Goal: Feedback & Contribution: Submit feedback/report problem

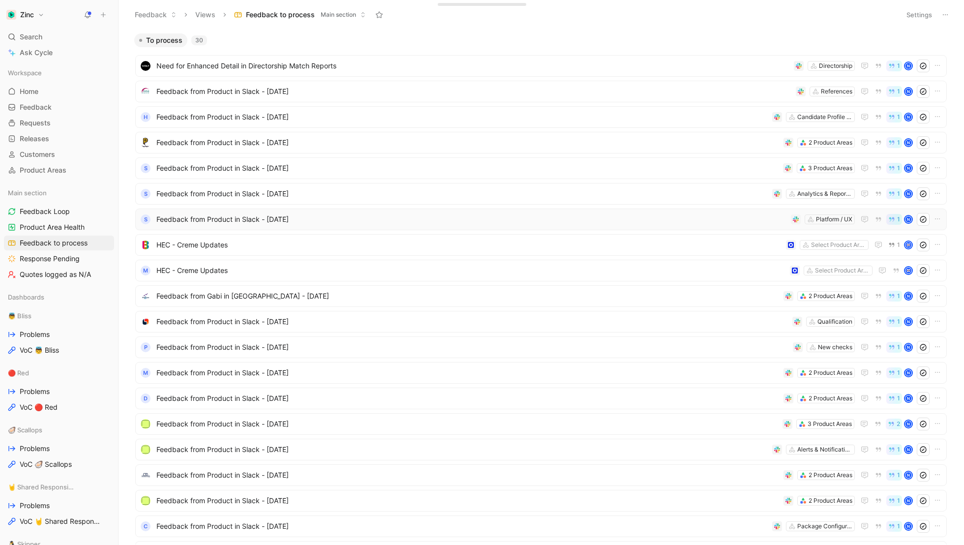
scroll to position [327, 0]
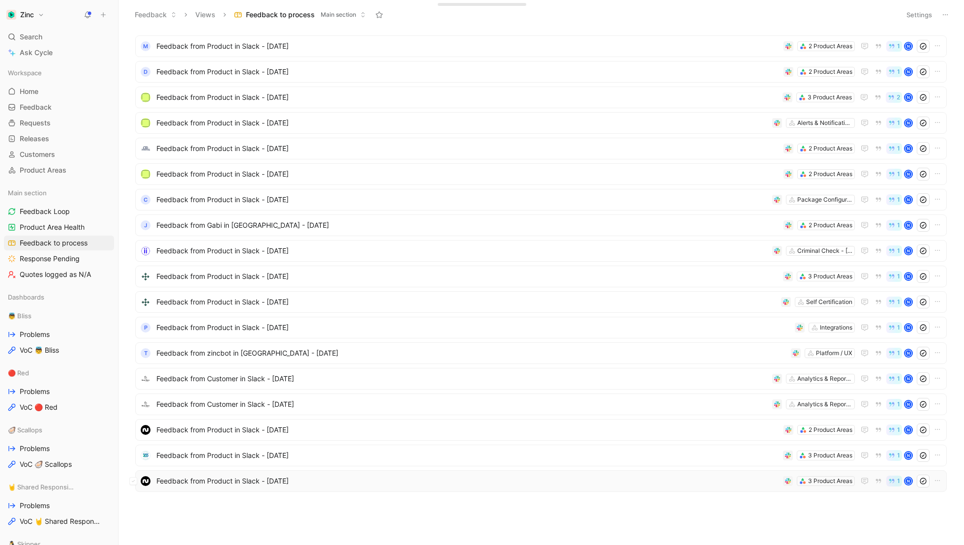
click at [225, 480] on span "Feedback from Product in Slack - [DATE]" at bounding box center [467, 481] width 623 height 12
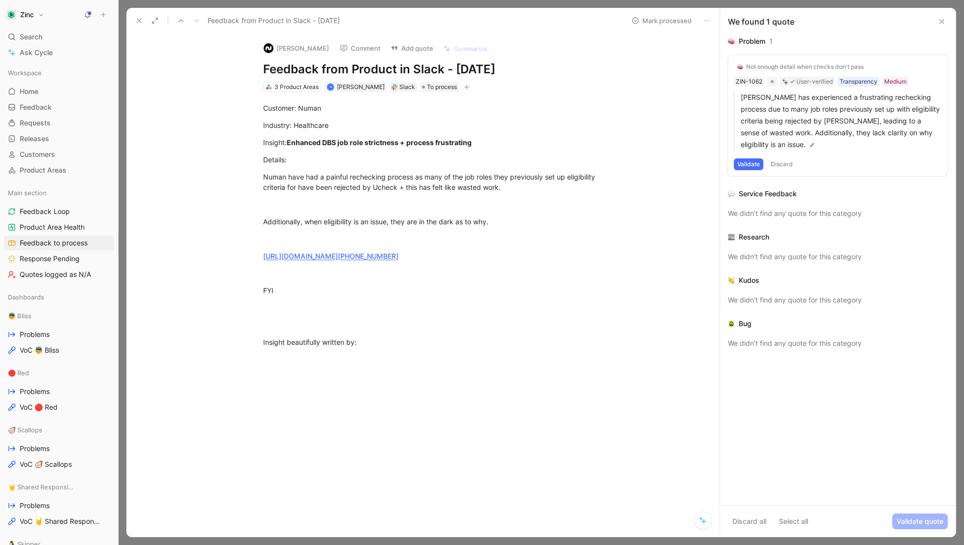
click at [775, 65] on div "Not enough detail when checks don't pass" at bounding box center [805, 67] width 118 height 8
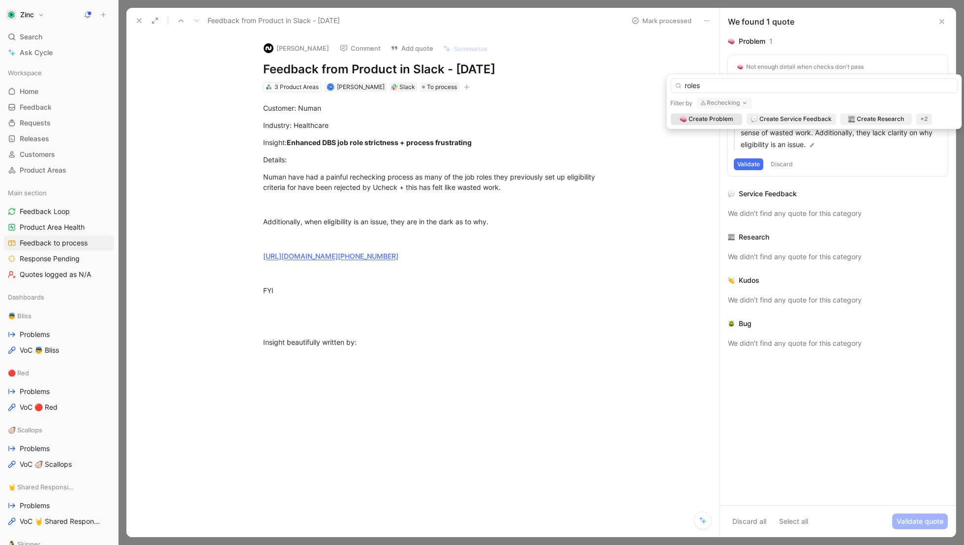
type input "roles"
click at [741, 101] on icon "button" at bounding box center [745, 103] width 8 height 8
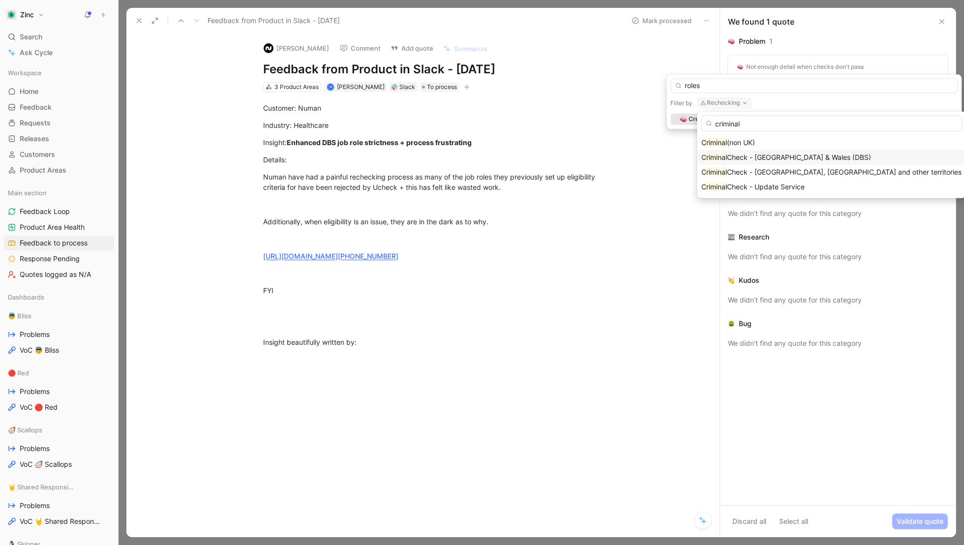
type input "criminal"
click at [768, 155] on span "Check - [GEOGRAPHIC_DATA] & Wales (DBS)" at bounding box center [799, 157] width 144 height 8
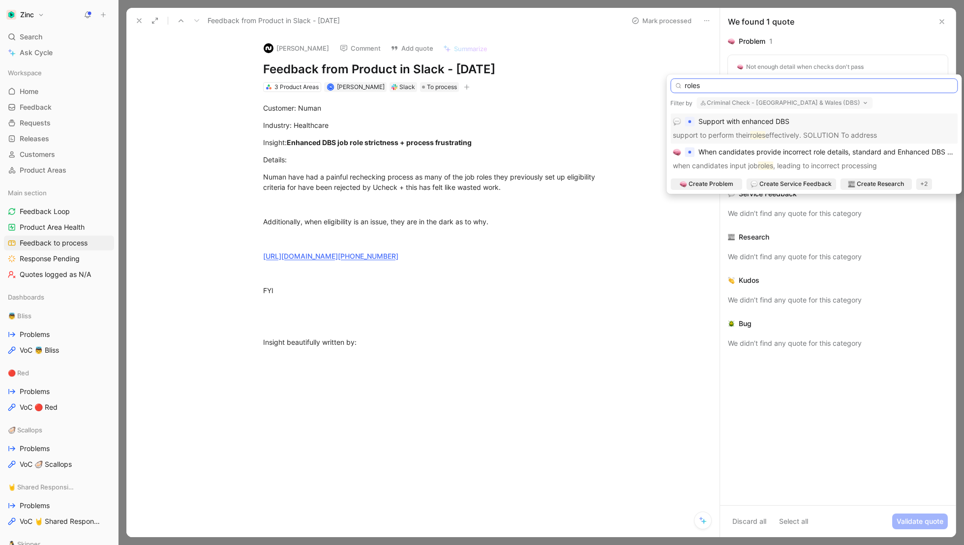
drag, startPoint x: 714, startPoint y: 90, endPoint x: 648, endPoint y: 84, distance: 66.2
click at [648, 84] on body "Zinc Search ⌘ K Ask Cycle Workspace Home G then H Feedback G then F Requests G …" at bounding box center [482, 272] width 964 height 545
type input "r"
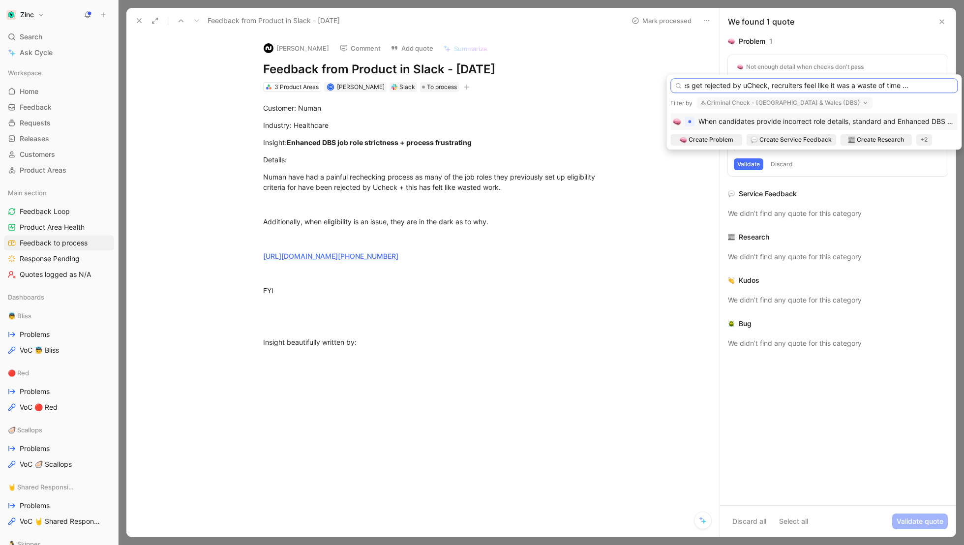
scroll to position [0, 47]
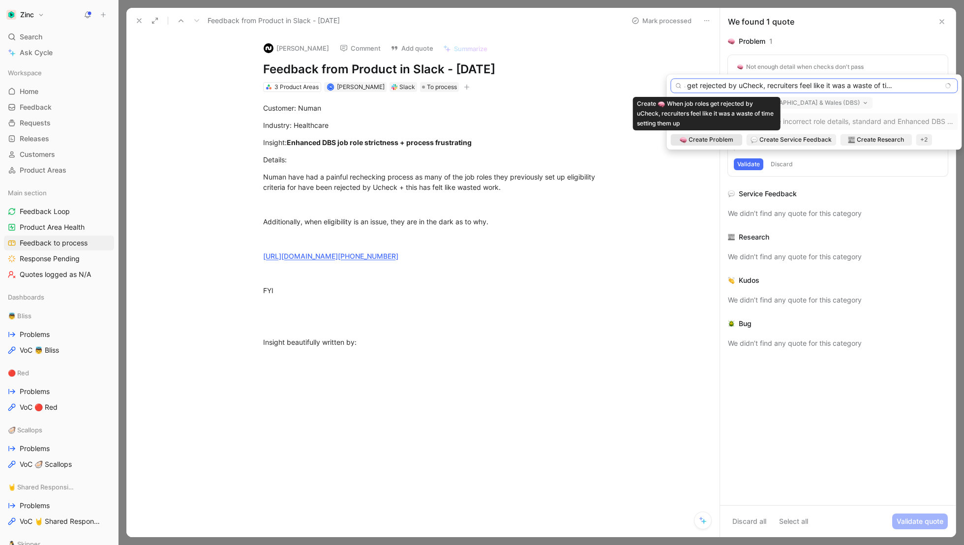
type input "When job roles get rejected by uCheck, recruiters feel like it was a waste of t…"
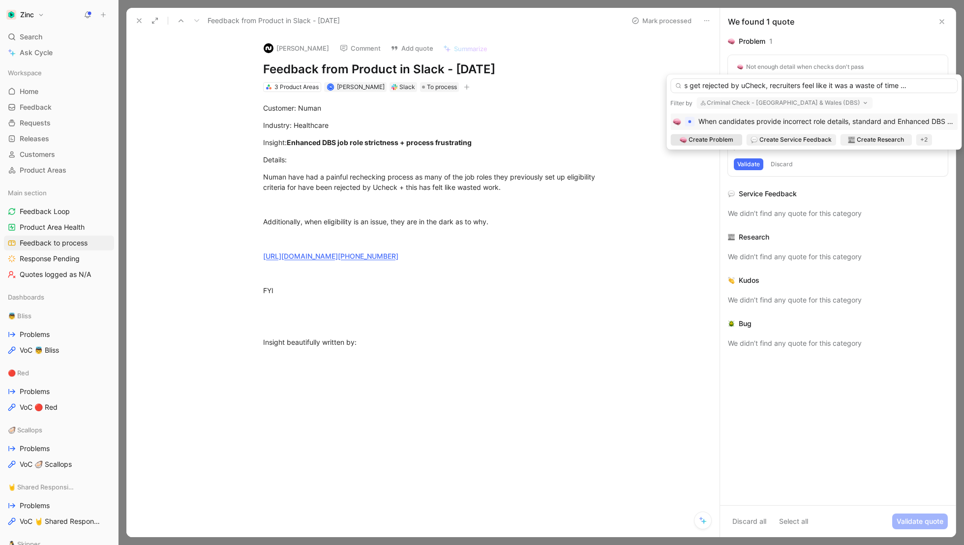
click at [718, 139] on span "Create Problem" at bounding box center [711, 140] width 45 height 10
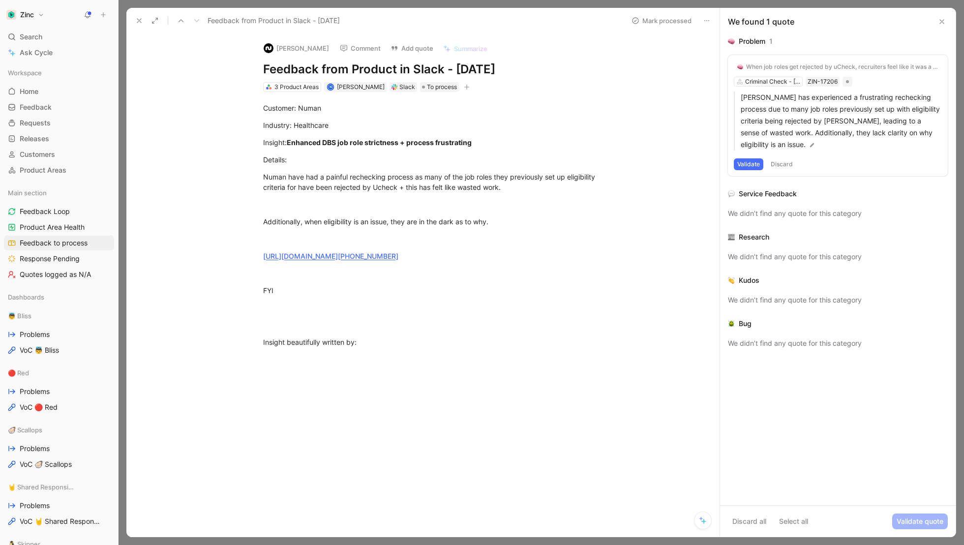
click at [749, 164] on button "Validate" at bounding box center [749, 164] width 30 height 12
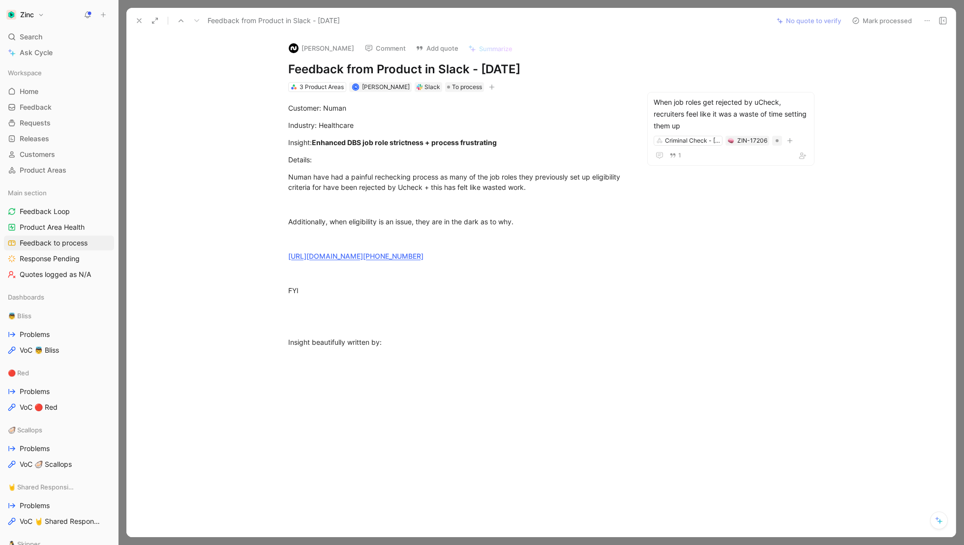
click at [430, 91] on div "Slack" at bounding box center [433, 87] width 16 height 10
click at [426, 91] on div "Slack" at bounding box center [433, 87] width 16 height 10
click at [428, 83] on div "Slack" at bounding box center [433, 87] width 16 height 10
click at [306, 83] on div "3 Product Areas" at bounding box center [322, 87] width 44 height 10
click at [371, 68] on button "Open" at bounding box center [368, 69] width 35 height 14
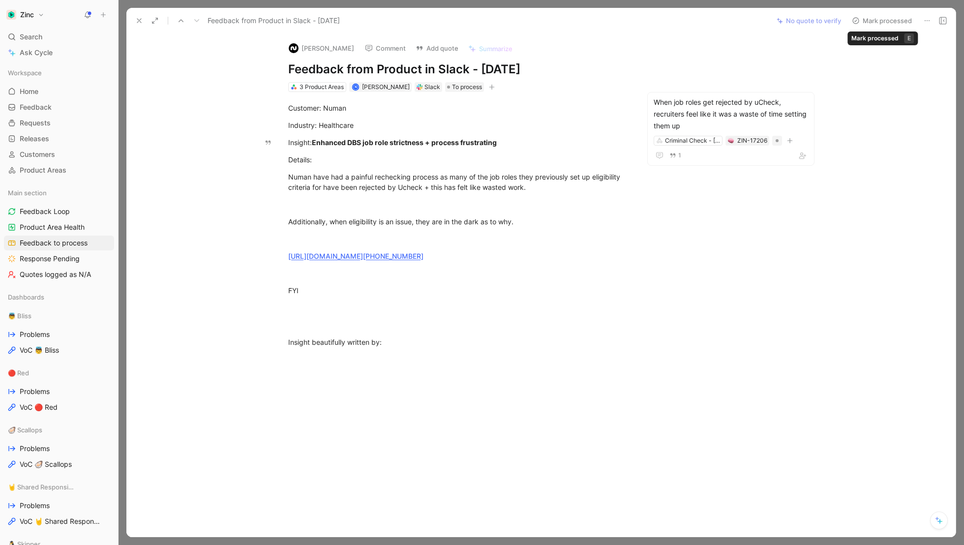
click at [901, 20] on button "Mark processed" at bounding box center [882, 21] width 69 height 14
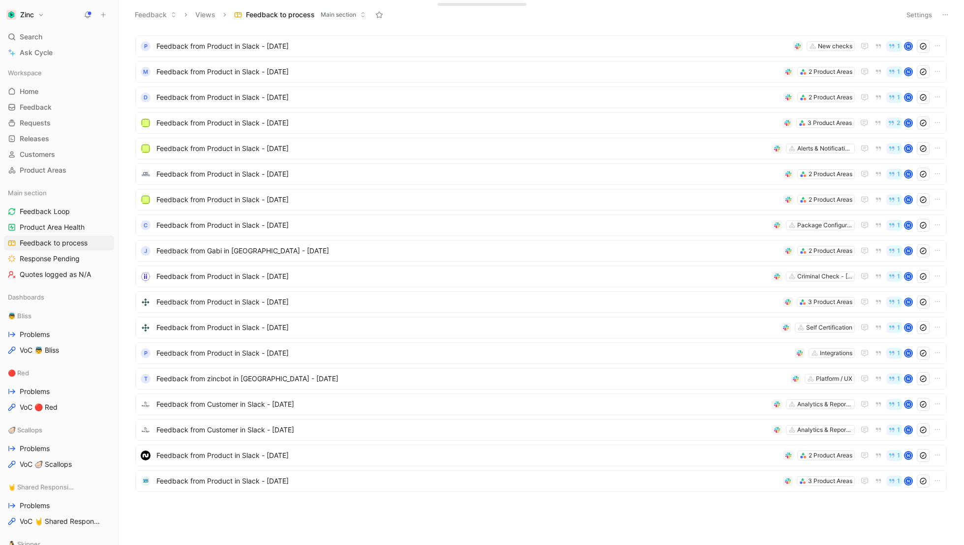
scroll to position [301, 0]
click at [200, 476] on span "Feedback from Product in Slack - [DATE]" at bounding box center [467, 481] width 623 height 12
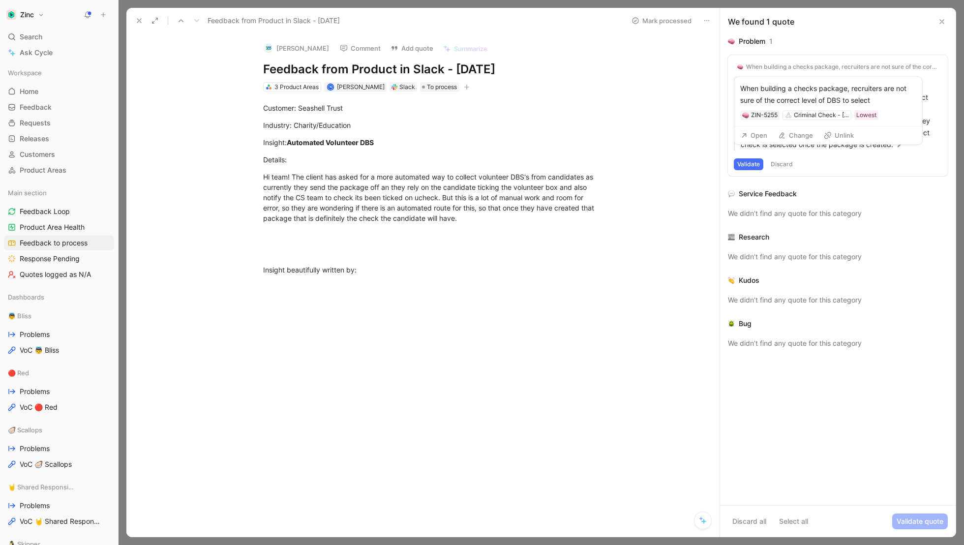
click at [817, 67] on div "When building a checks package, recruiters are not sure of the correct level of…" at bounding box center [842, 67] width 192 height 8
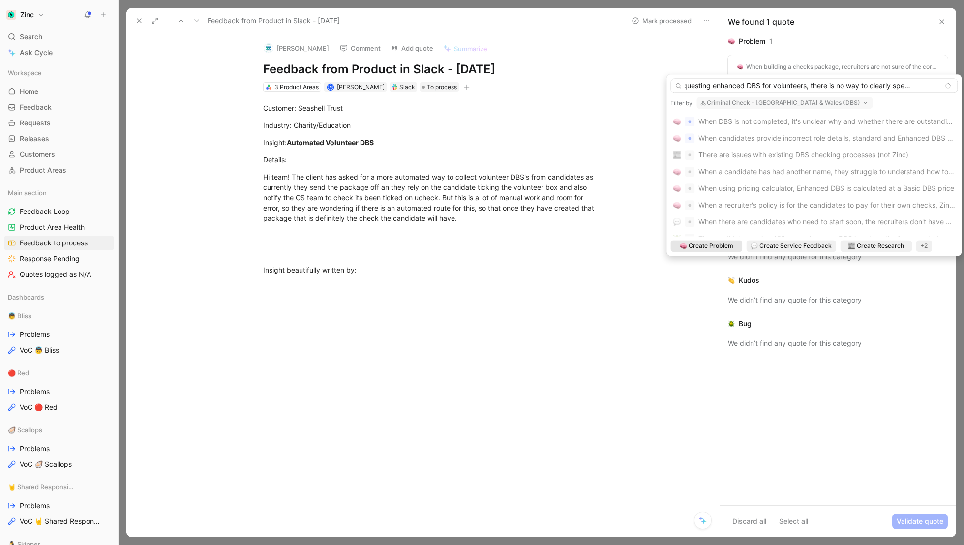
type input "When requesting enhanced DBS for volunteers, there is no way to clearly specify…"
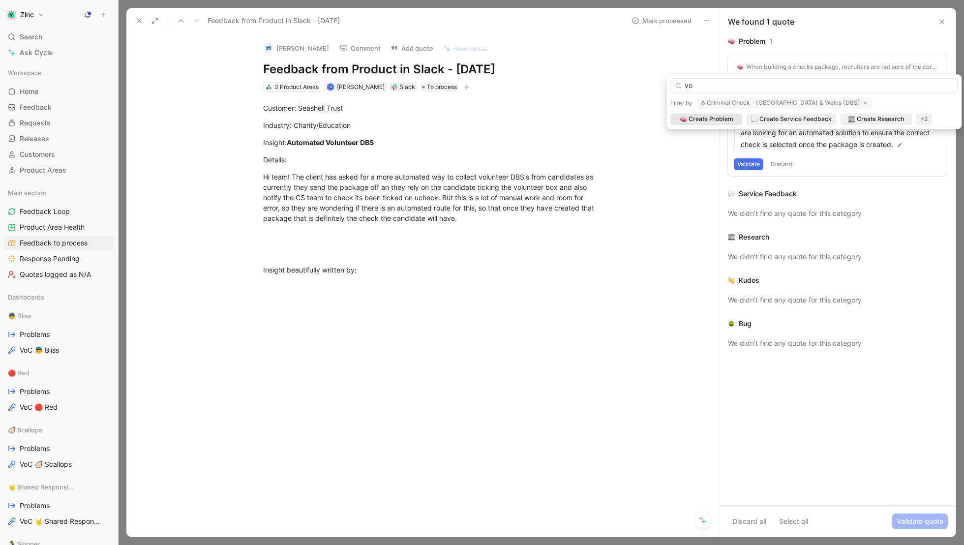
type input "v"
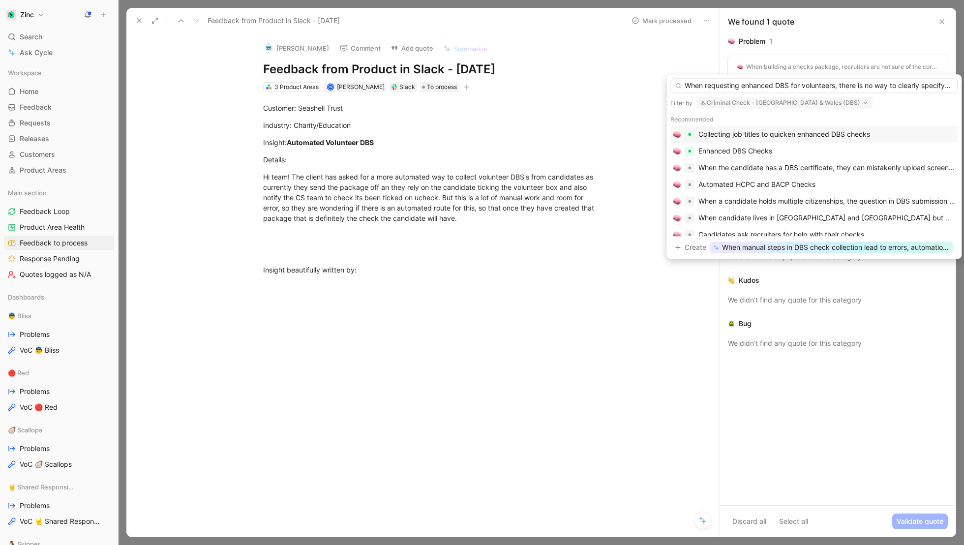
scroll to position [0, 24]
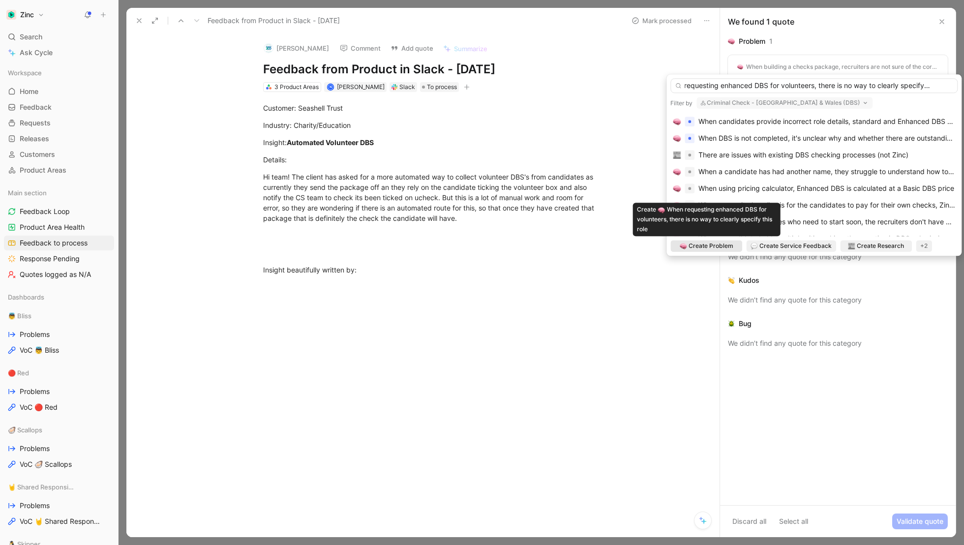
type input "When requesting enhanced DBS for volunteers, there is no way to clearly specify…"
click at [716, 250] on span "Create Problem" at bounding box center [711, 246] width 45 height 10
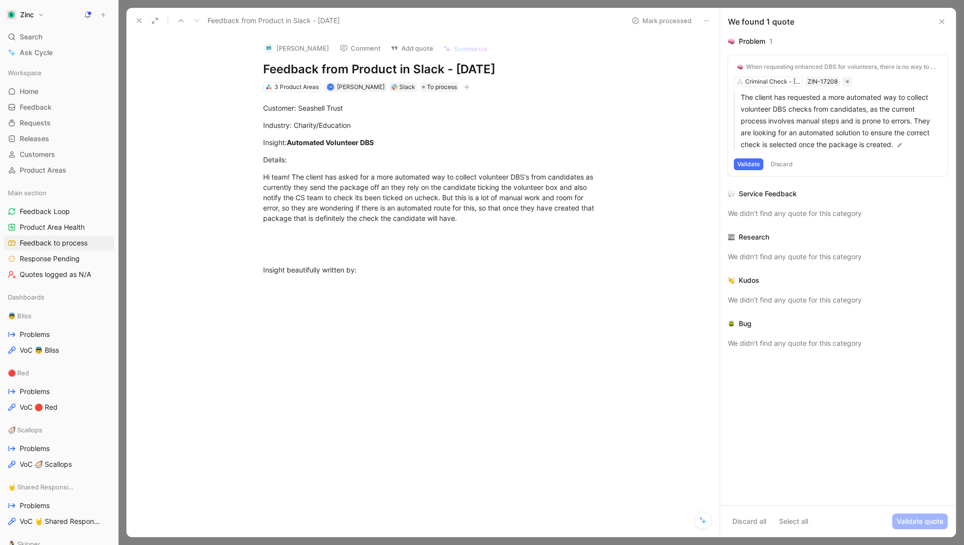
click at [752, 163] on button "Validate" at bounding box center [749, 164] width 30 height 12
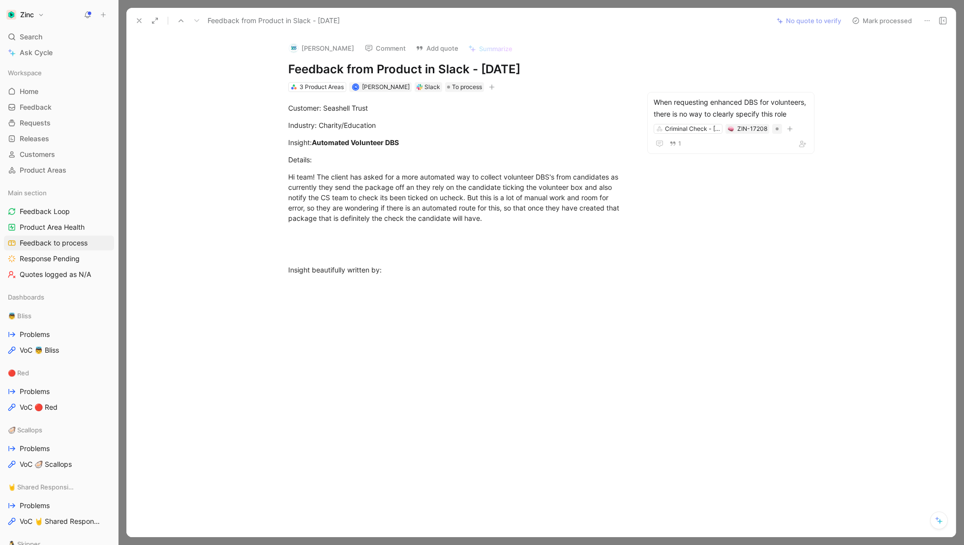
click at [878, 19] on button "Mark processed" at bounding box center [882, 21] width 69 height 14
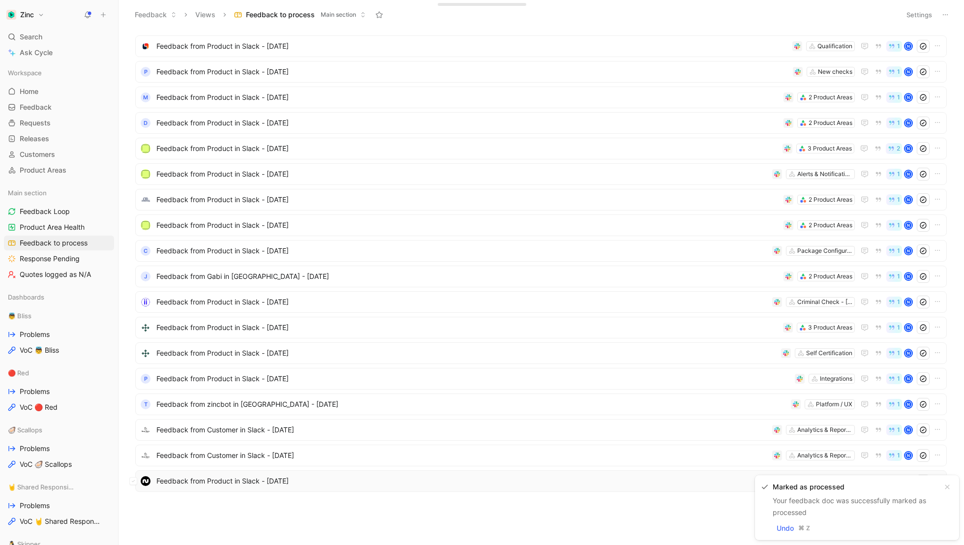
click at [247, 479] on span "Feedback from Product in Slack - [DATE]" at bounding box center [467, 481] width 623 height 12
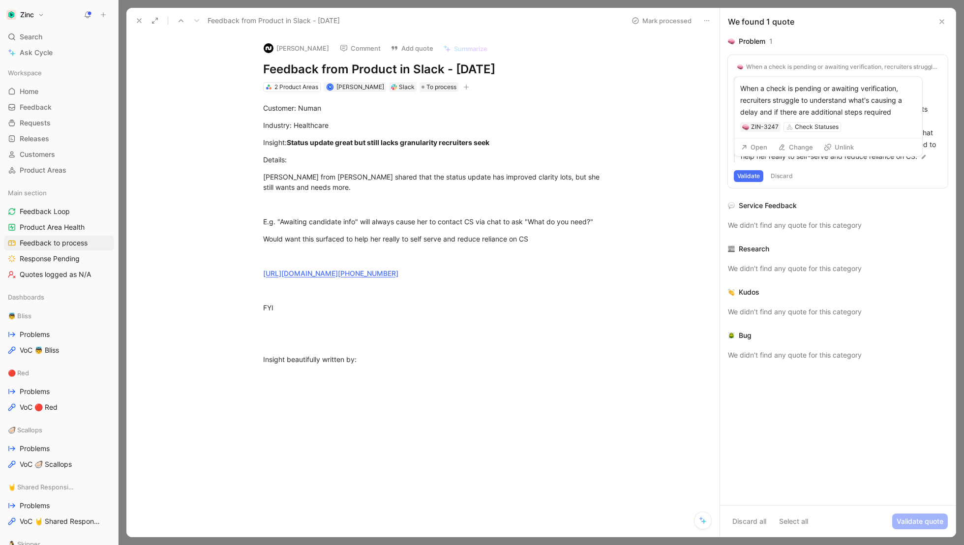
click at [826, 65] on div "When a check is pending or awaiting verification, recruiters struggle to unders…" at bounding box center [842, 67] width 192 height 8
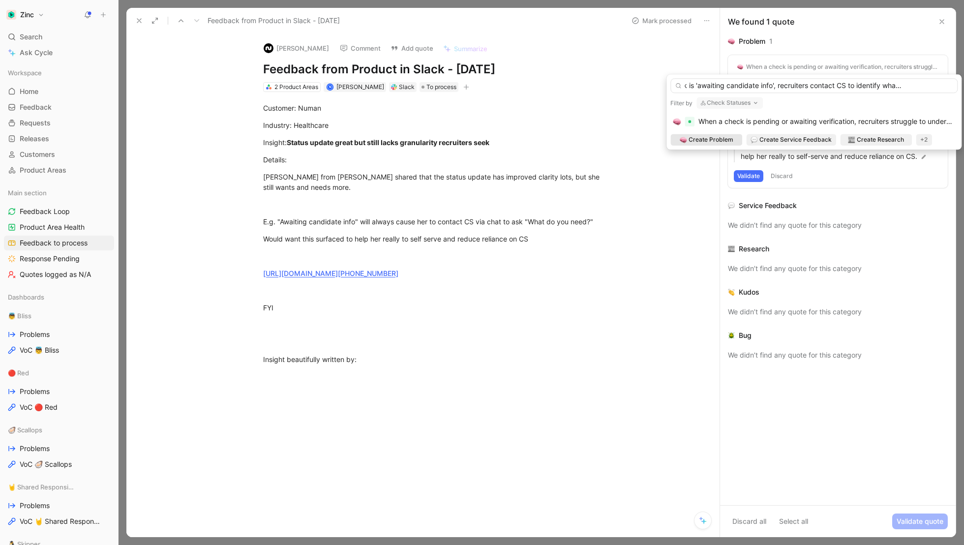
scroll to position [0, 58]
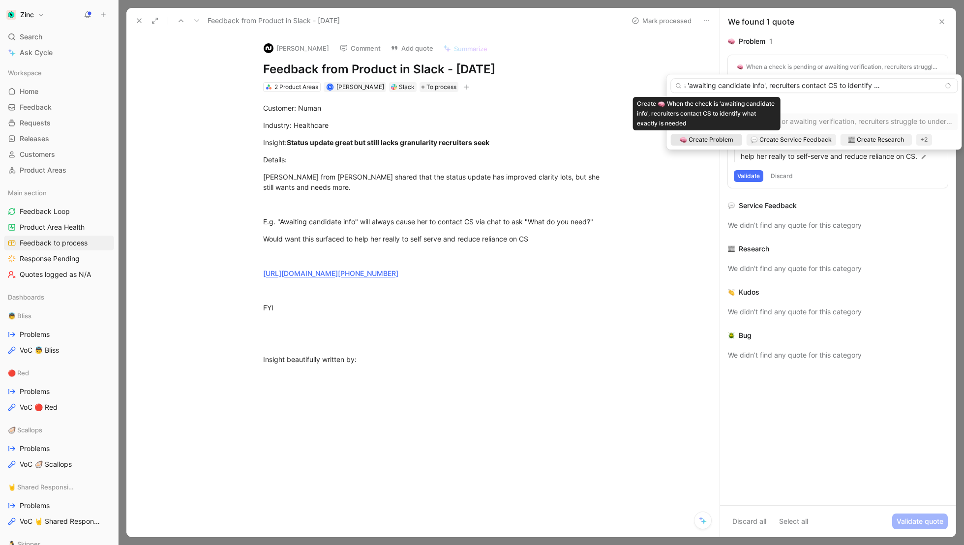
type input "When the check is 'awaiting candidate info', recruiters contact CS to identify …"
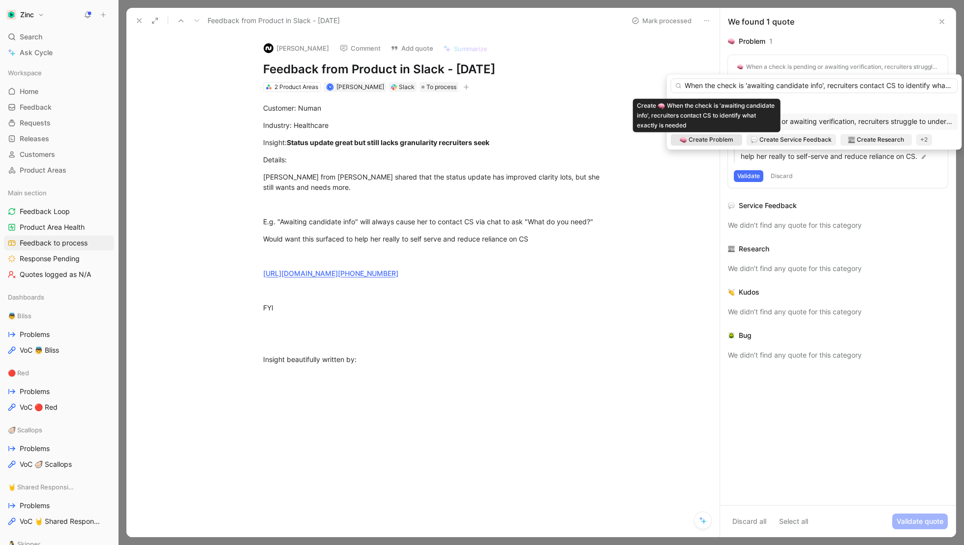
click at [703, 137] on span "Create Problem" at bounding box center [711, 140] width 45 height 10
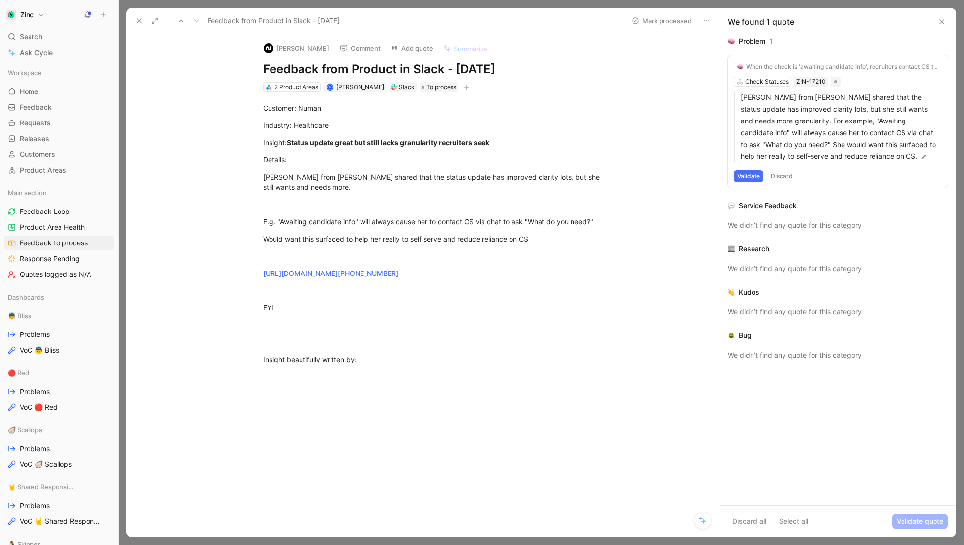
click at [749, 176] on button "Validate" at bounding box center [749, 176] width 30 height 12
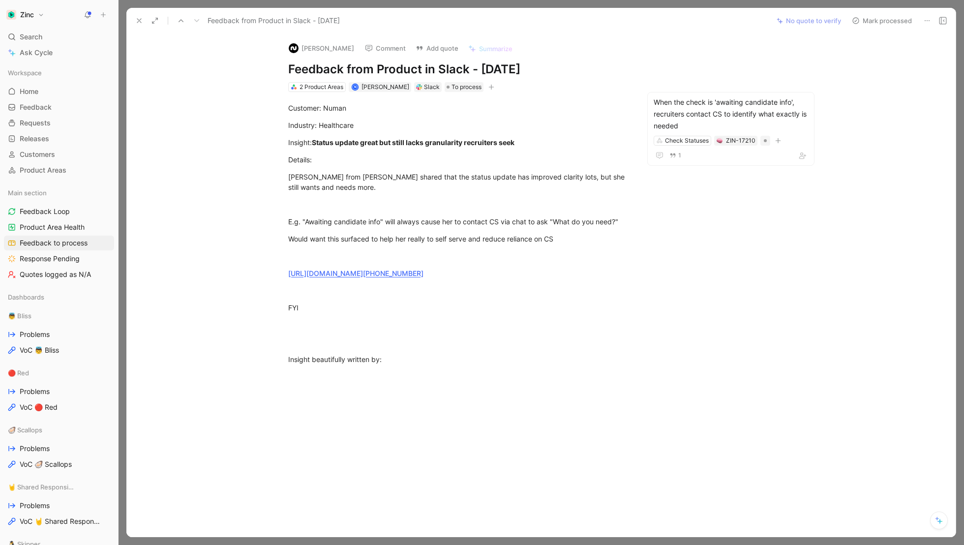
click at [895, 19] on button "Mark processed" at bounding box center [882, 21] width 69 height 14
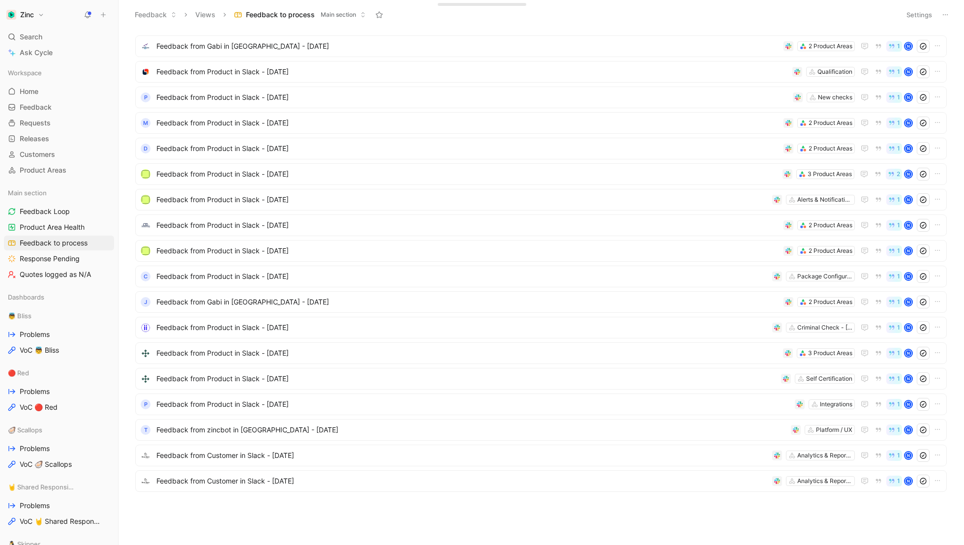
scroll to position [250, 0]
click at [209, 480] on span "Feedback from Customer in Slack - [DATE]" at bounding box center [462, 481] width 612 height 12
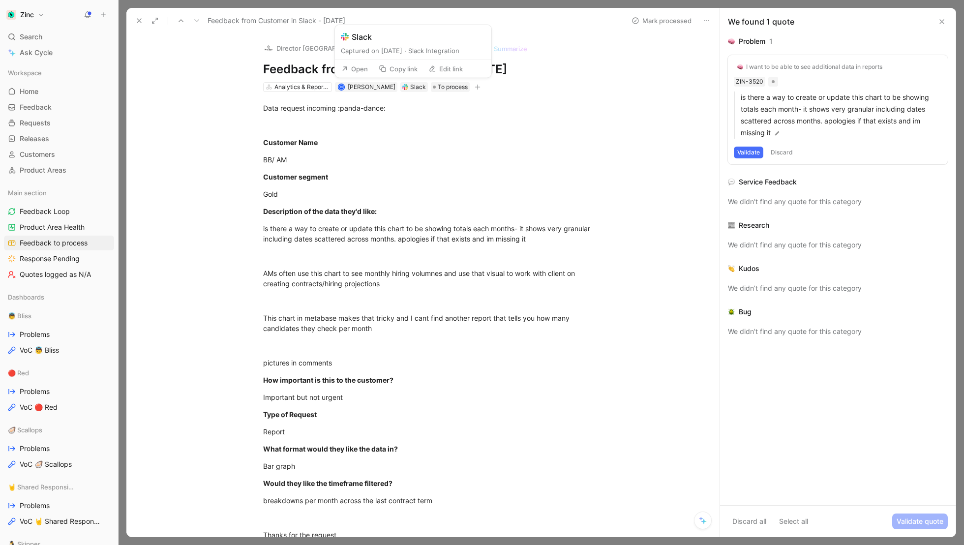
click at [363, 70] on button "Open" at bounding box center [354, 69] width 35 height 14
click at [135, 21] on icon at bounding box center [139, 21] width 8 height 8
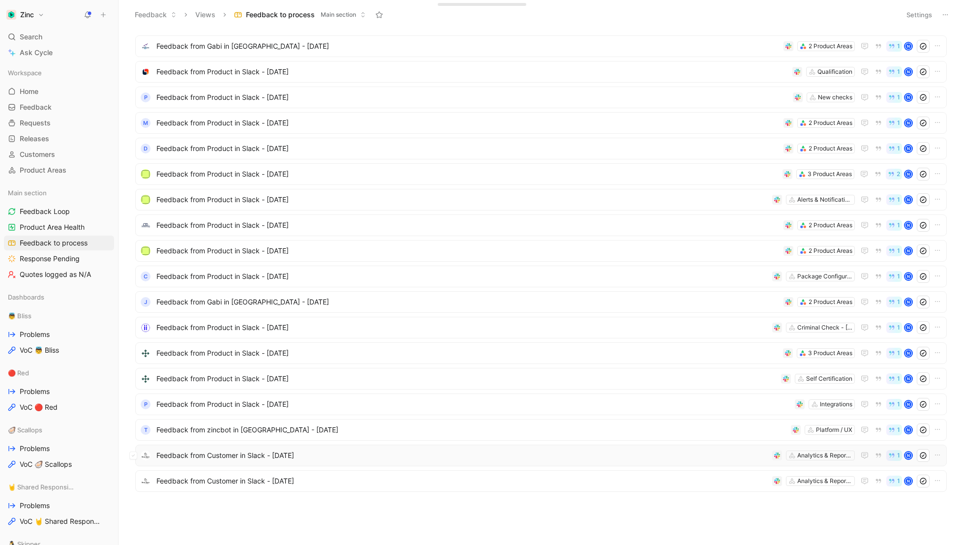
click at [215, 449] on div "Feedback from Customer in Slack - [DATE] Analytics & Reporting 1 N" at bounding box center [541, 455] width 805 height 13
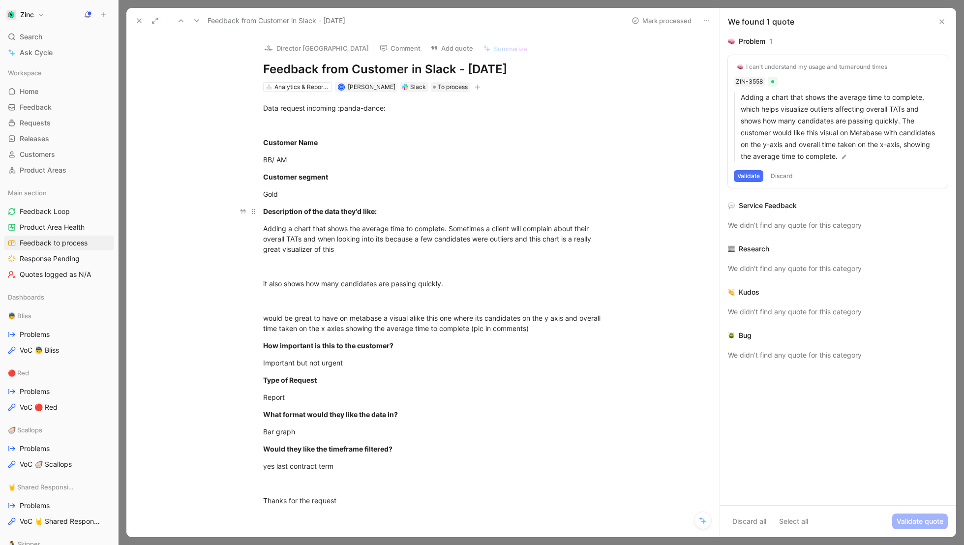
scroll to position [26, 0]
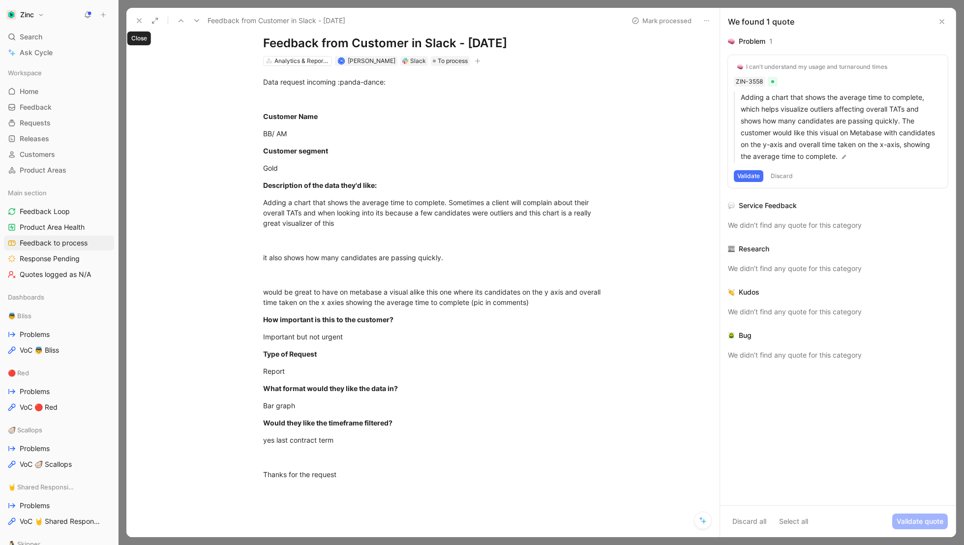
click at [138, 19] on use at bounding box center [139, 21] width 4 height 4
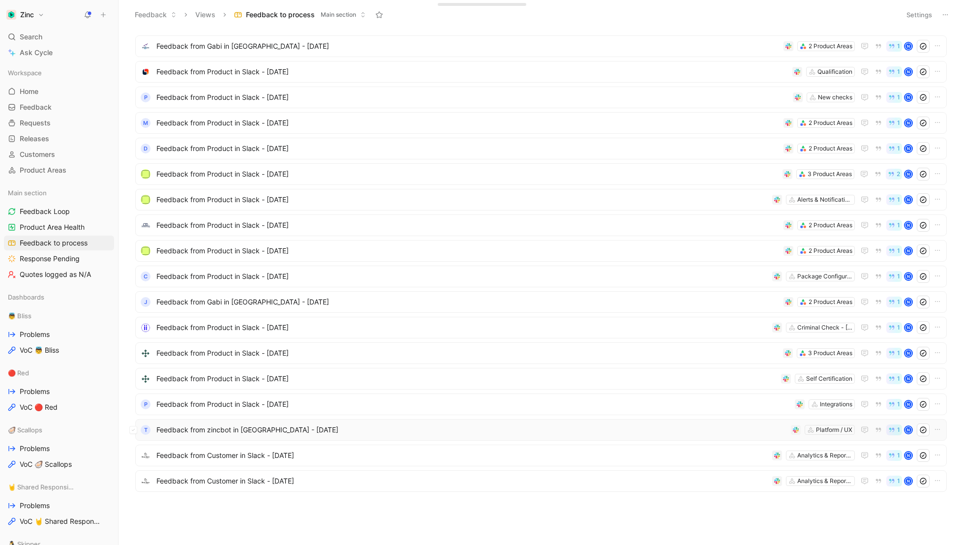
click at [177, 426] on span "Feedback from zincbot in [GEOGRAPHIC_DATA] - [DATE]" at bounding box center [471, 430] width 631 height 12
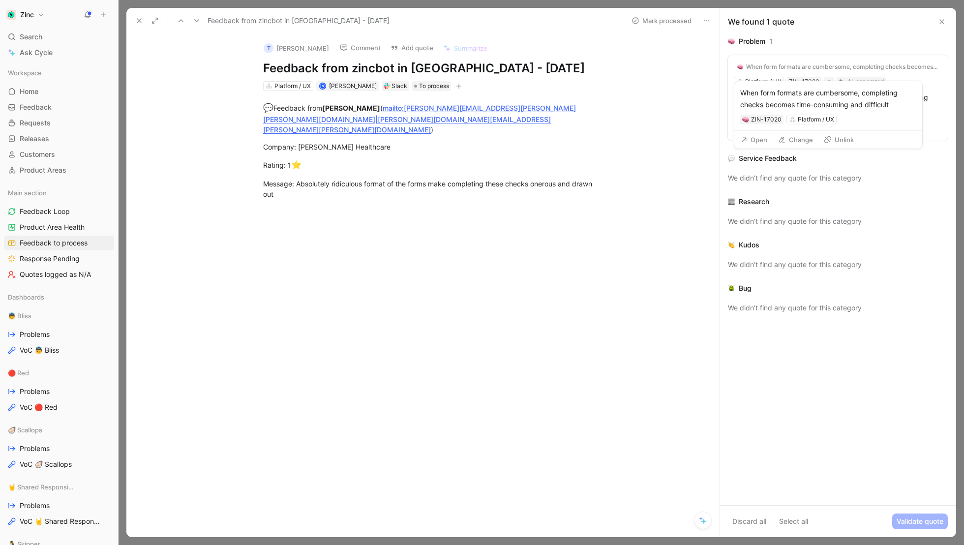
click at [783, 67] on div "When form formats are cumbersome, completing checks becomes time-consuming and …" at bounding box center [842, 67] width 192 height 8
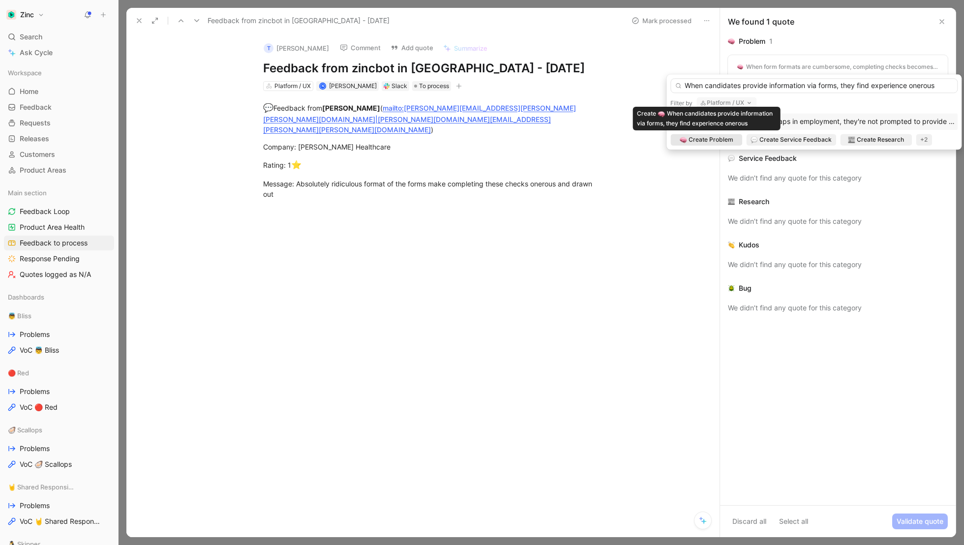
type input "When candidates provide information via forms, they find experience onerous"
click at [706, 142] on span "Create Problem" at bounding box center [711, 140] width 45 height 10
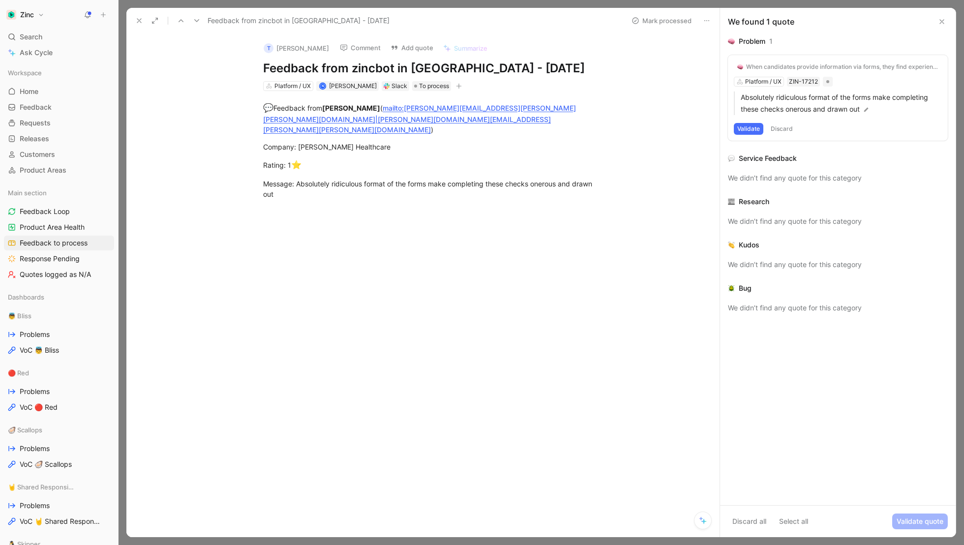
click at [751, 129] on button "Validate" at bounding box center [749, 129] width 30 height 12
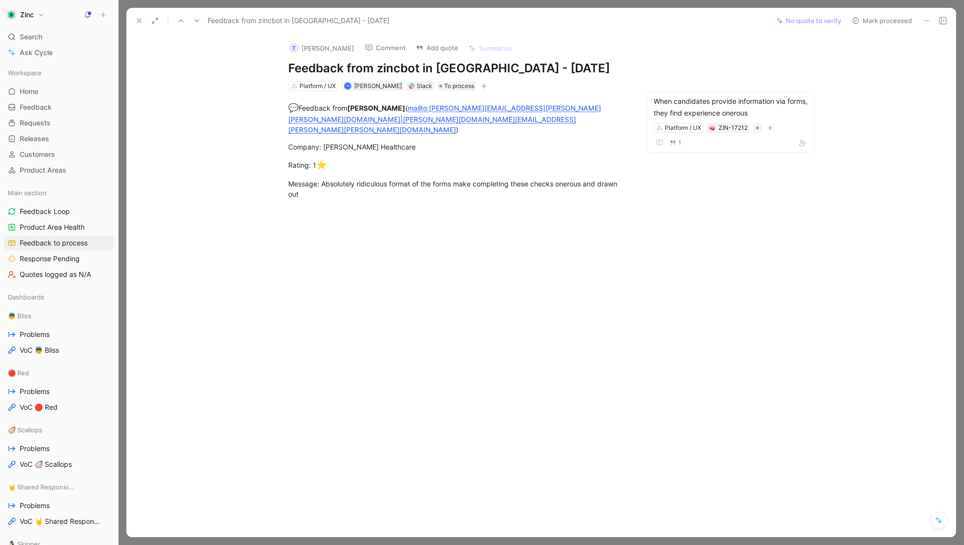
click at [878, 22] on button "Mark processed" at bounding box center [882, 21] width 69 height 14
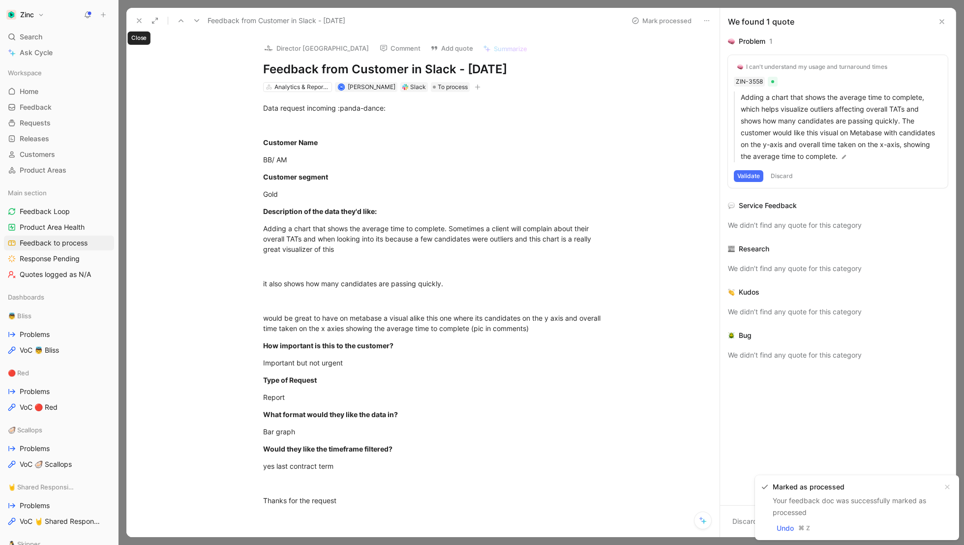
click at [139, 22] on icon at bounding box center [139, 21] width 8 height 8
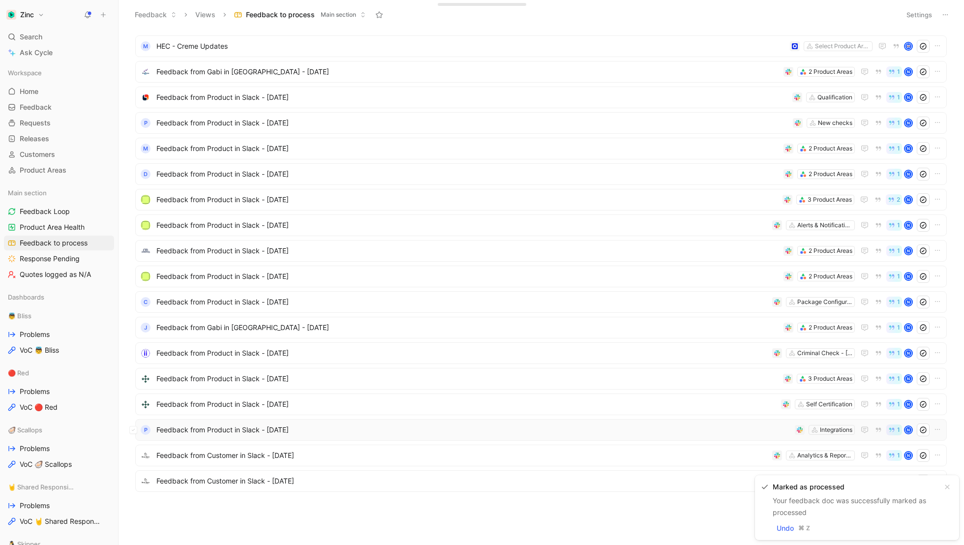
click at [195, 434] on span "Feedback from Product in Slack - [DATE]" at bounding box center [473, 430] width 635 height 12
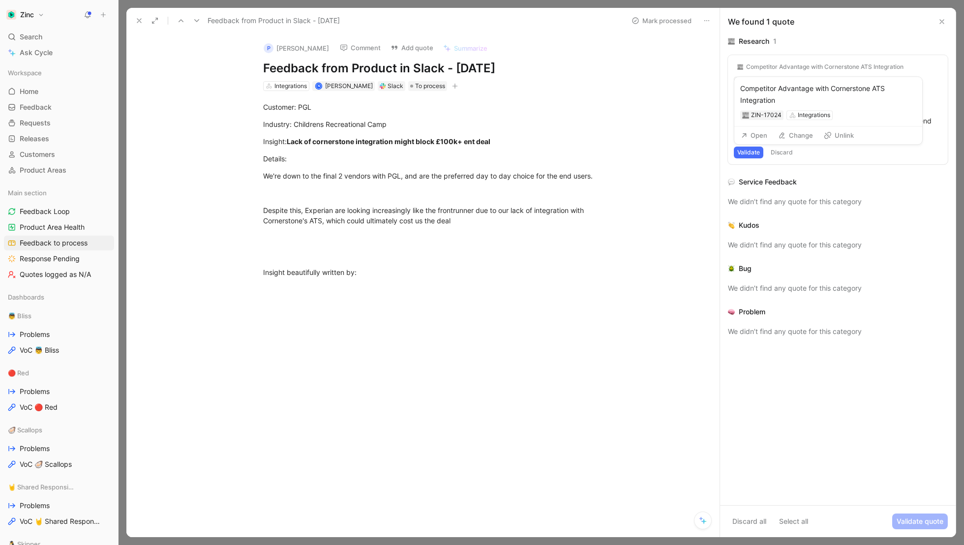
click at [805, 66] on div "Competitor Advantage with Cornerstone ATS Integration" at bounding box center [824, 67] width 157 height 8
click at [797, 69] on div "Competitor Advantage with Cornerstone ATS Integration" at bounding box center [824, 67] width 157 height 8
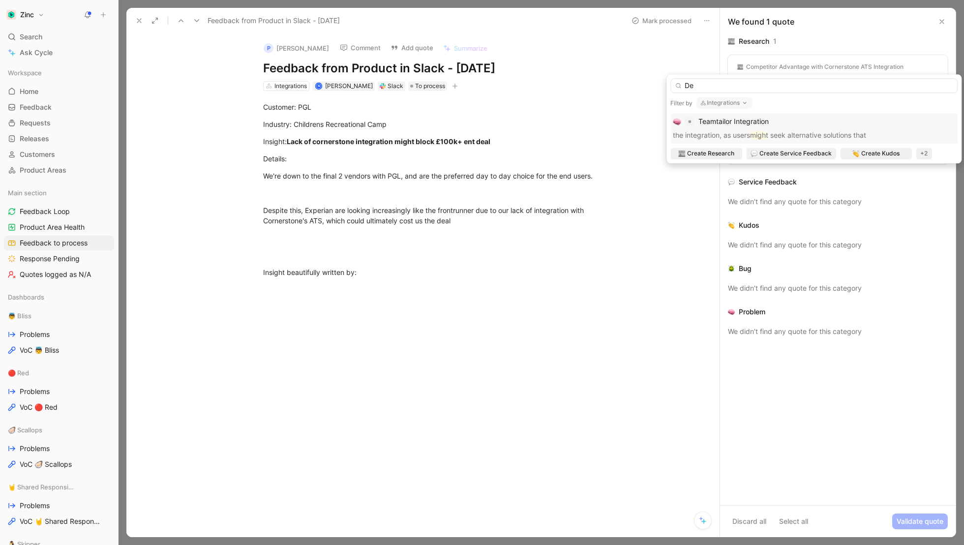
type input "D"
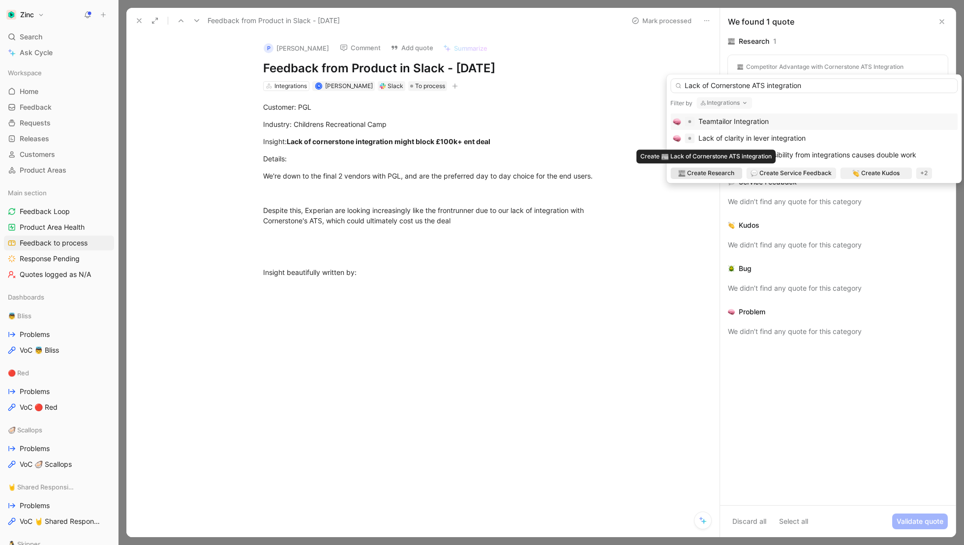
type input "Lack of Cornerstone ATS integration"
click at [703, 174] on span "Create Research" at bounding box center [710, 173] width 47 height 10
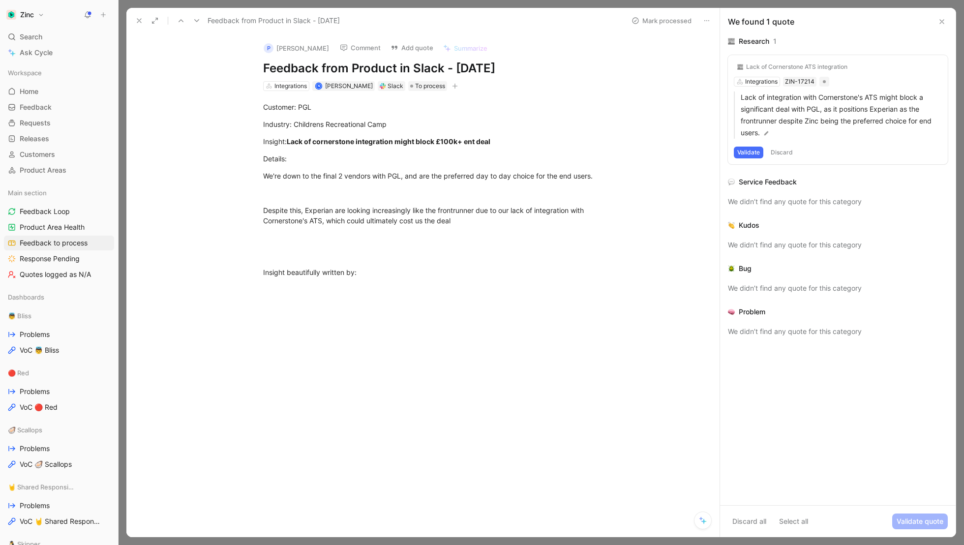
click at [749, 149] on button "Validate" at bounding box center [749, 153] width 30 height 12
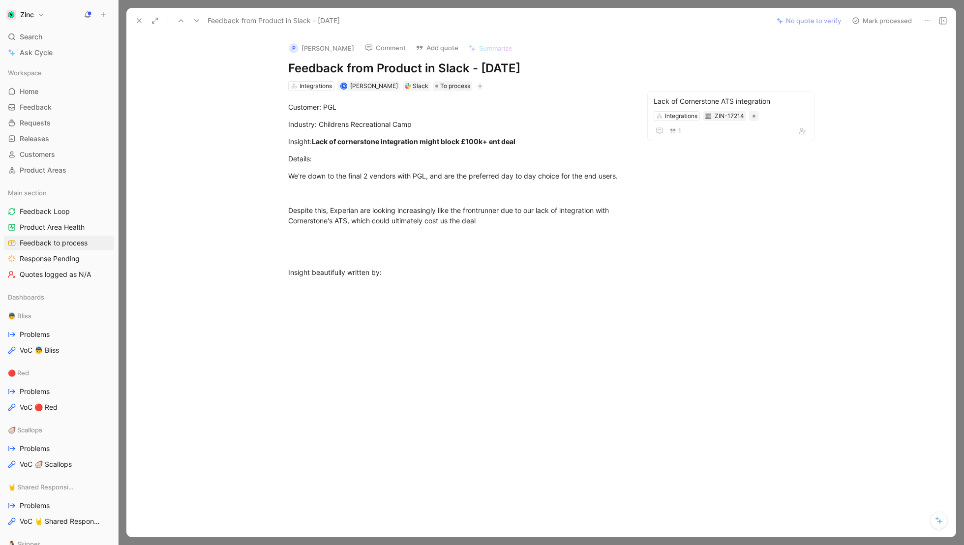
click at [890, 22] on button "Mark processed" at bounding box center [882, 21] width 69 height 14
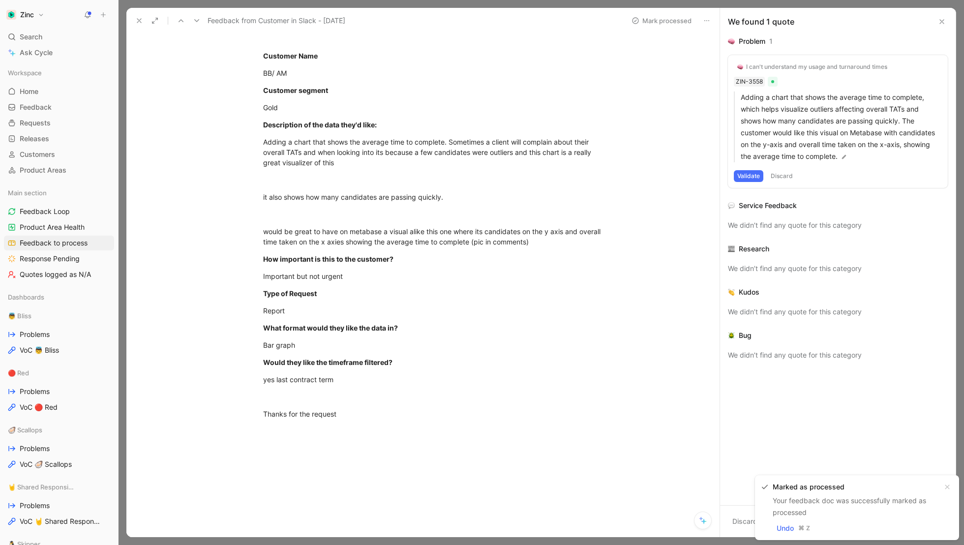
scroll to position [85, 0]
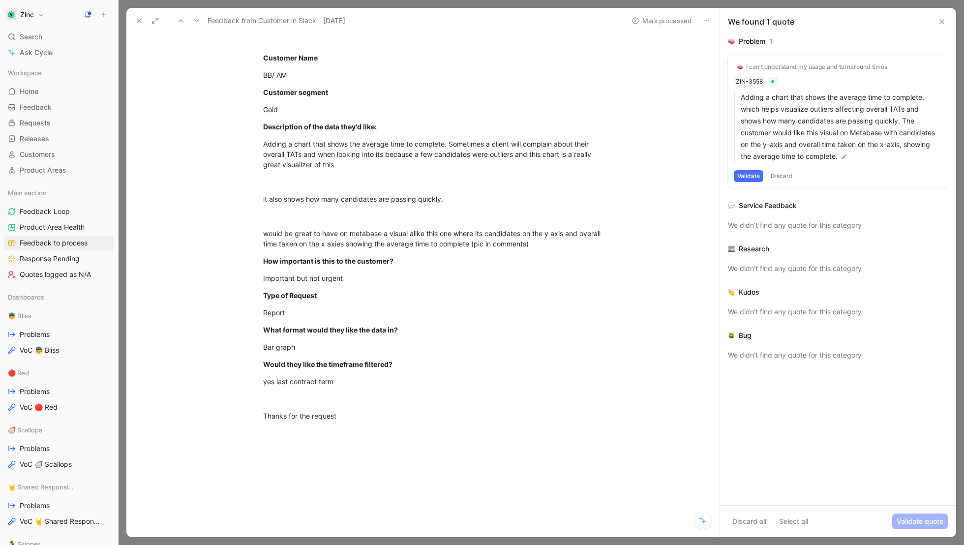
click at [141, 23] on icon at bounding box center [139, 21] width 8 height 8
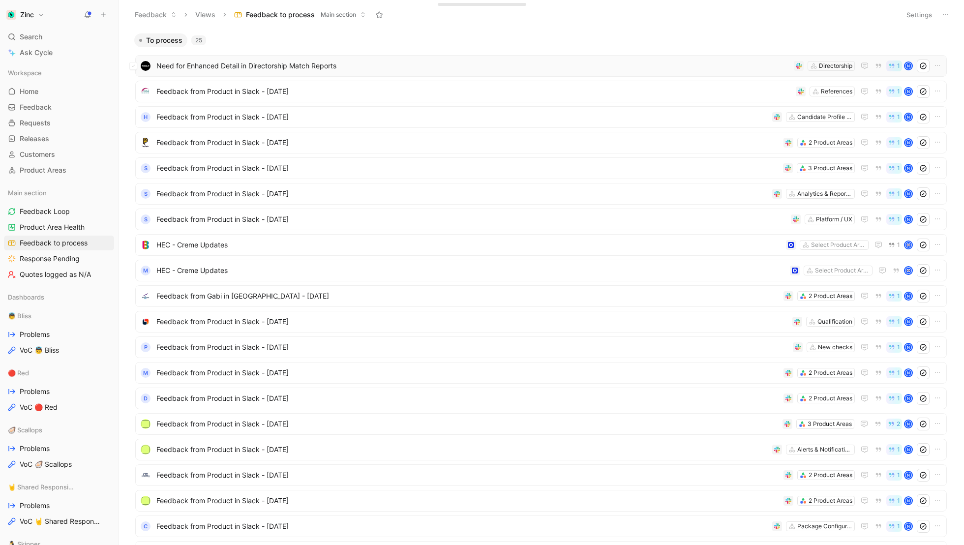
click at [219, 61] on span "Need for Enhanced Detail in Directorship Match Reports" at bounding box center [473, 66] width 634 height 12
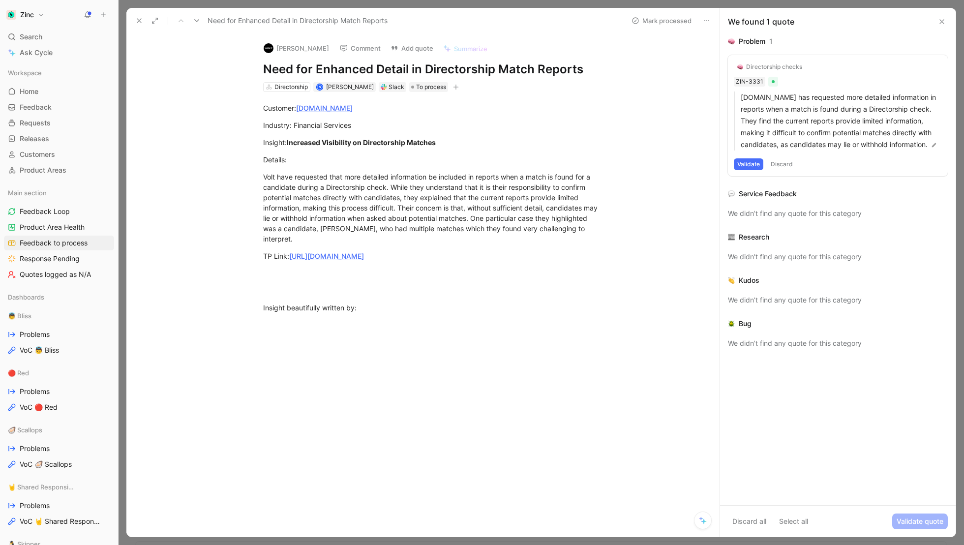
click at [941, 20] on use at bounding box center [942, 22] width 4 height 4
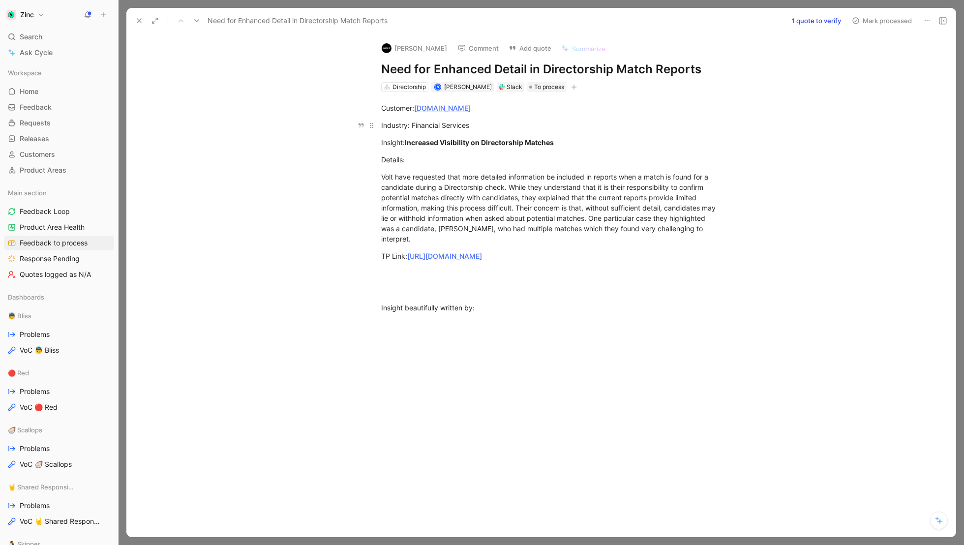
click at [717, 129] on div "Industry: Financial Services" at bounding box center [551, 125] width 341 height 10
click at [818, 26] on button "1 quote to verify" at bounding box center [817, 21] width 58 height 14
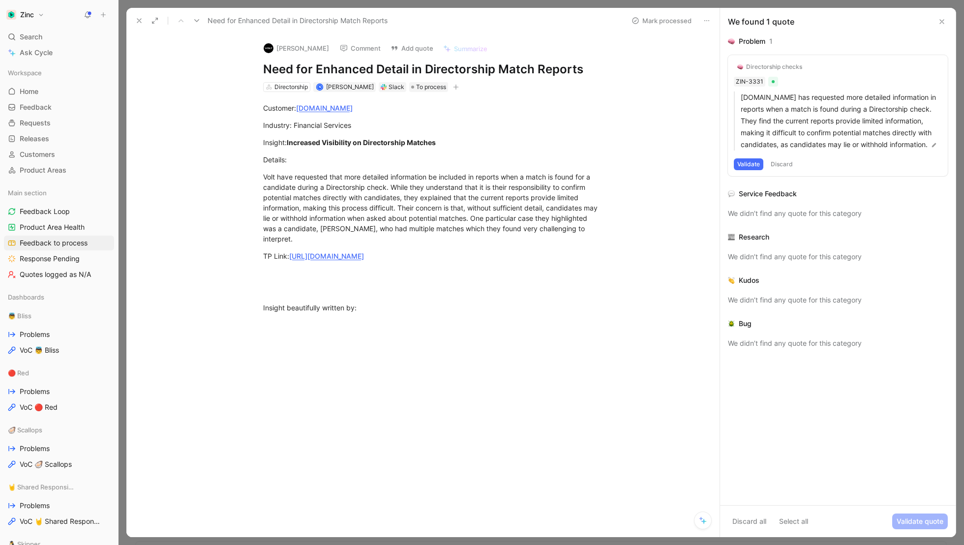
click at [784, 68] on div "Directorship checks" at bounding box center [774, 67] width 56 height 8
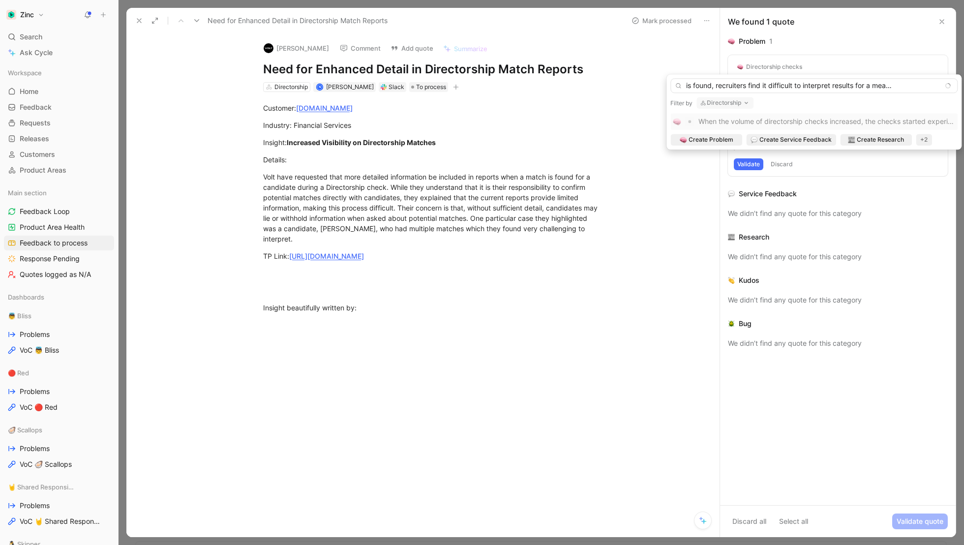
scroll to position [0, 38]
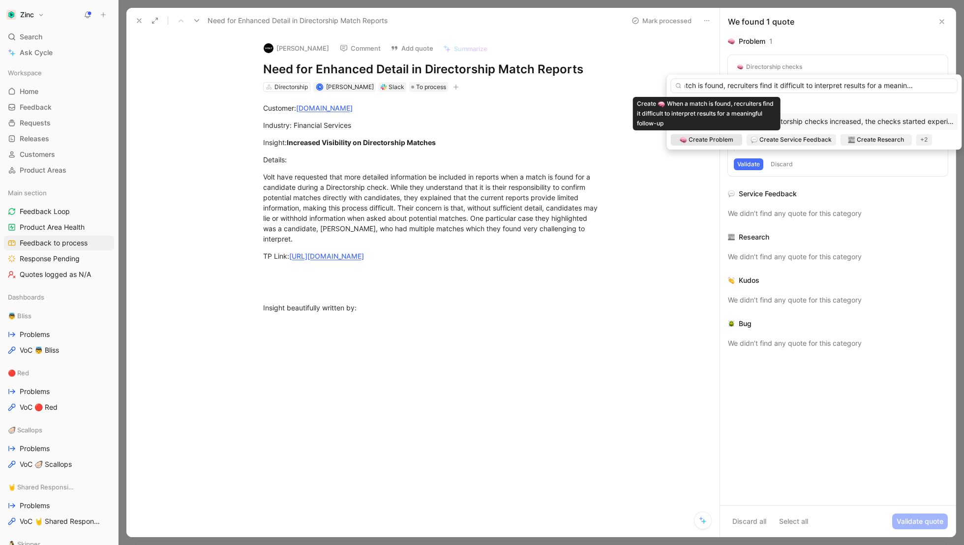
type input "When a match is found, recruiters find it difficult to interpret results for a …"
click at [706, 142] on span "Create Problem" at bounding box center [711, 140] width 45 height 10
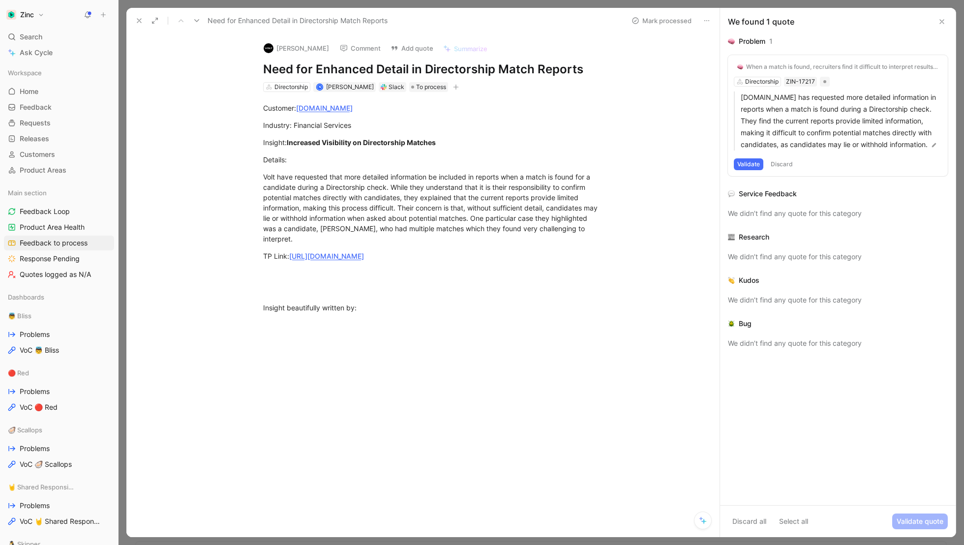
click at [748, 165] on button "Validate" at bounding box center [749, 164] width 30 height 12
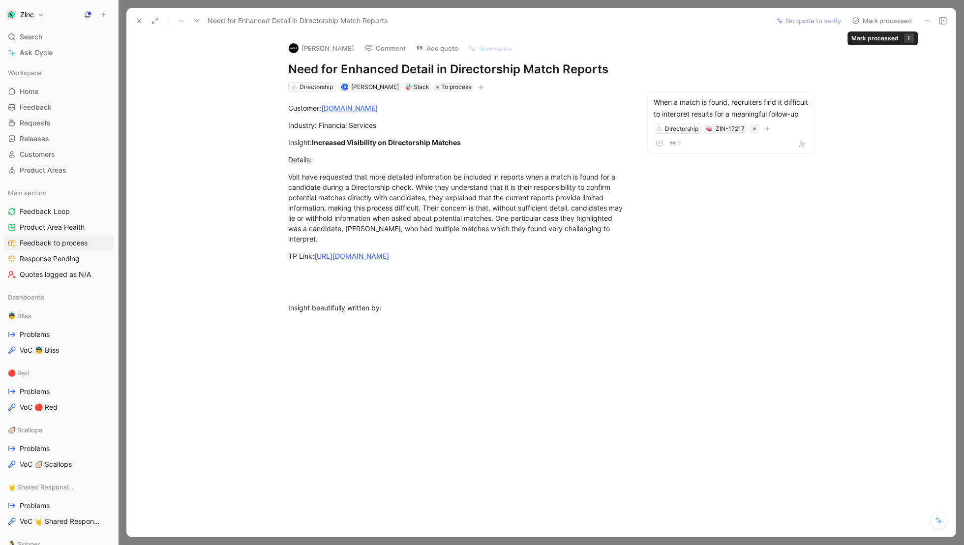
click at [886, 20] on button "Mark processed" at bounding box center [882, 21] width 69 height 14
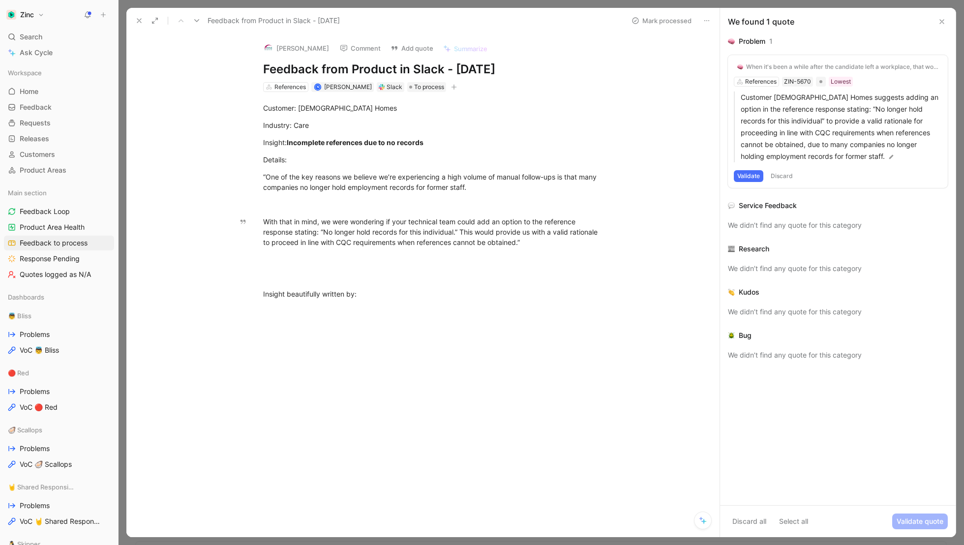
click at [742, 174] on button "Validate" at bounding box center [749, 176] width 30 height 12
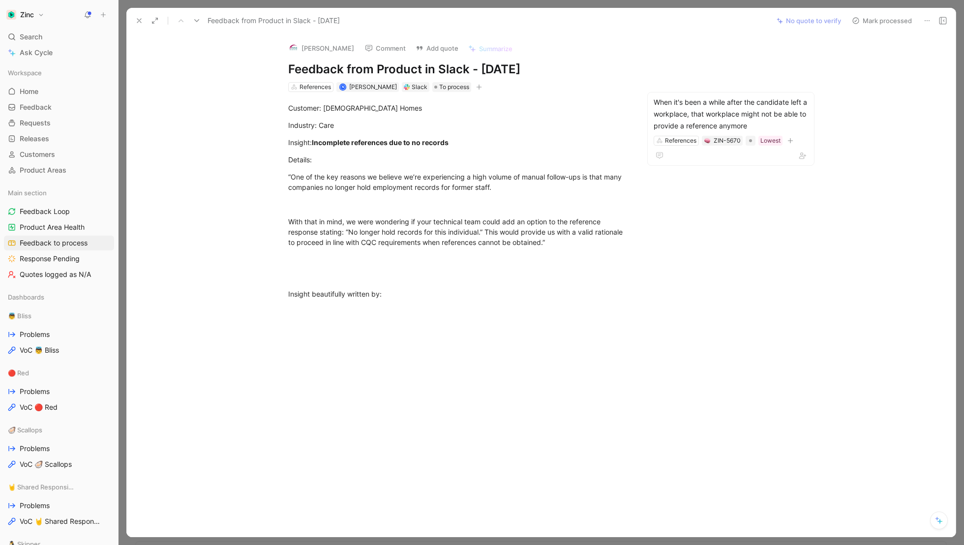
click at [885, 24] on button "Mark processed" at bounding box center [882, 21] width 69 height 14
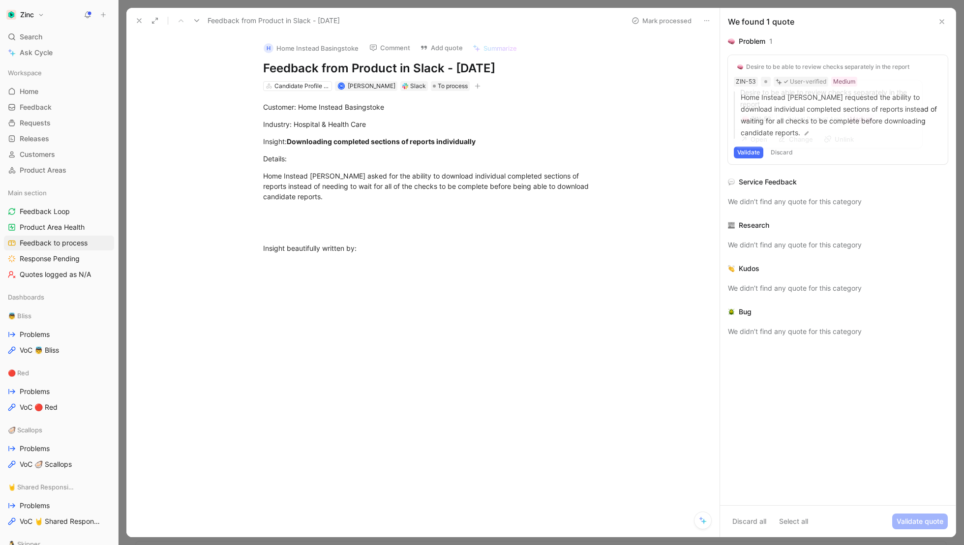
click at [845, 67] on div "Desire to be able to review checks separately in the report" at bounding box center [827, 67] width 163 height 8
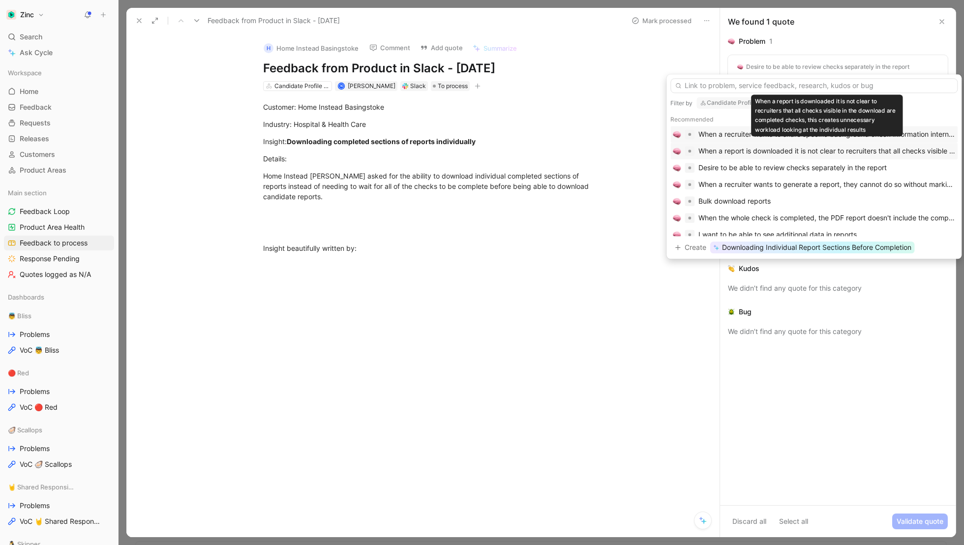
scroll to position [15, 0]
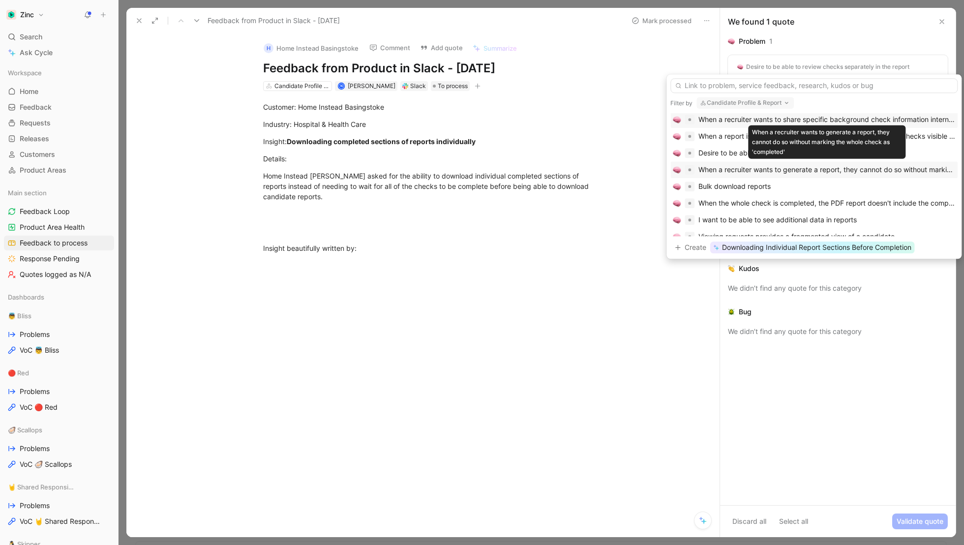
click at [718, 166] on div "When a recruiter wants to generate a report, they cannot do so without marking …" at bounding box center [827, 170] width 257 height 12
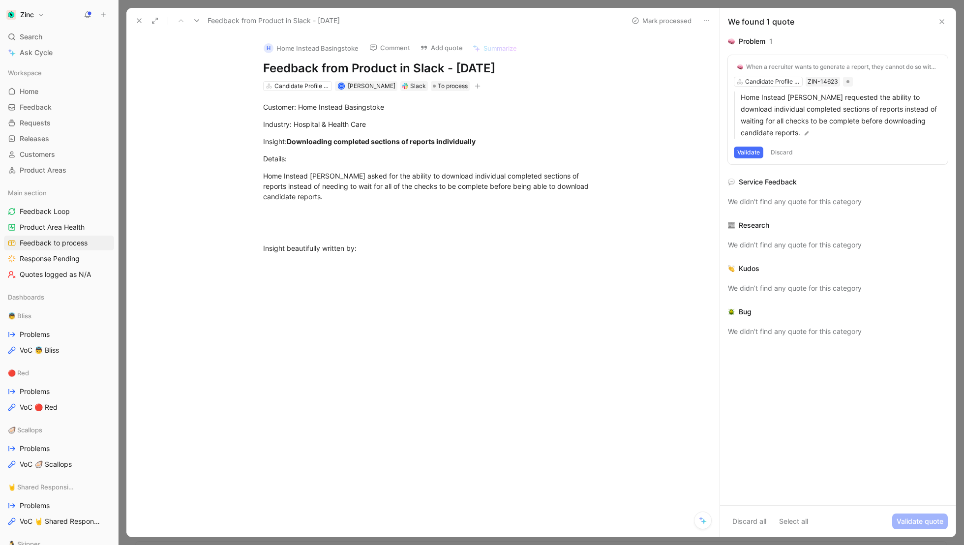
click at [746, 148] on button "Validate" at bounding box center [749, 153] width 30 height 12
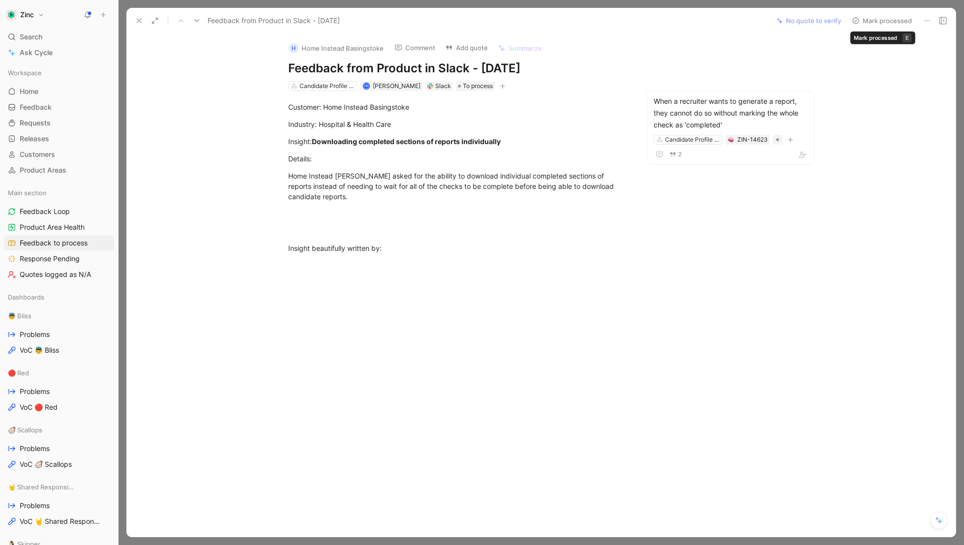
click at [899, 23] on button "Mark processed" at bounding box center [882, 21] width 69 height 14
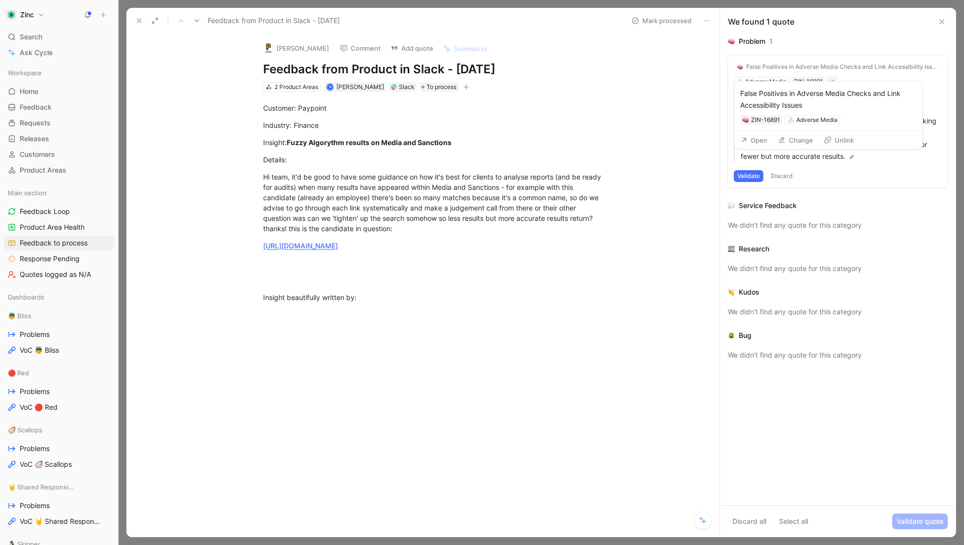
click at [818, 68] on div "False Positives in Adverse Media Checks and Link Accessibility Issues" at bounding box center [842, 67] width 192 height 8
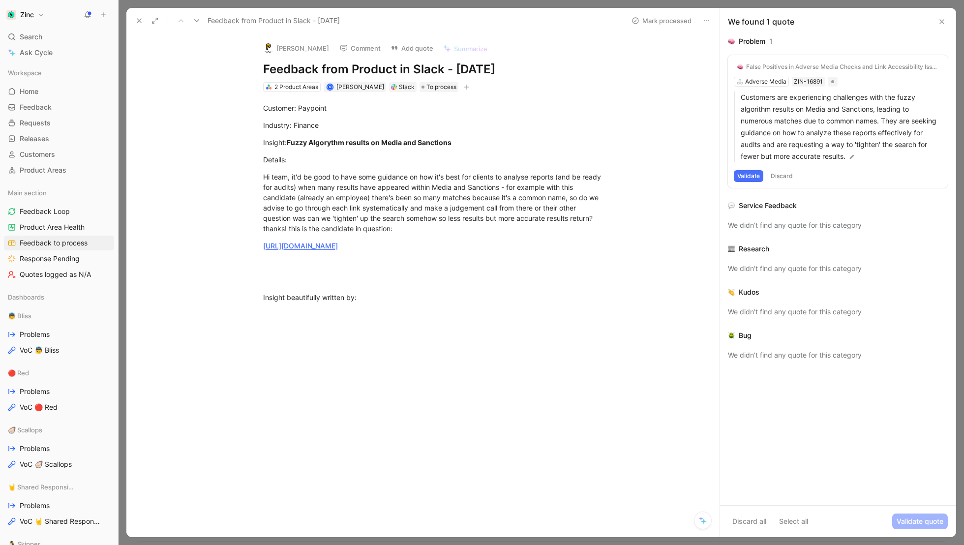
click at [771, 65] on div "False Positives in Adverse Media Checks and Link Accessibility Issues" at bounding box center [842, 67] width 192 height 8
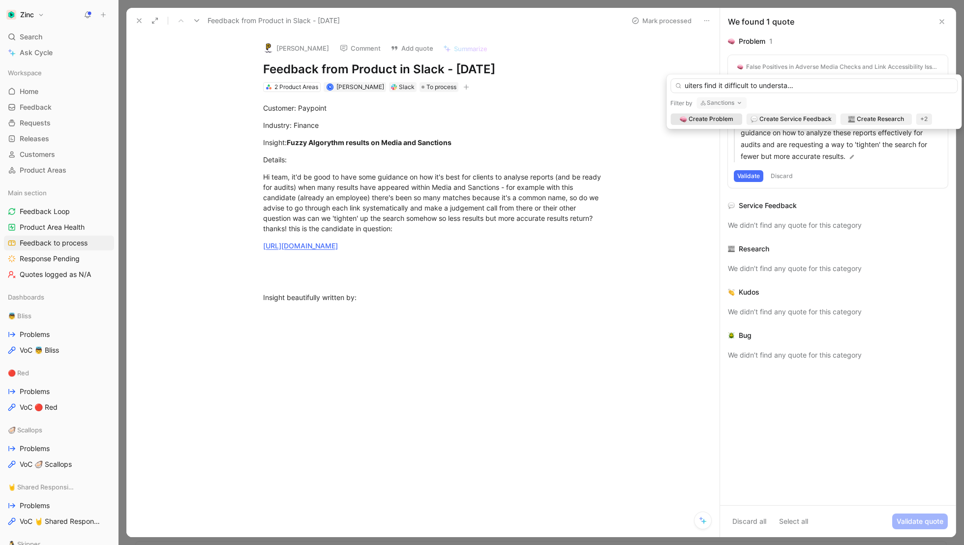
scroll to position [0, 164]
type input "When the results are only matched on name, recruiters find it difficult to unde…"
click at [716, 103] on button "Sanctions" at bounding box center [722, 103] width 50 height 12
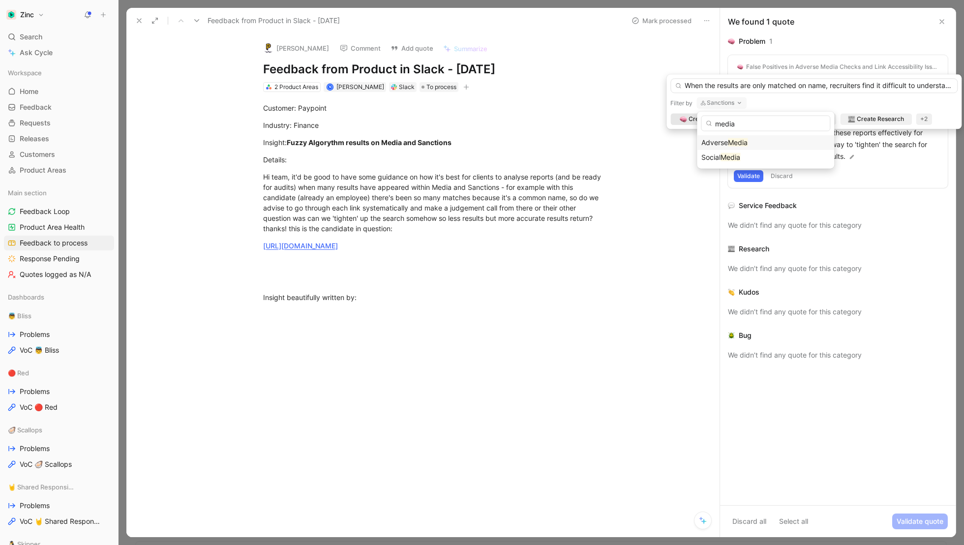
type input "media"
click at [721, 144] on span "Adverse" at bounding box center [715, 142] width 27 height 8
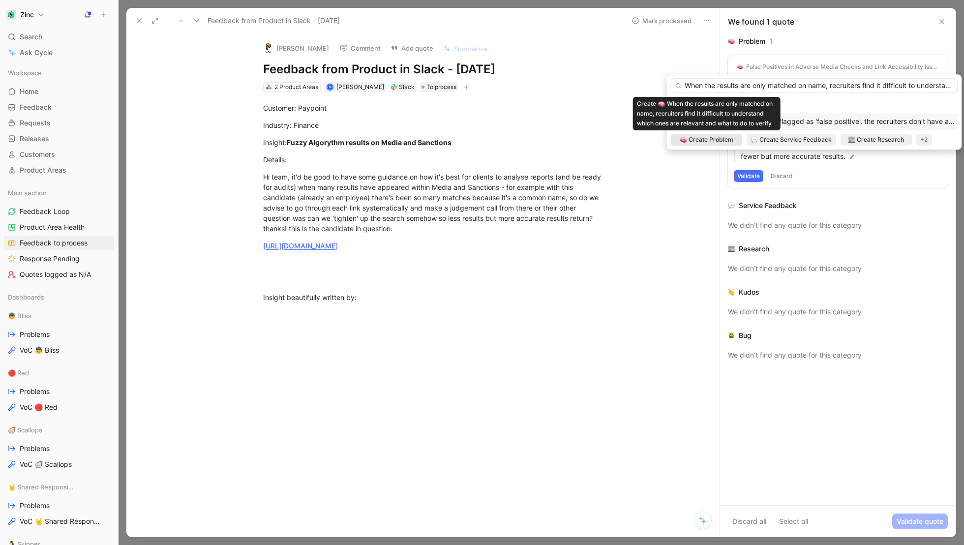
click at [711, 144] on span "Create Problem" at bounding box center [711, 140] width 45 height 10
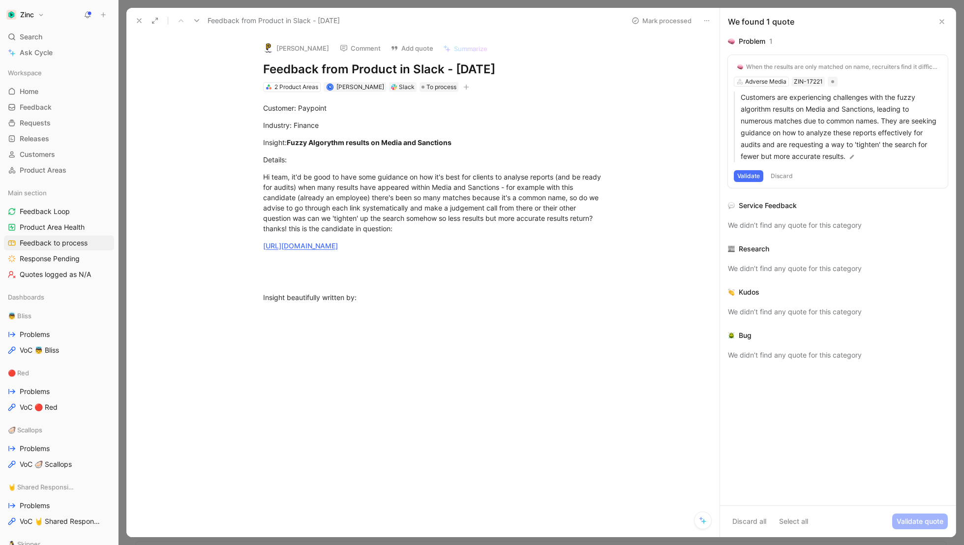
click at [754, 176] on button "Validate" at bounding box center [749, 176] width 30 height 12
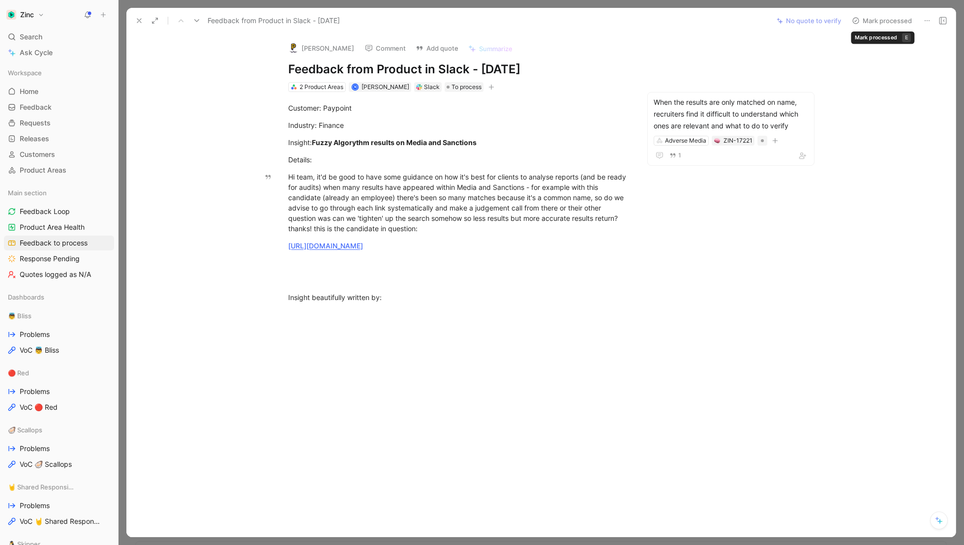
click at [886, 18] on button "Mark processed" at bounding box center [882, 21] width 69 height 14
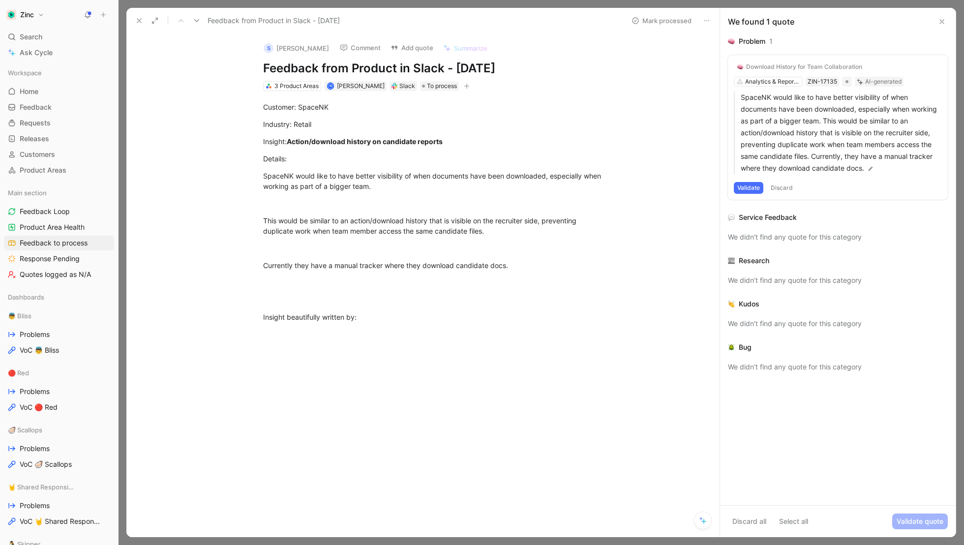
click at [779, 69] on div "Download History for Team Collaboration" at bounding box center [804, 67] width 116 height 8
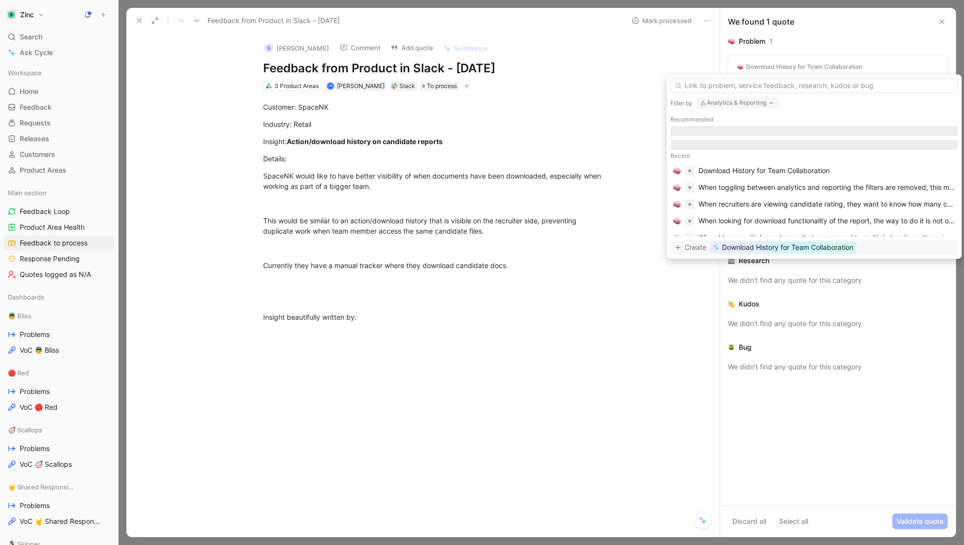
click at [745, 103] on button "Analytics & Reporting" at bounding box center [738, 103] width 82 height 12
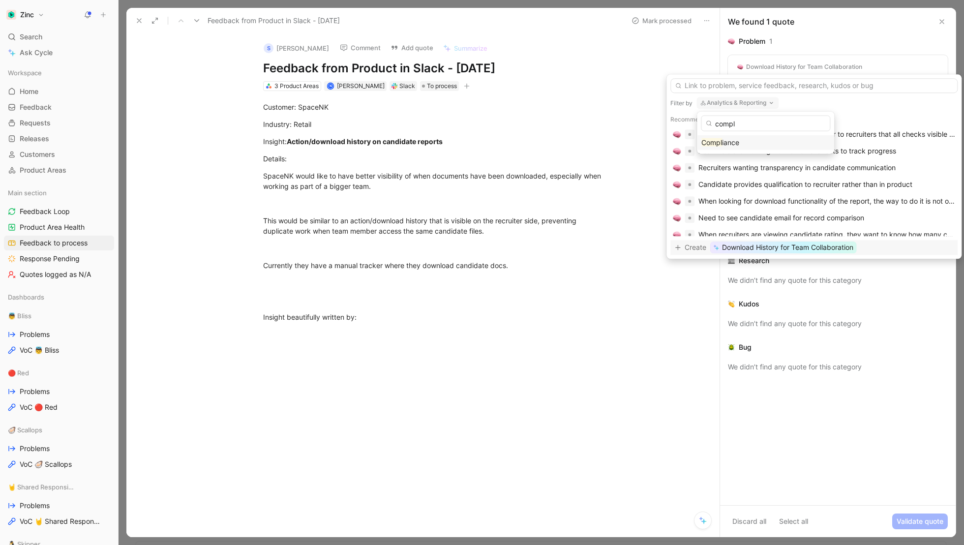
type input "compl"
click at [738, 141] on span "iance" at bounding box center [730, 142] width 17 height 8
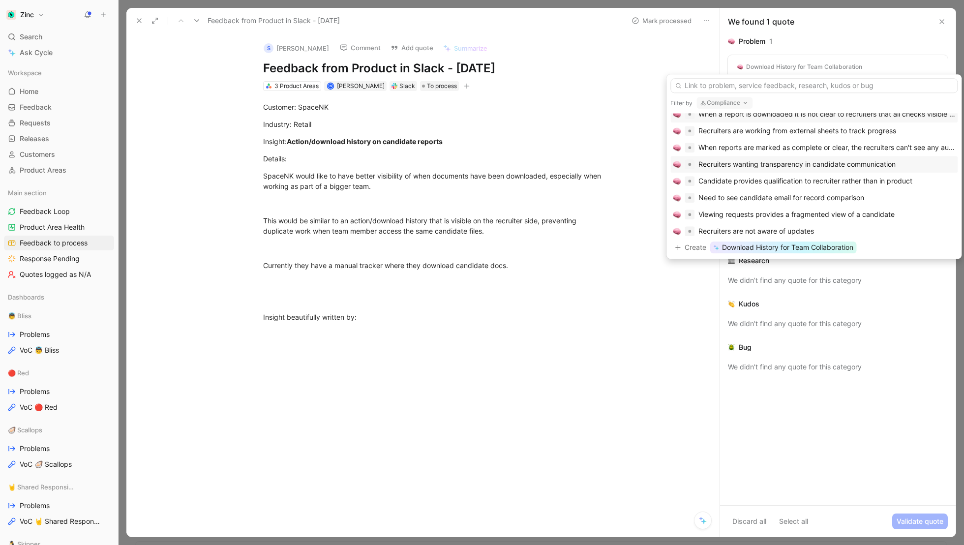
scroll to position [55, 0]
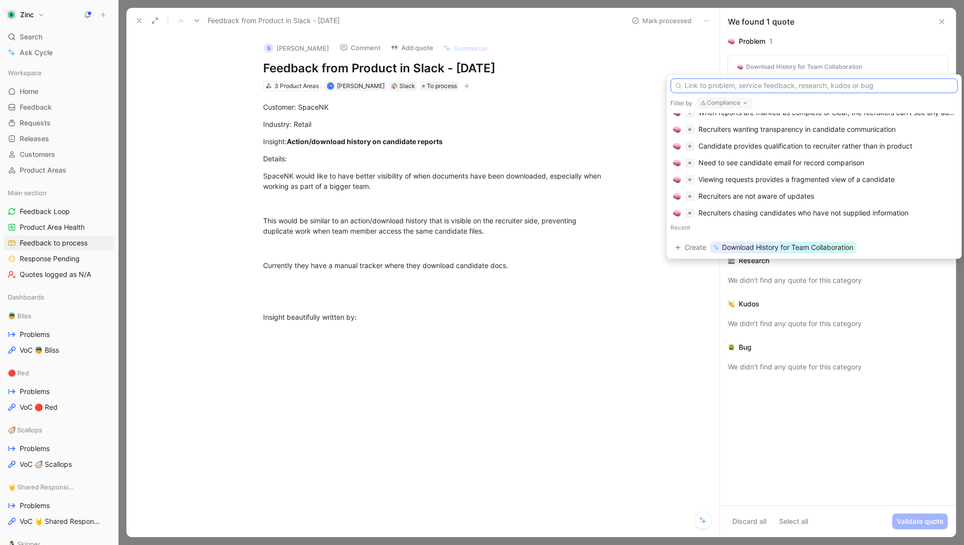
click at [738, 85] on input "text" at bounding box center [814, 85] width 287 height 15
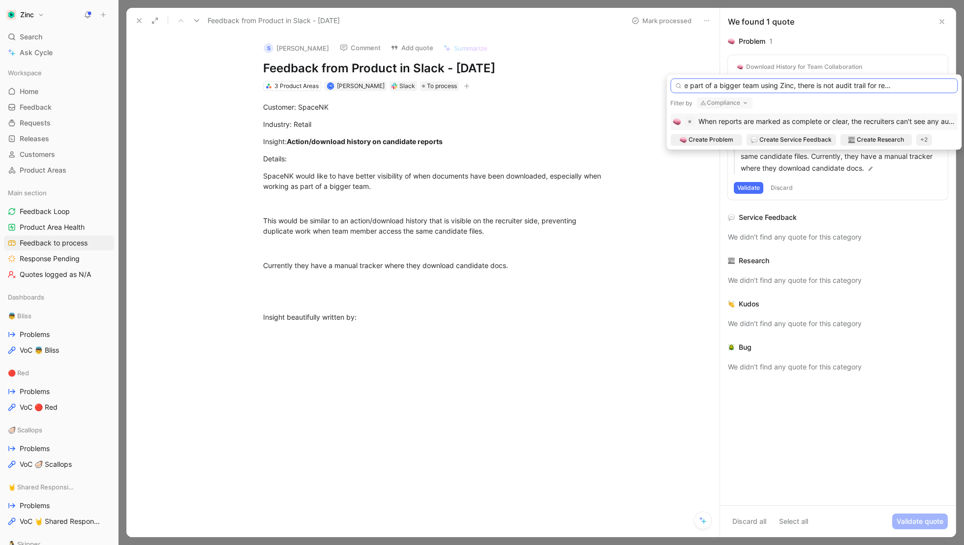
scroll to position [0, 67]
drag, startPoint x: 931, startPoint y: 87, endPoint x: 964, endPoint y: 87, distance: 33.0
click at [964, 87] on body "Zinc Search ⌘ K Ask Cycle Workspace Home G then H Feedback G then F Requests G …" at bounding box center [482, 272] width 964 height 545
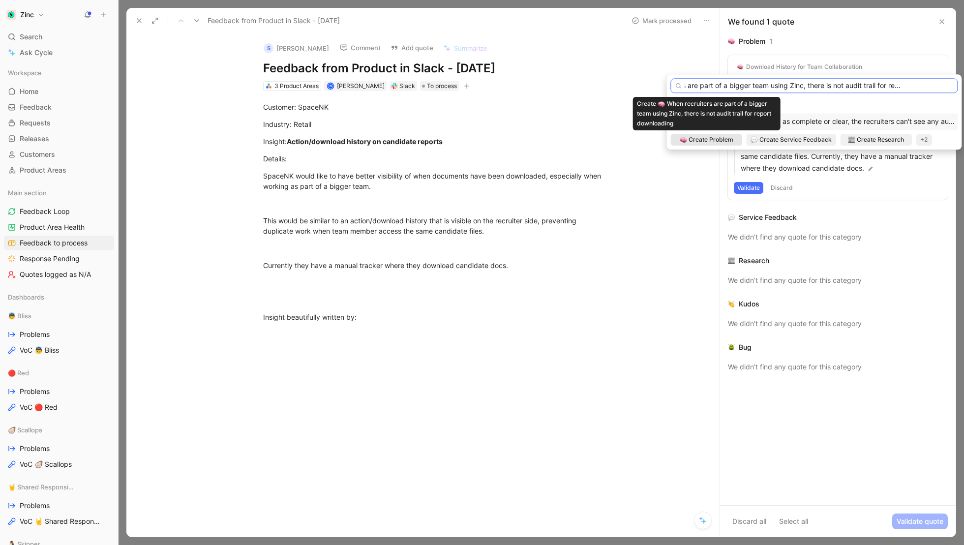
type input "When recruiters are part of a bigger team using Zinc, there is not audit trail …"
click at [712, 142] on span "Create Problem" at bounding box center [711, 140] width 45 height 10
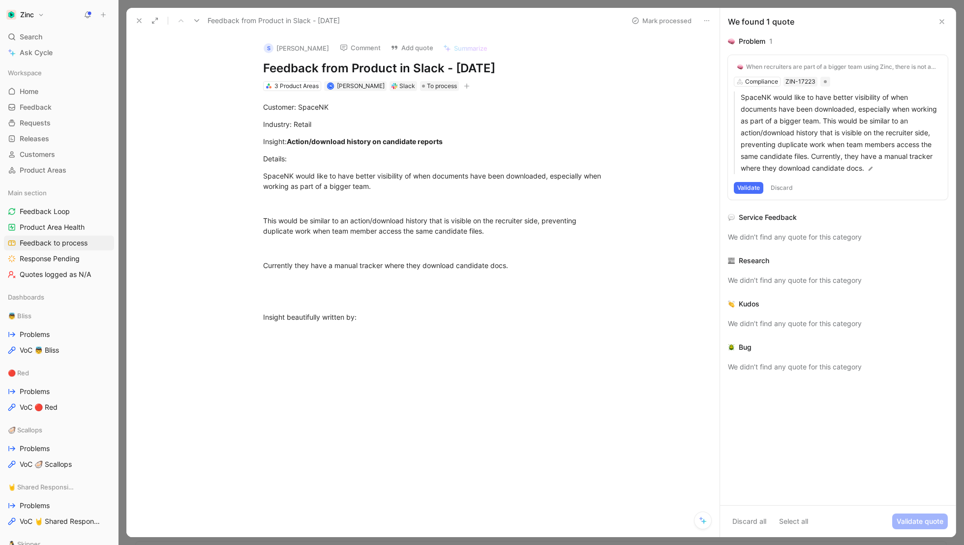
click at [748, 184] on button "Validate" at bounding box center [749, 188] width 30 height 12
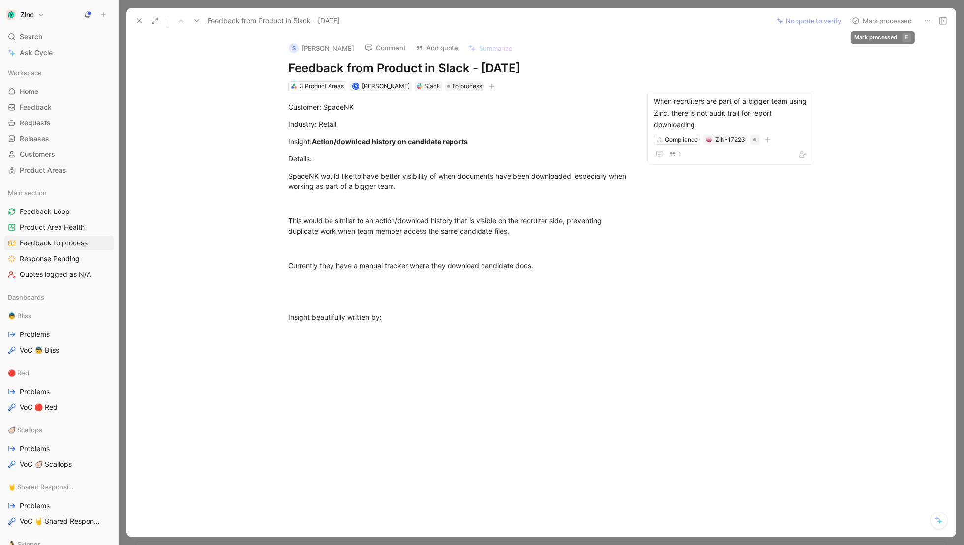
click at [900, 22] on button "Mark processed" at bounding box center [882, 21] width 69 height 14
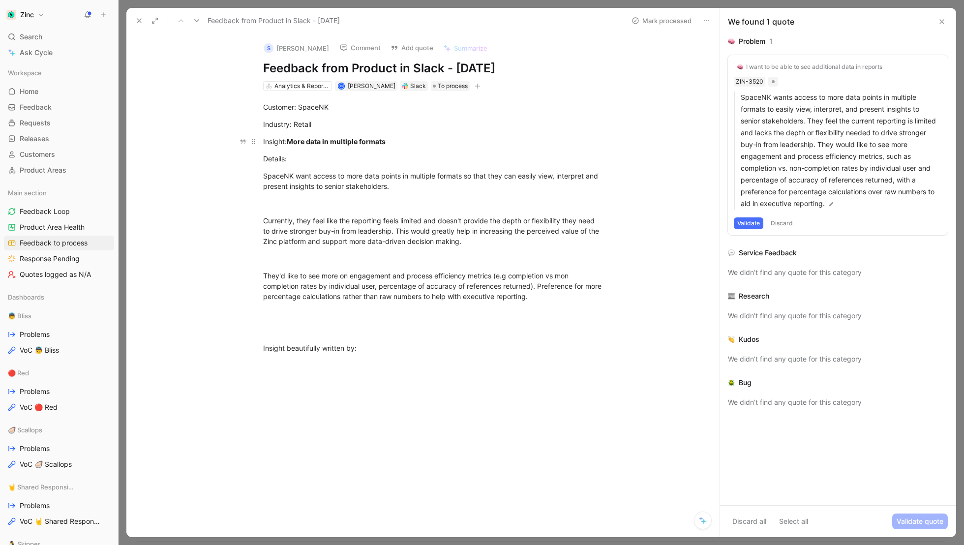
click at [613, 146] on p "Insight: More data in multiple formats" at bounding box center [434, 141] width 378 height 16
click at [859, 64] on div "I want to be able to see additional data in reports" at bounding box center [814, 67] width 136 height 8
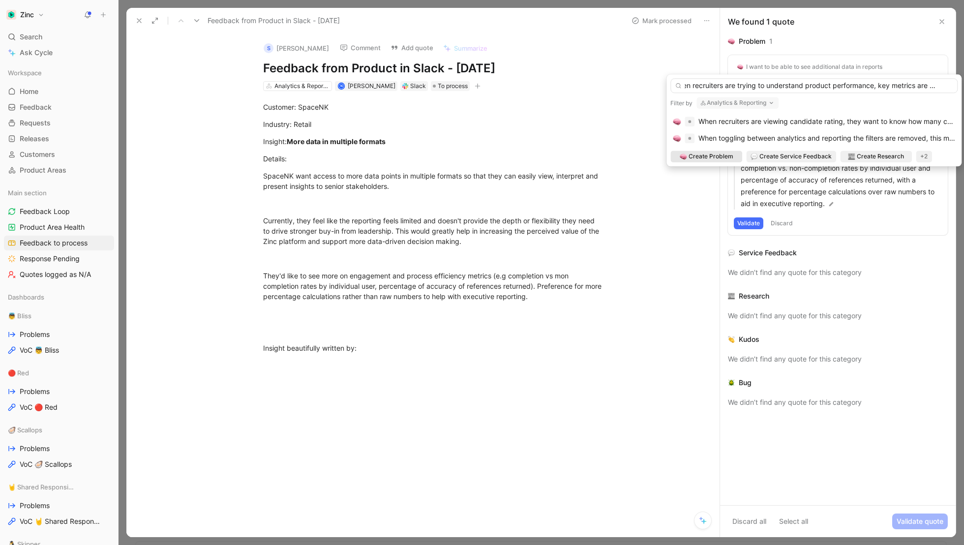
scroll to position [0, 16]
drag, startPoint x: 801, startPoint y: 87, endPoint x: 764, endPoint y: 87, distance: 36.9
click at [764, 87] on input "When recruiters are trying to understand product performance, key metrics are m…" at bounding box center [814, 85] width 287 height 15
type input "When recruiters are trying to measure product performance, key metrics are miss…"
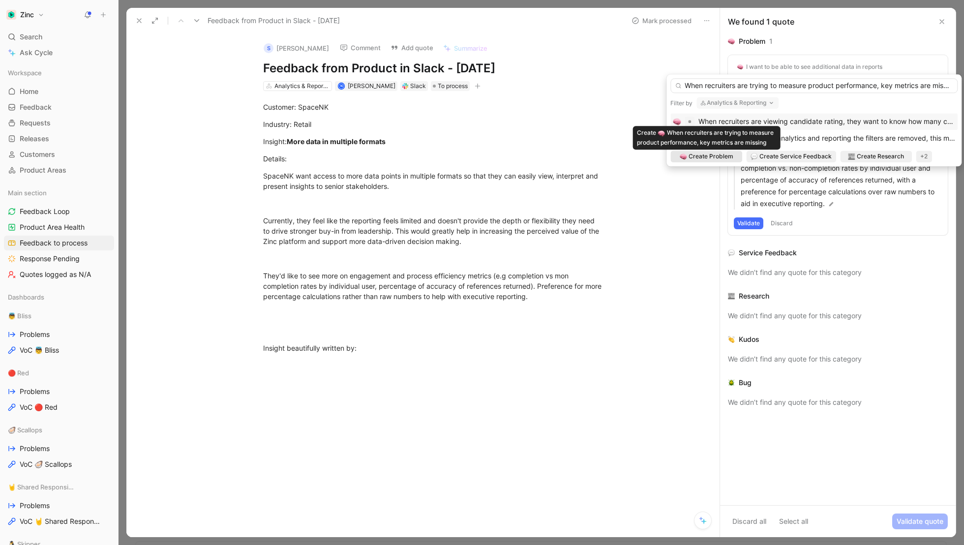
click at [710, 155] on span "Create Problem" at bounding box center [711, 157] width 45 height 10
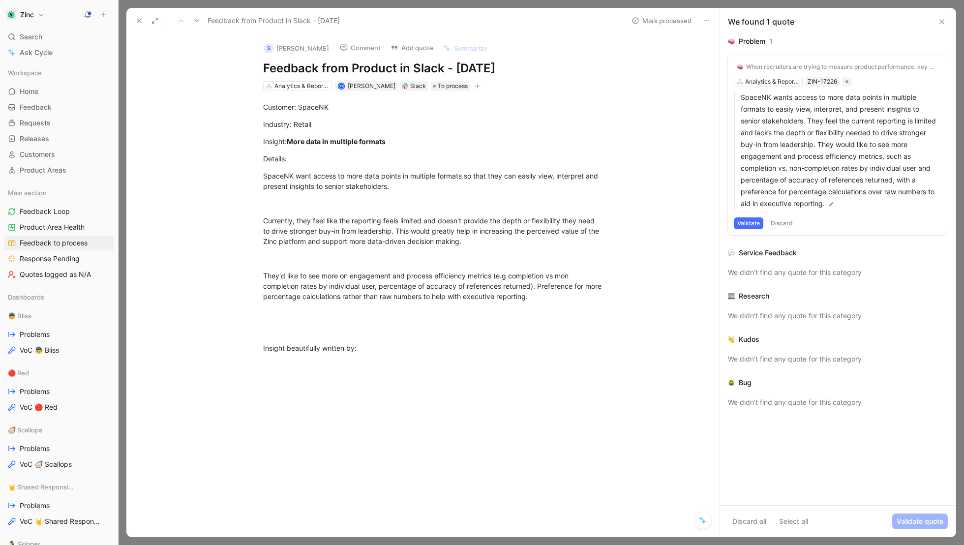
click at [751, 221] on button "Validate" at bounding box center [749, 223] width 30 height 12
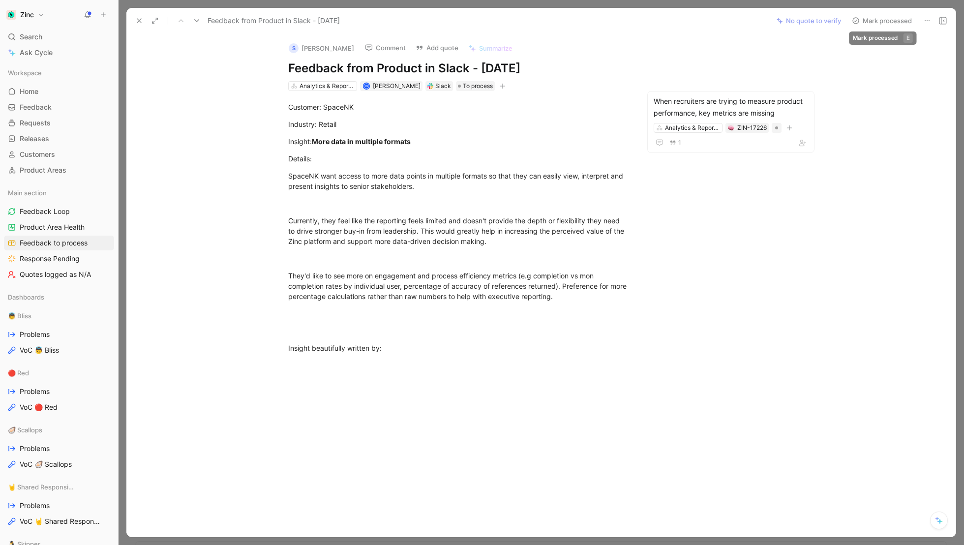
click at [884, 19] on button "Mark processed" at bounding box center [882, 21] width 69 height 14
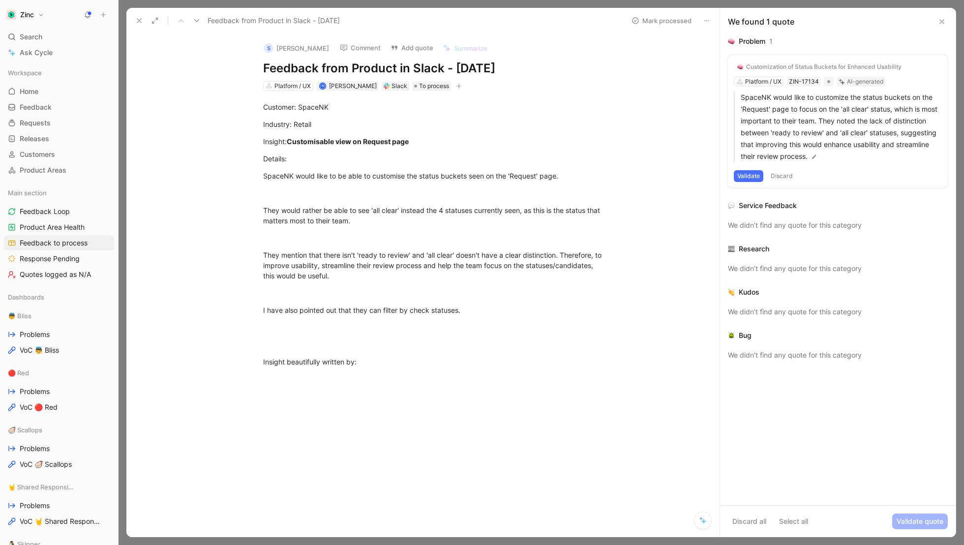
click at [837, 67] on div "Customization of Status Buckets for Enhanced Usability" at bounding box center [823, 67] width 155 height 8
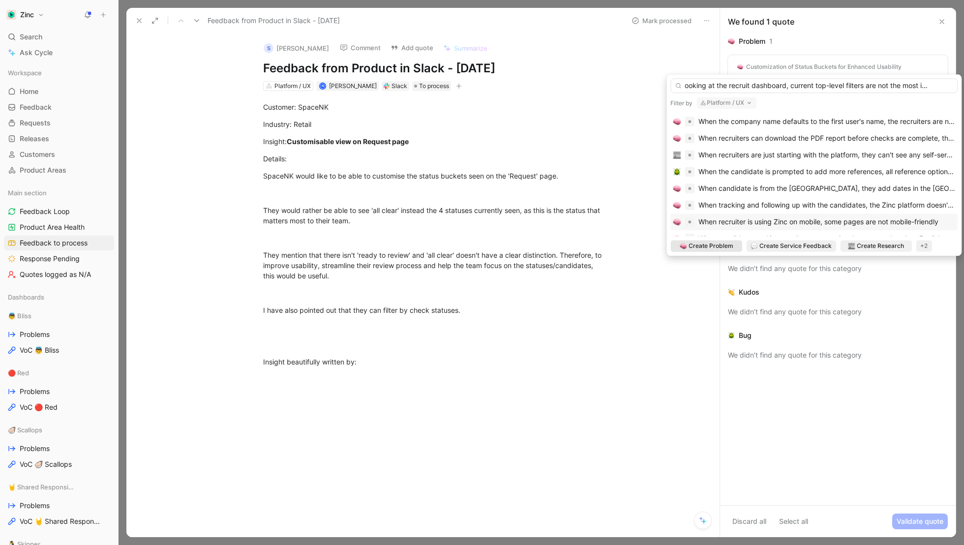
scroll to position [0, 25]
type input "When looking at the recruit dashboard, current top-level filters are not the mo…"
click at [716, 250] on span "Create Problem" at bounding box center [711, 246] width 45 height 10
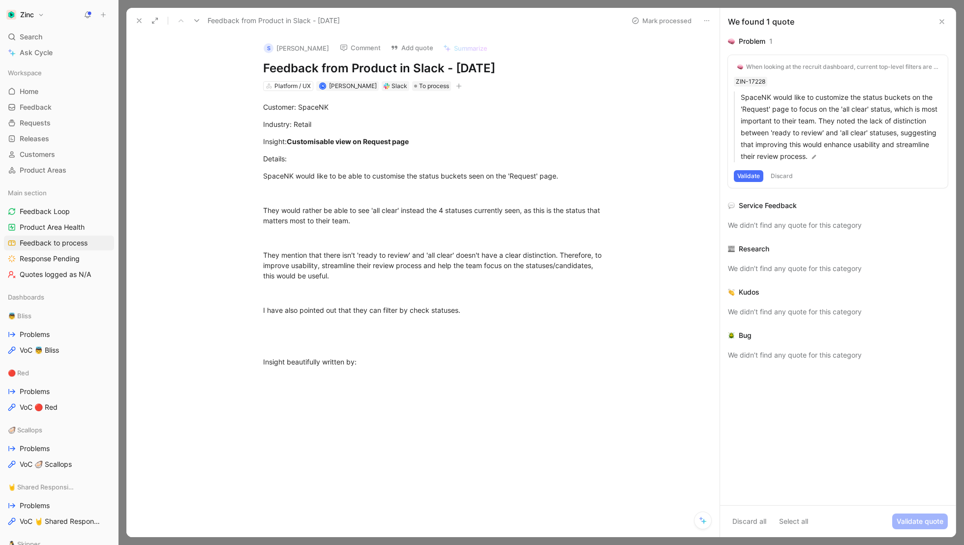
click at [753, 174] on button "Validate" at bounding box center [749, 176] width 30 height 12
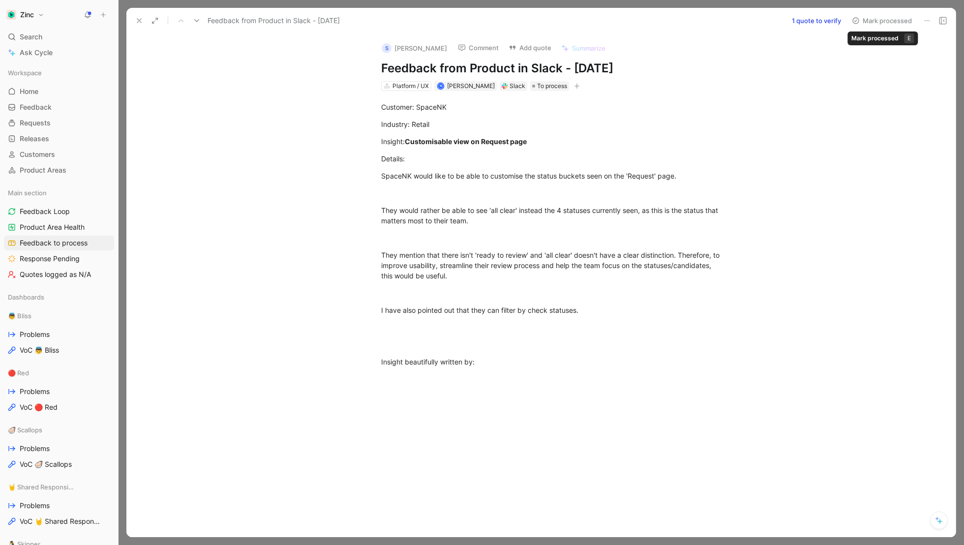
click at [890, 20] on button "Mark processed" at bounding box center [882, 21] width 69 height 14
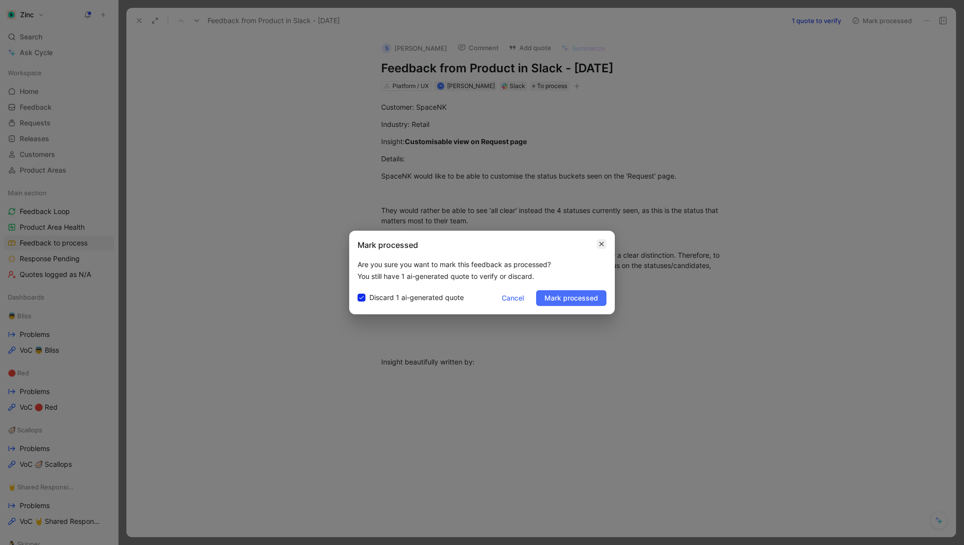
click at [602, 241] on icon "button" at bounding box center [602, 244] width 6 height 8
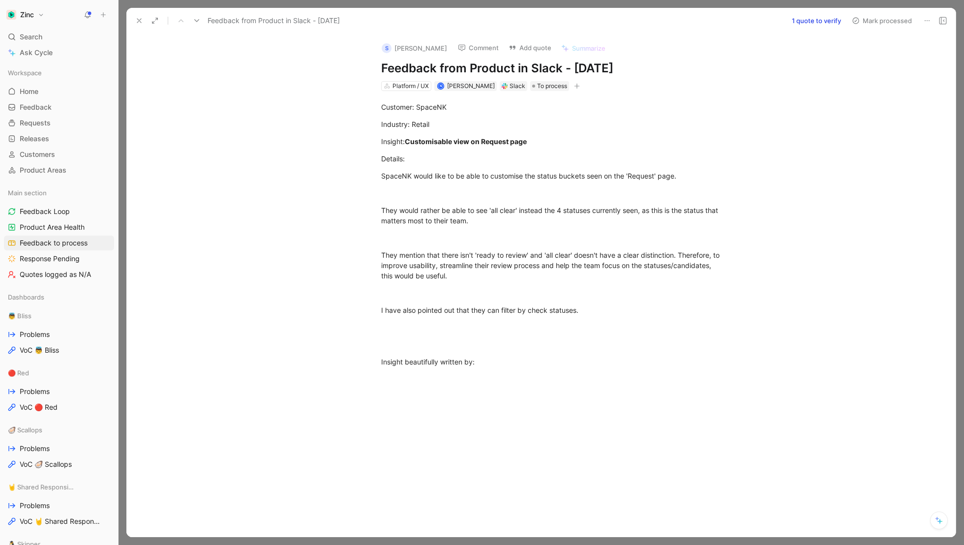
click at [809, 23] on button "1 quote to verify" at bounding box center [817, 21] width 58 height 14
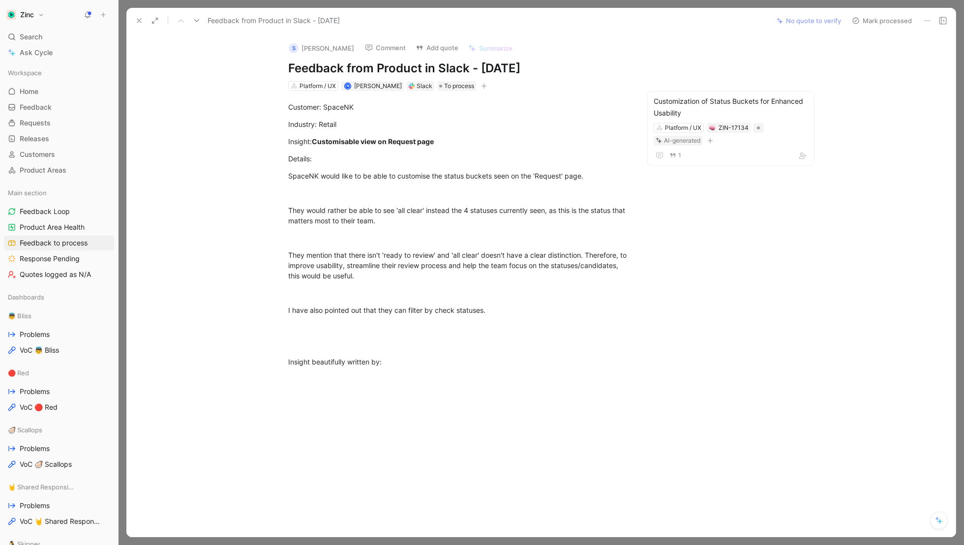
click at [874, 26] on button "Mark processed" at bounding box center [882, 21] width 69 height 14
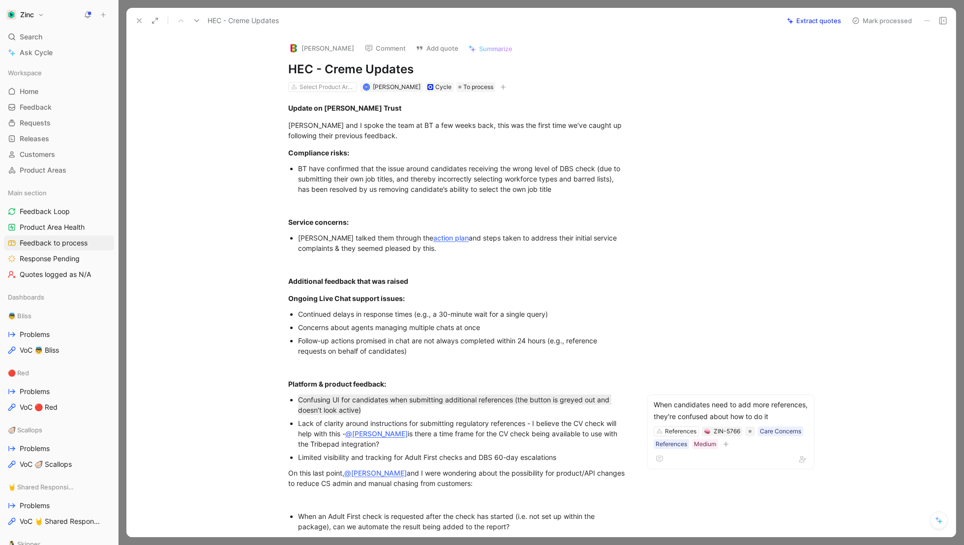
click at [137, 20] on icon at bounding box center [139, 21] width 8 height 8
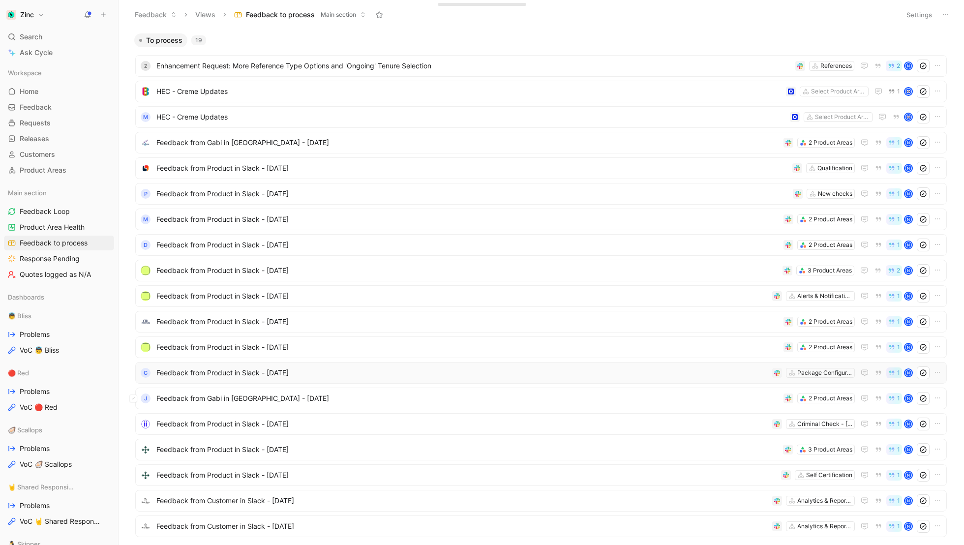
scroll to position [45, 0]
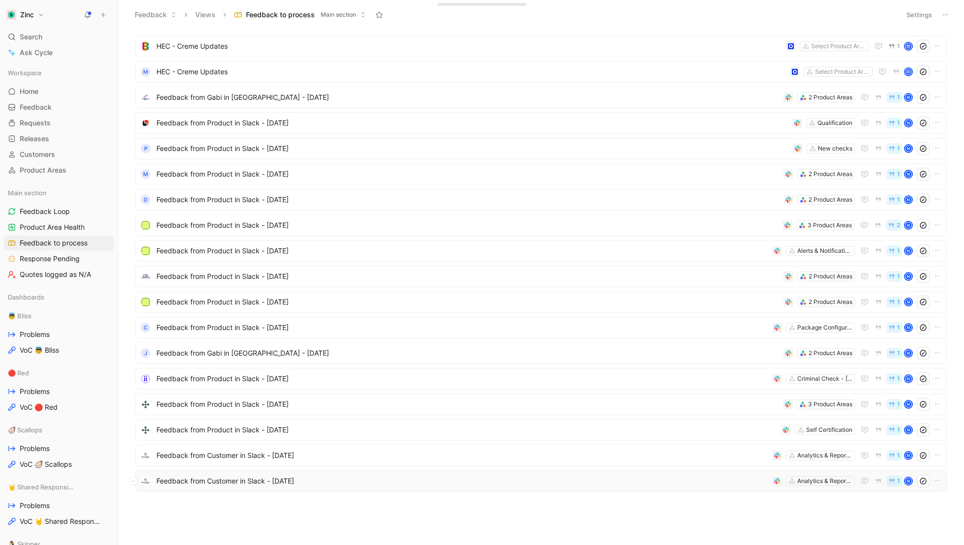
click at [229, 478] on span "Feedback from Customer in Slack - [DATE]" at bounding box center [462, 481] width 612 height 12
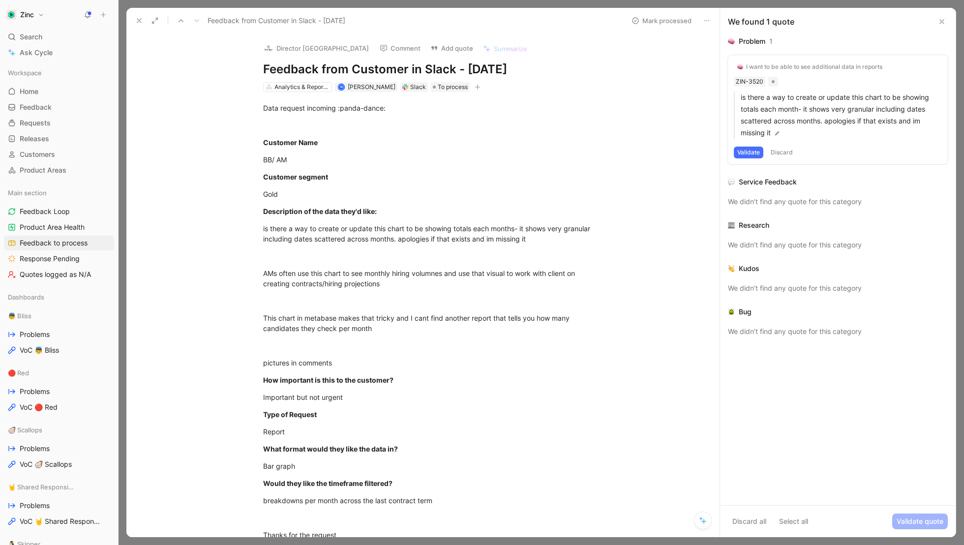
click at [412, 88] on div "Slack" at bounding box center [418, 87] width 16 height 10
click at [408, 86] on div "Slack" at bounding box center [415, 87] width 28 height 10
click at [356, 72] on button "Open" at bounding box center [354, 69] width 35 height 14
click at [944, 21] on icon at bounding box center [942, 22] width 8 height 8
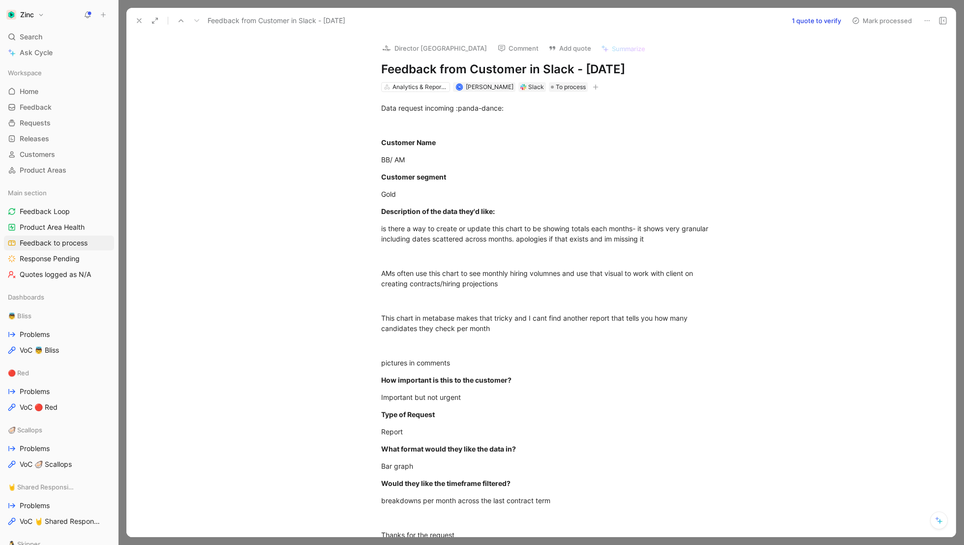
click at [930, 24] on icon at bounding box center [928, 21] width 8 height 8
click at [872, 51] on div "Delete" at bounding box center [901, 56] width 58 height 12
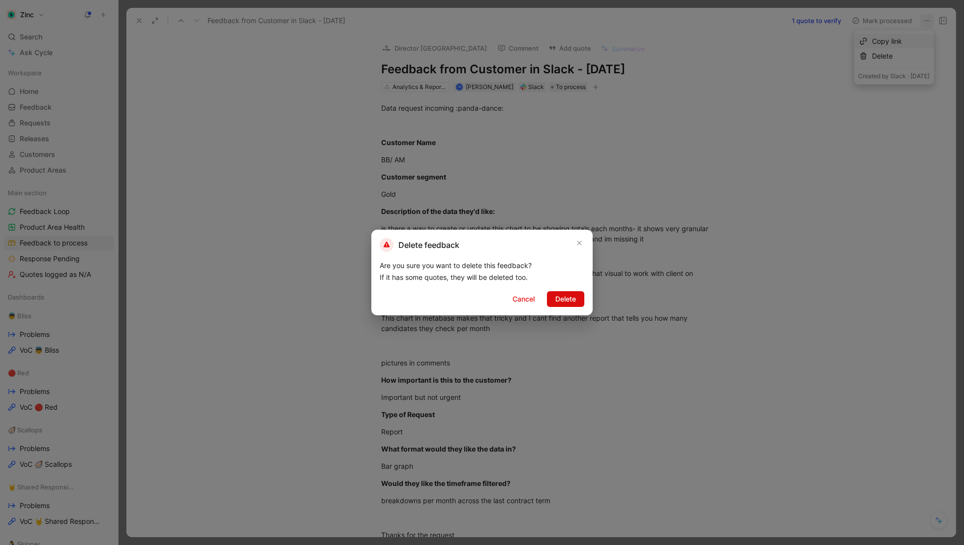
click at [567, 296] on span "Delete" at bounding box center [566, 299] width 21 height 12
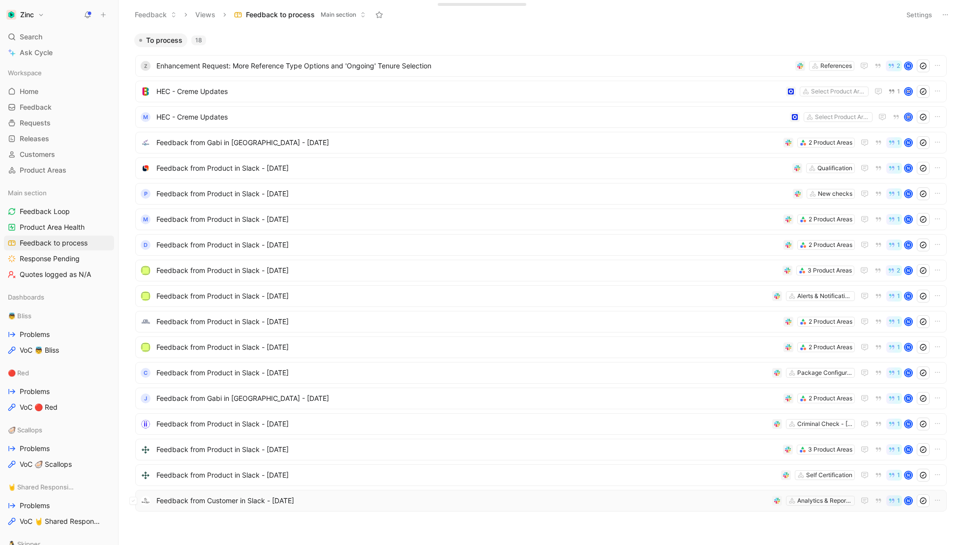
click at [211, 507] on div "Feedback from Customer in Slack - [DATE] Analytics & Reporting 1 N" at bounding box center [541, 501] width 805 height 13
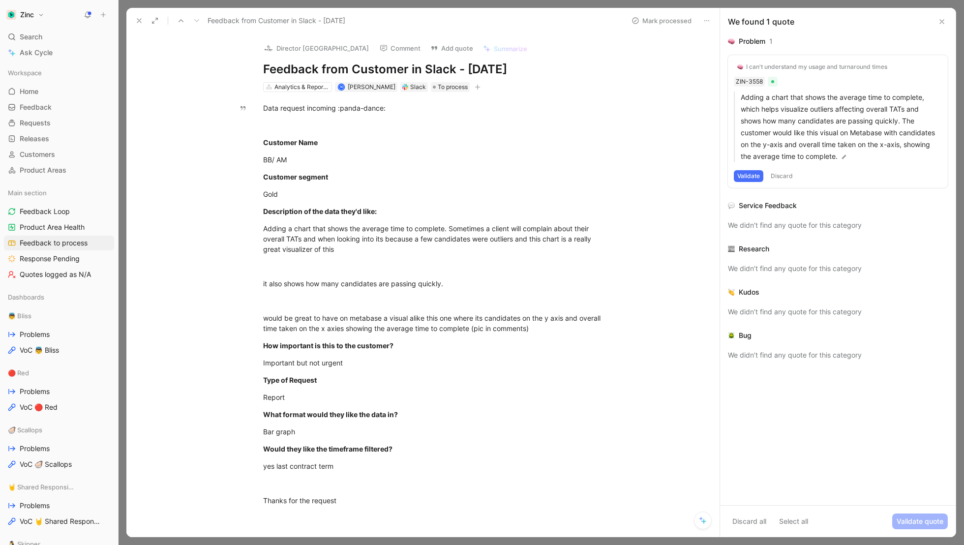
click at [942, 19] on icon at bounding box center [942, 22] width 8 height 8
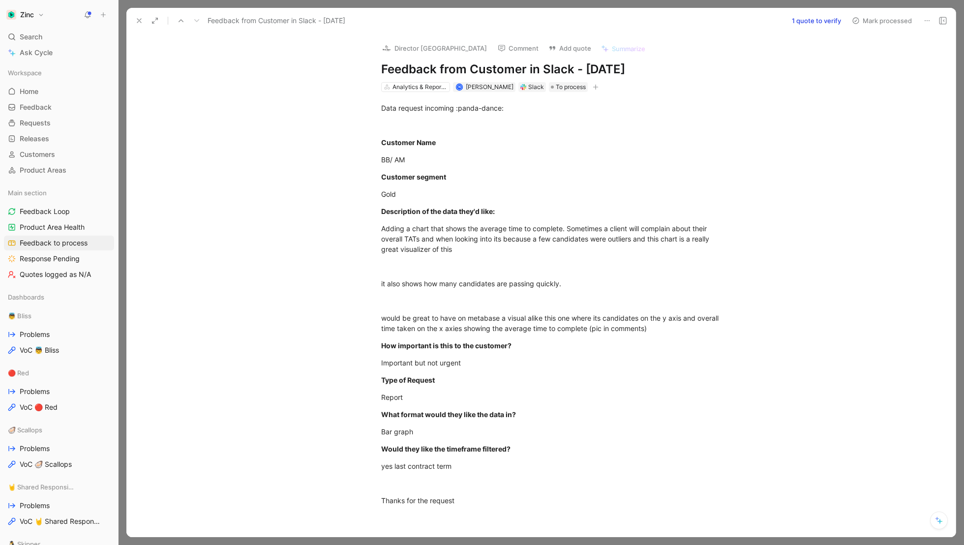
click at [135, 23] on icon at bounding box center [139, 21] width 8 height 8
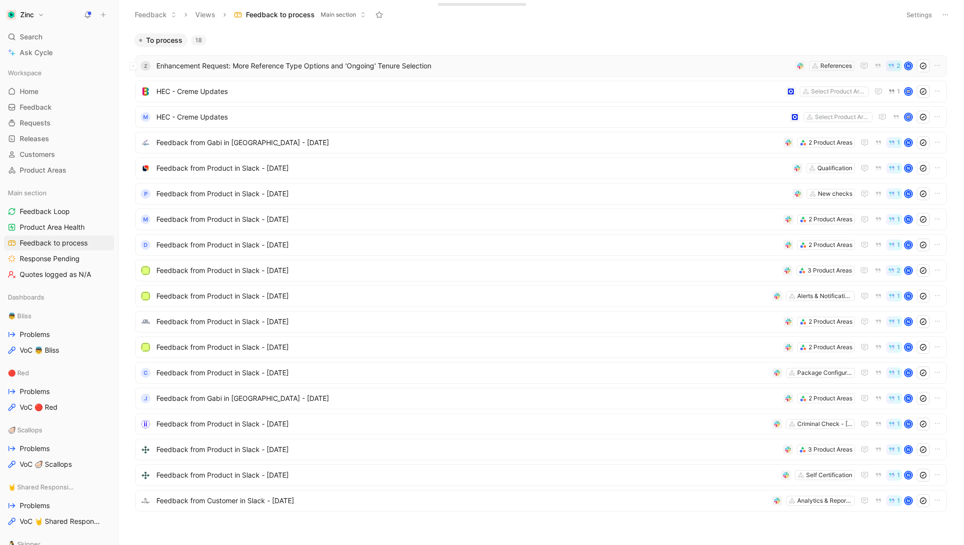
click at [291, 69] on span "Enhancement Request: More Reference Type Options and 'Ongoing' Tenure Selection" at bounding box center [473, 66] width 635 height 12
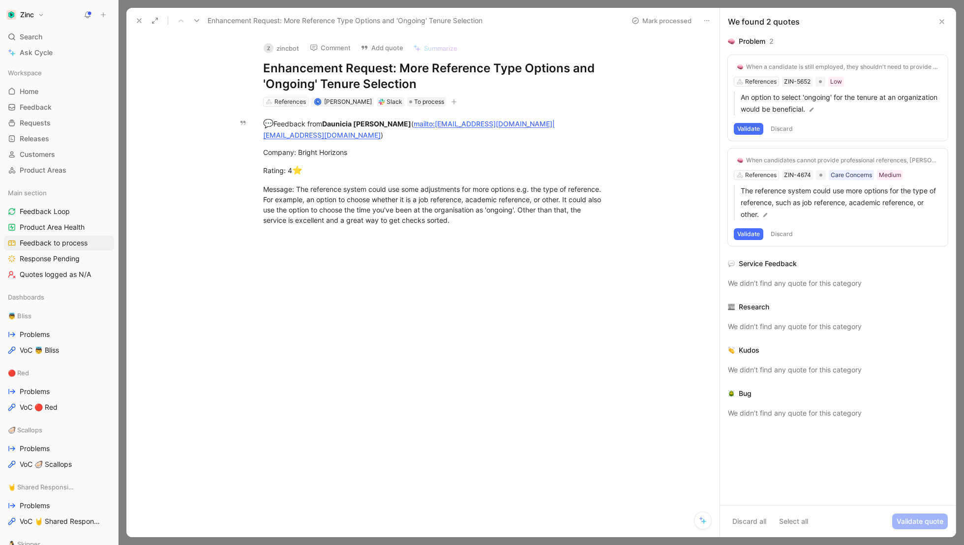
click at [135, 21] on icon at bounding box center [139, 21] width 8 height 8
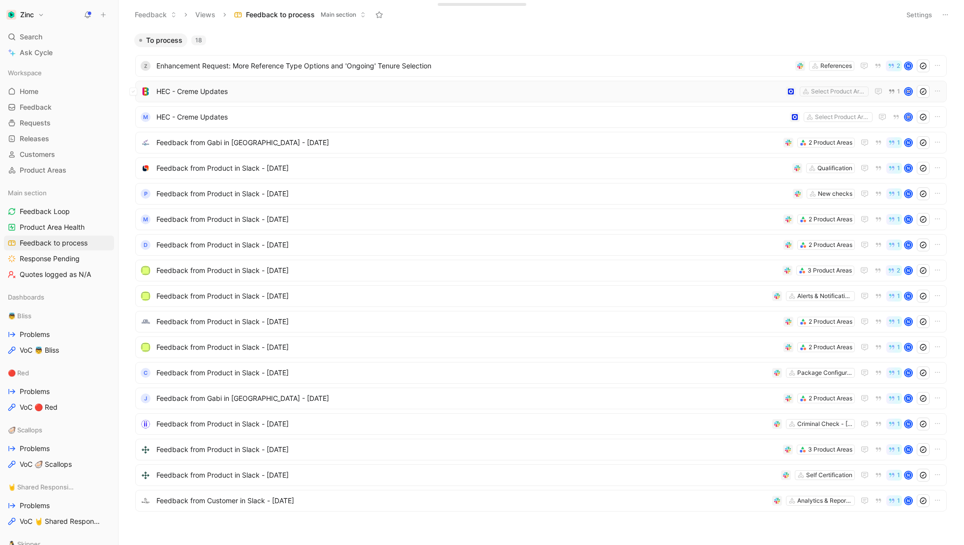
click at [191, 92] on span "HEC - Creme Updates" at bounding box center [469, 92] width 626 height 12
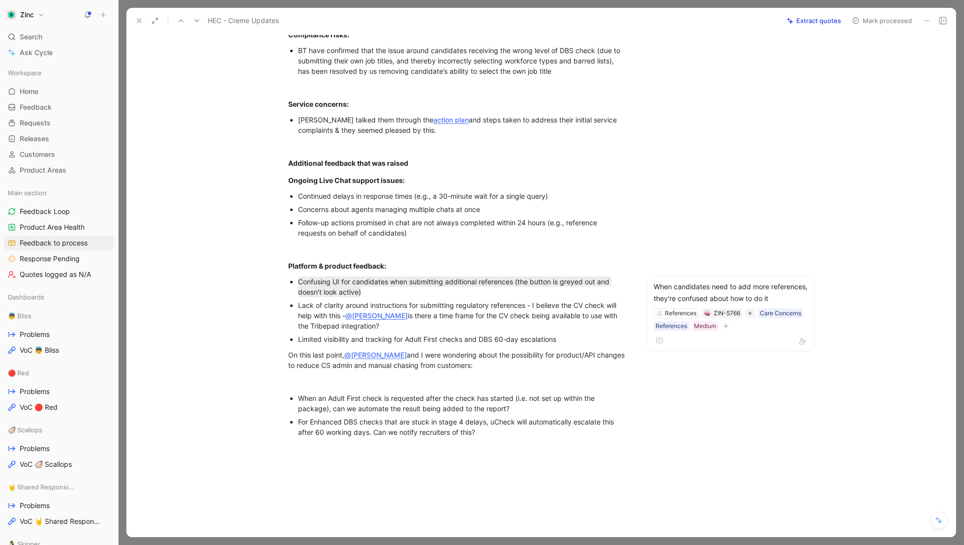
scroll to position [120, 0]
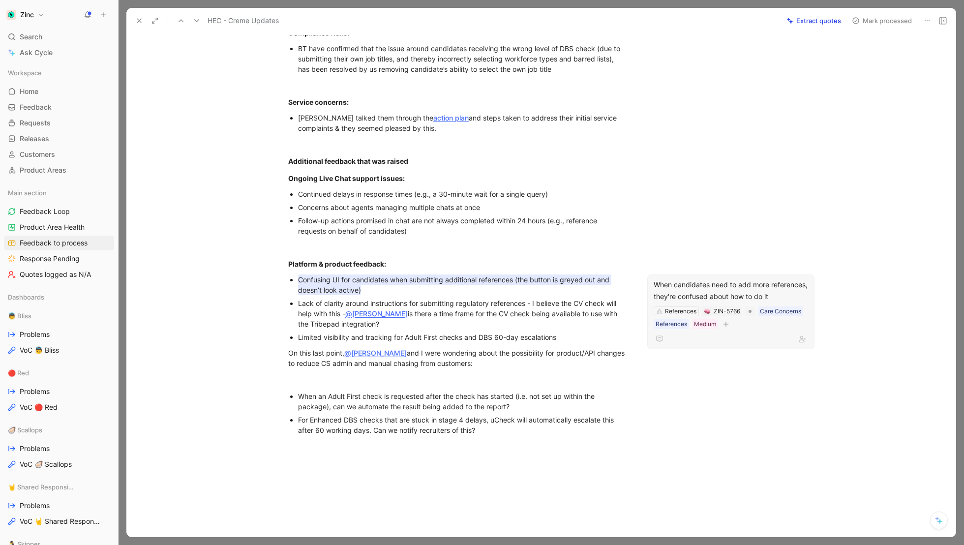
click at [747, 301] on div "When candidates need to add more references, they're confused about how to do it" at bounding box center [731, 291] width 155 height 24
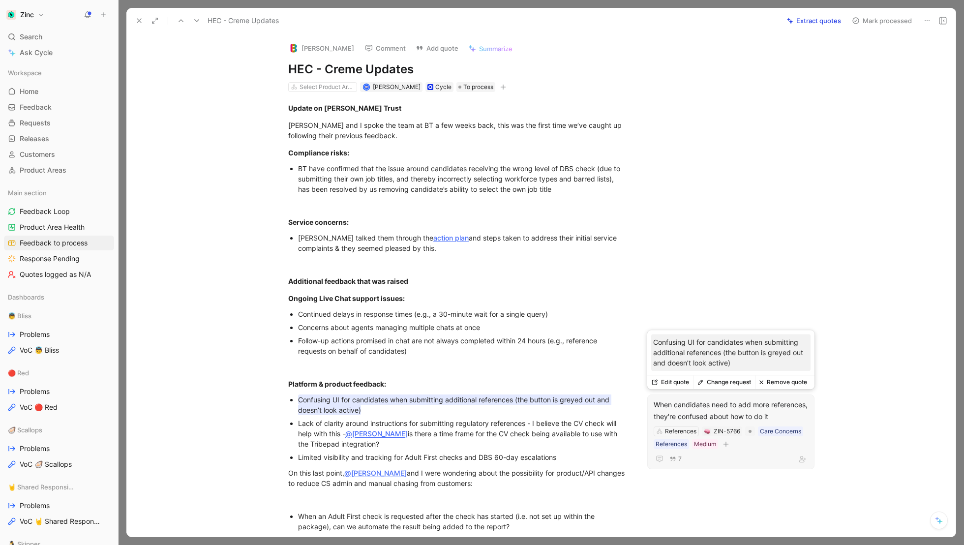
click at [758, 461] on div "7" at bounding box center [731, 459] width 155 height 12
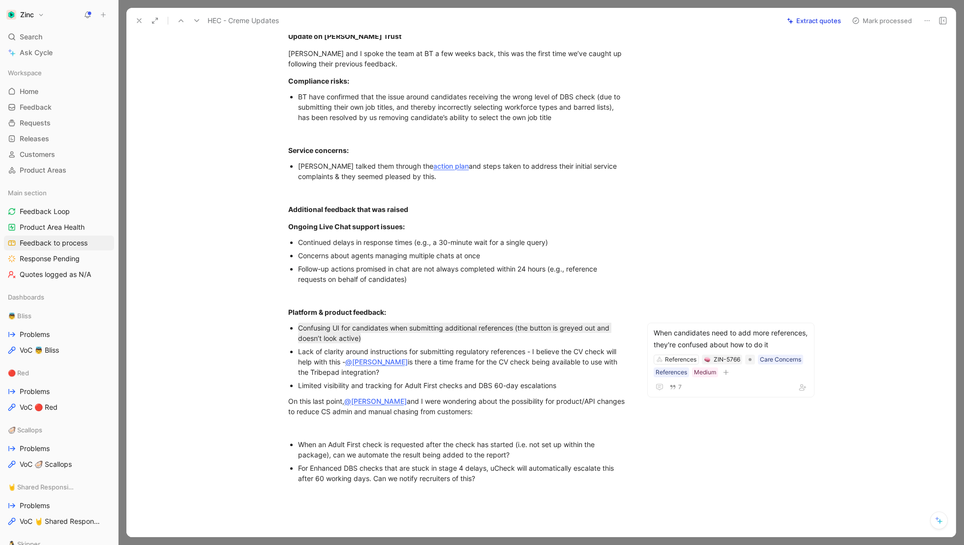
scroll to position [93, 0]
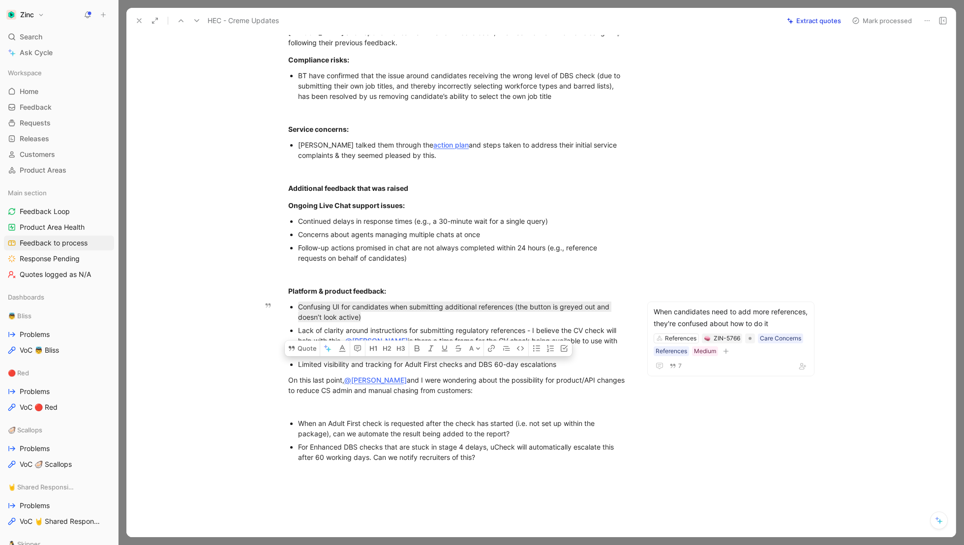
drag, startPoint x: 298, startPoint y: 365, endPoint x: 569, endPoint y: 370, distance: 271.2
click at [569, 370] on p "Limited visibility and tracking for Adult First checks and DBS 60-day escalatio…" at bounding box center [463, 364] width 331 height 13
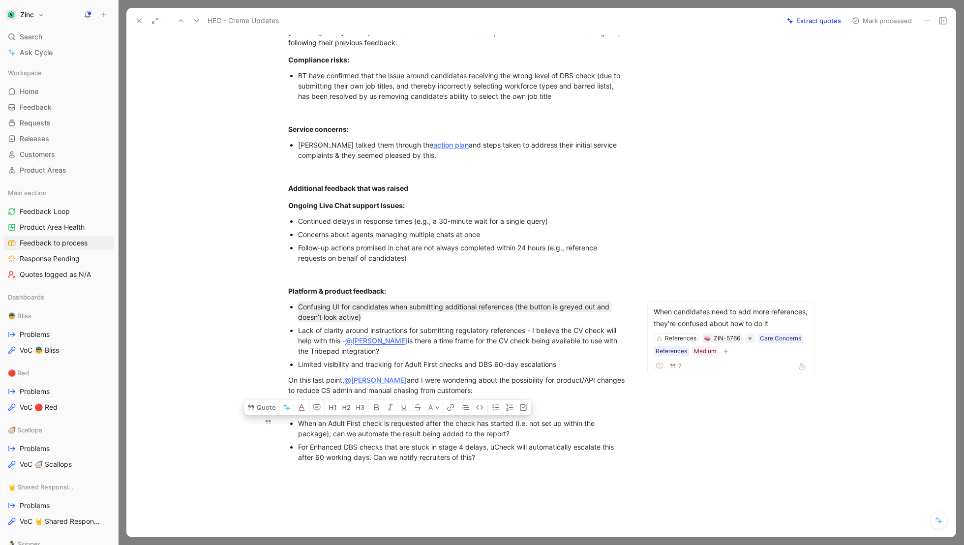
drag, startPoint x: 508, startPoint y: 461, endPoint x: 290, endPoint y: 424, distance: 221.5
click at [290, 424] on ul "When an Adult First check is requested after the check has started (i.e. not se…" at bounding box center [459, 440] width 378 height 47
click at [261, 404] on button "Quote" at bounding box center [261, 408] width 35 height 16
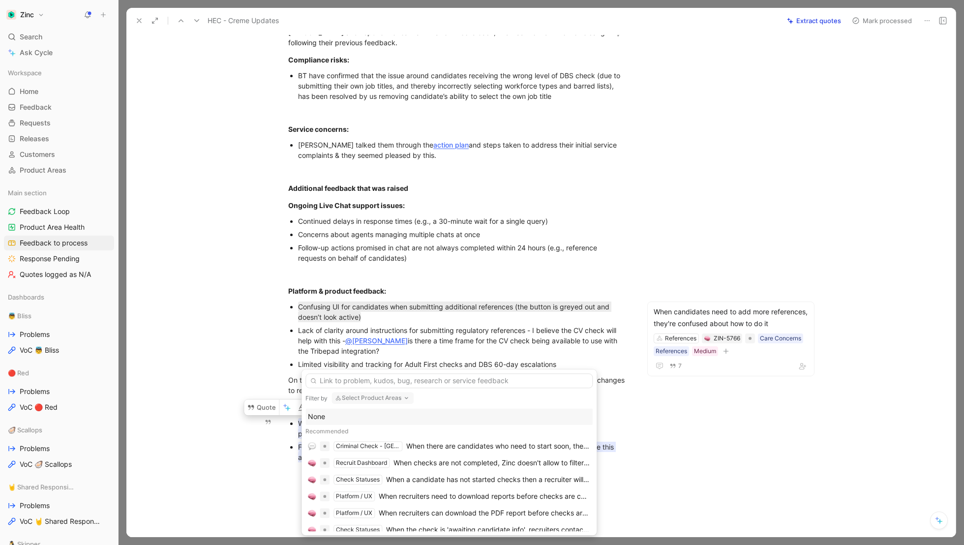
click at [361, 397] on button "Select Product Areas" at bounding box center [373, 398] width 82 height 12
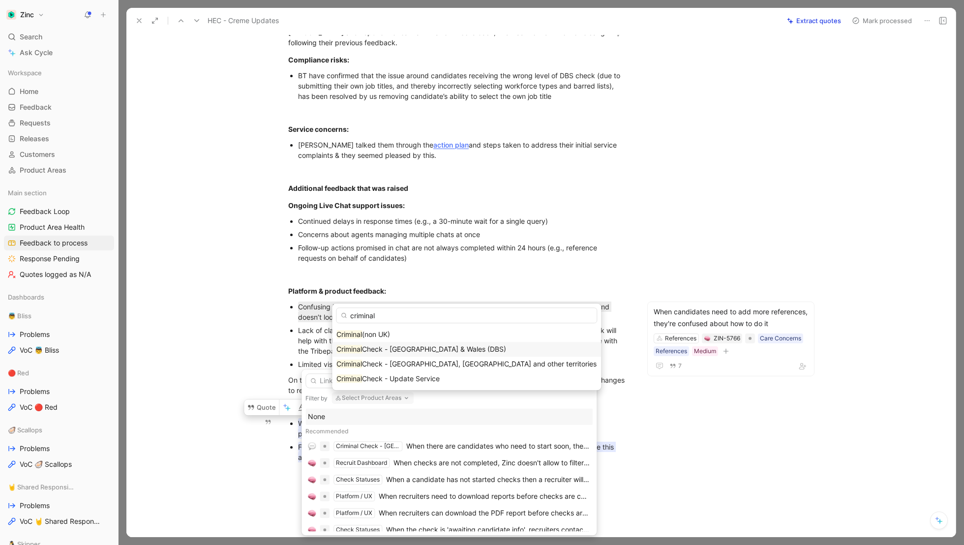
type input "criminal"
click at [416, 345] on span "Check - [GEOGRAPHIC_DATA] & Wales (DBS)" at bounding box center [434, 349] width 144 height 8
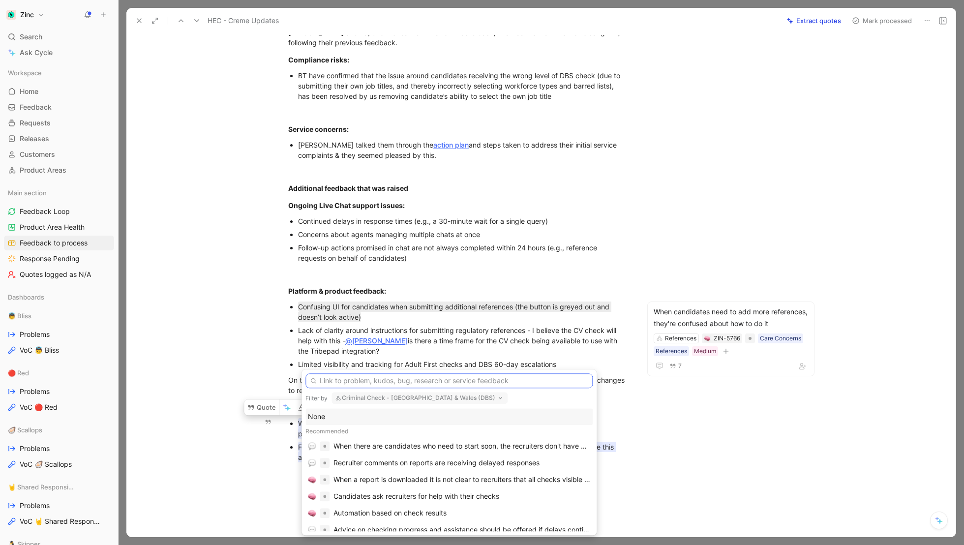
click at [359, 383] on input "text" at bounding box center [449, 380] width 287 height 15
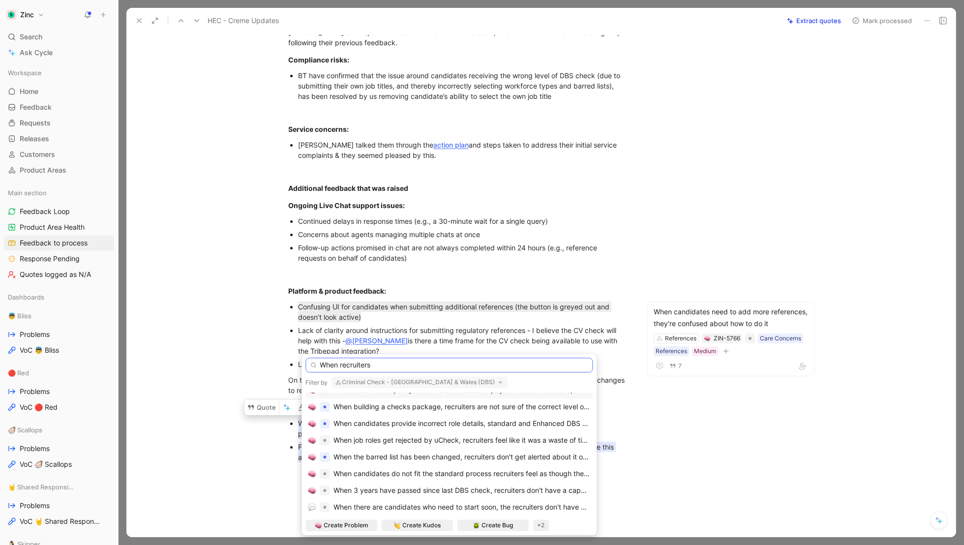
scroll to position [0, 0]
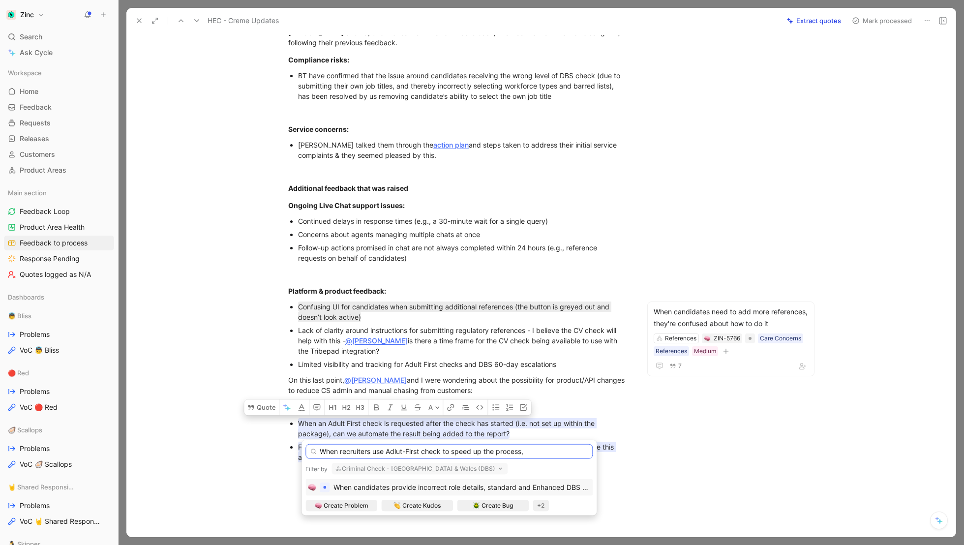
type input "When recruiters use Adlut-First check to speed up the process,"
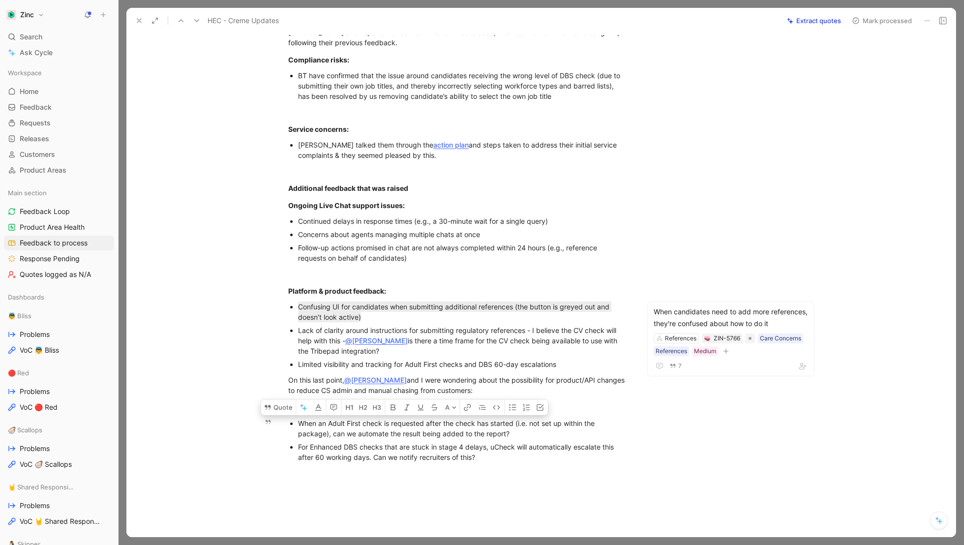
drag, startPoint x: 512, startPoint y: 437, endPoint x: 294, endPoint y: 419, distance: 218.7
click at [294, 419] on ul "When an Adult First check is requested after the check has started (i.e. not se…" at bounding box center [459, 440] width 378 height 47
click at [276, 408] on button "Quote" at bounding box center [278, 408] width 35 height 16
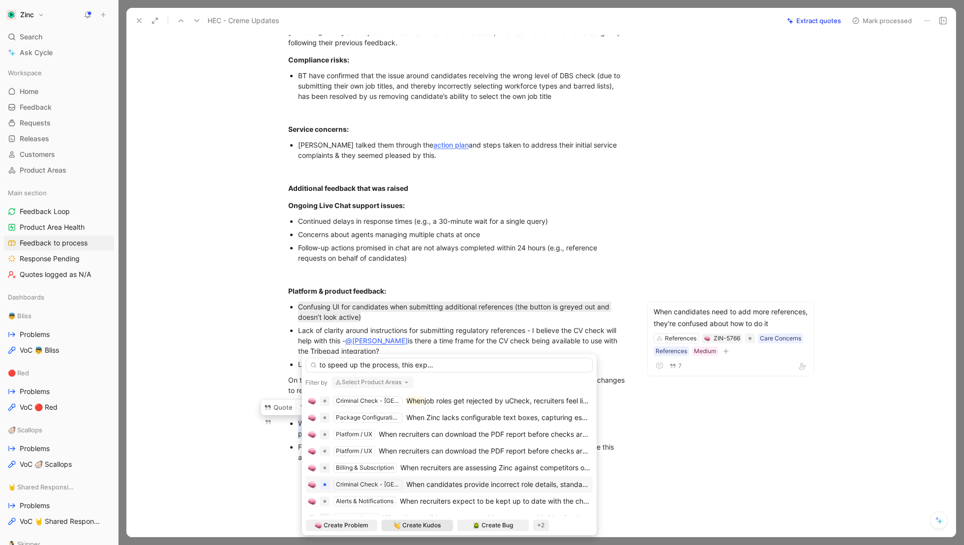
scroll to position [0, 154]
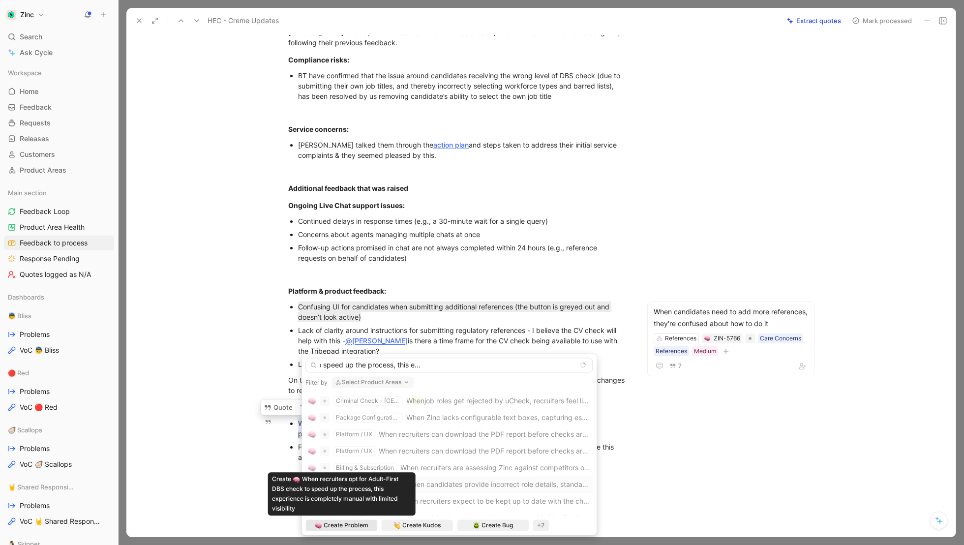
type input "When recruiters opt for Adult-First DBS check to speed up the process, this exp…"
click at [350, 526] on span "Create Problem" at bounding box center [346, 526] width 45 height 10
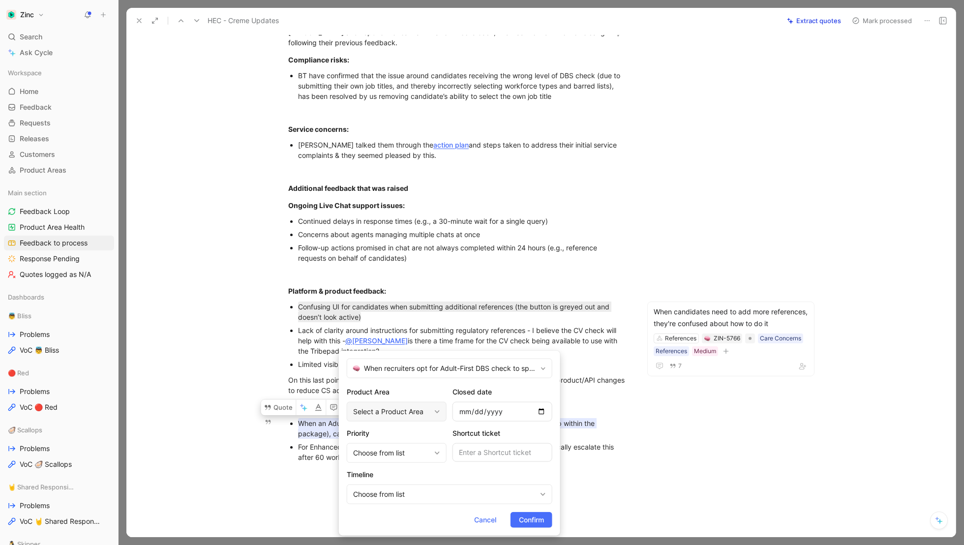
click at [417, 412] on div "Select a Product Area" at bounding box center [391, 412] width 77 height 12
type input "u"
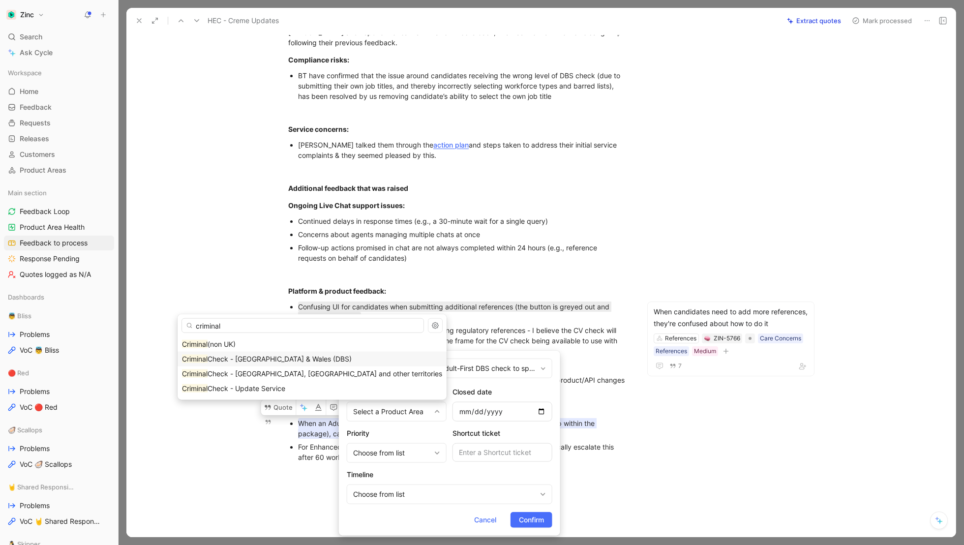
type input "criminal"
click at [311, 359] on span "Check - [GEOGRAPHIC_DATA] & Wales (DBS)" at bounding box center [280, 359] width 144 height 8
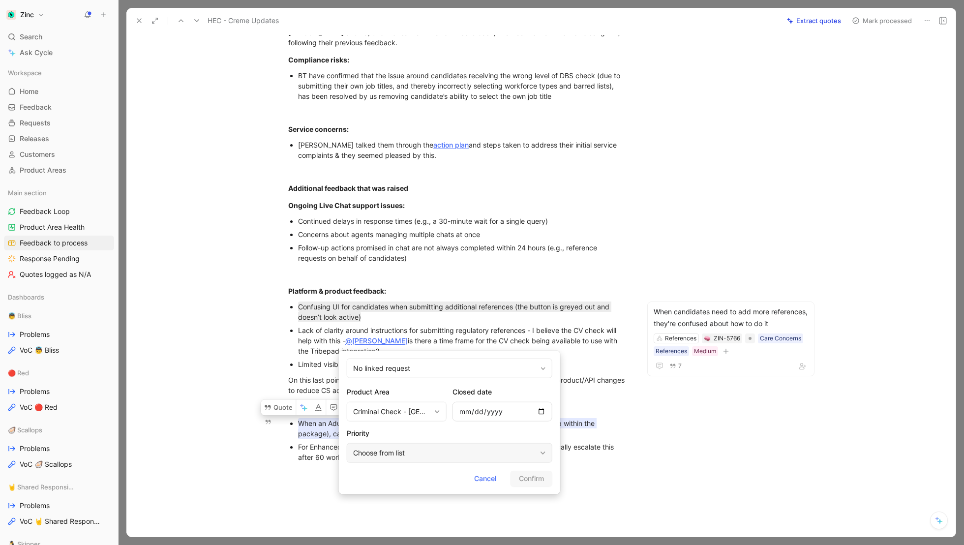
click at [428, 450] on div "Choose from list" at bounding box center [444, 453] width 183 height 12
click at [430, 369] on div "No linked request" at bounding box center [450, 369] width 206 height 20
click at [420, 370] on div "No linked request" at bounding box center [450, 369] width 206 height 20
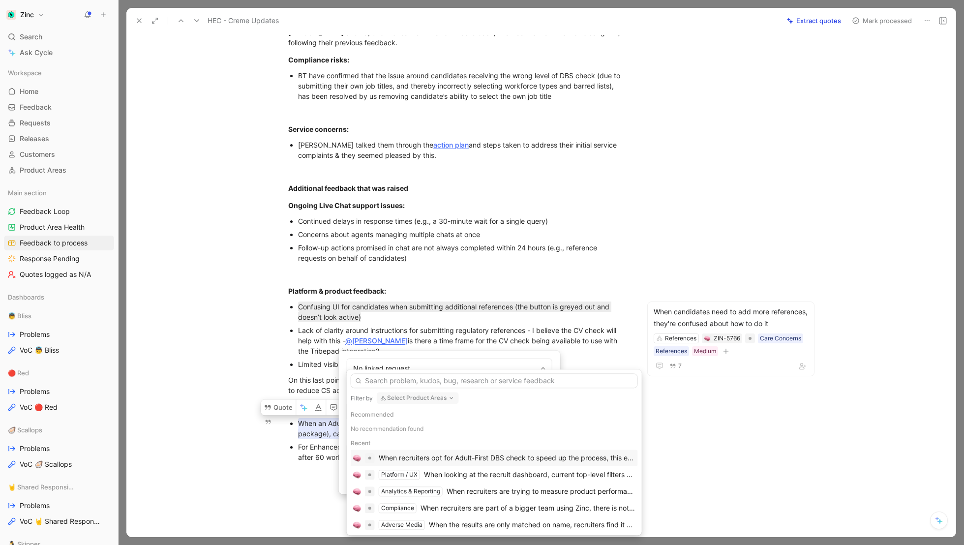
click at [445, 452] on div "When recruiters opt for Adult-First DBS check to speed up the process, this exp…" at bounding box center [494, 458] width 287 height 17
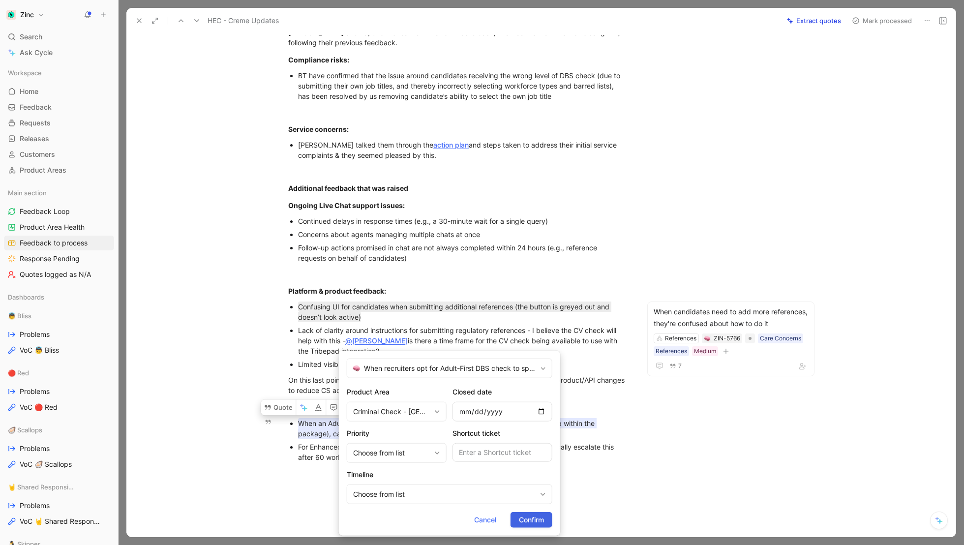
click at [538, 523] on span "Confirm" at bounding box center [531, 520] width 25 height 12
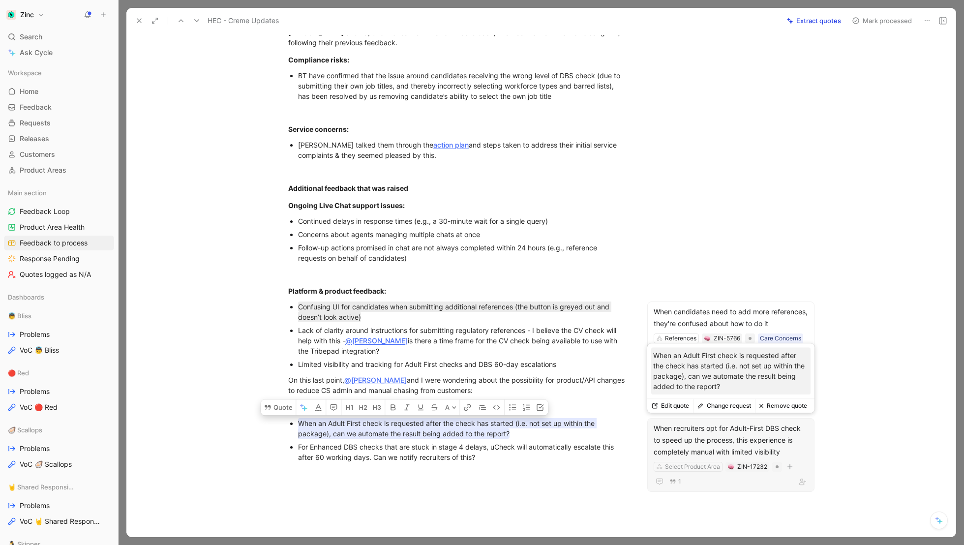
click at [717, 437] on div "When recruiters opt for Adult-First DBS check to speed up the process, this exp…" at bounding box center [731, 440] width 155 height 35
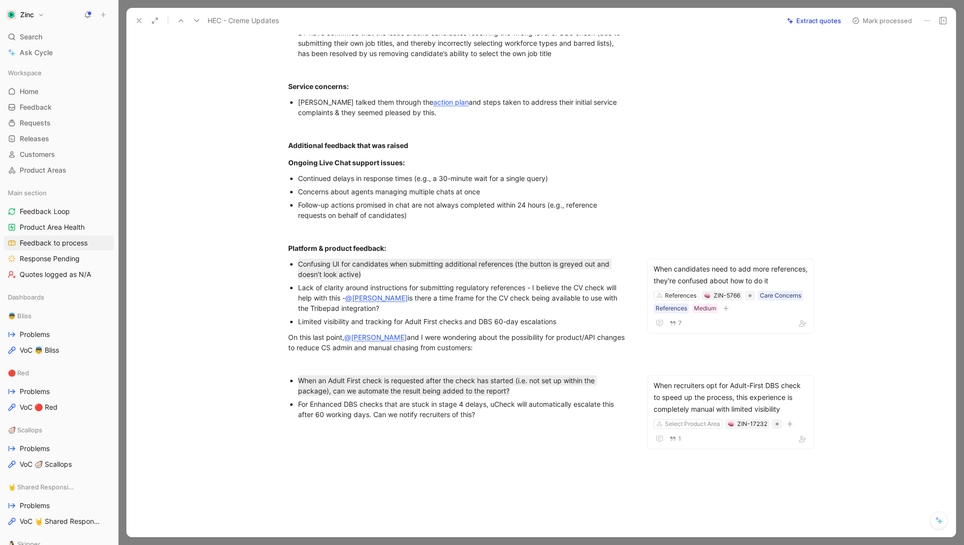
scroll to position [191, 0]
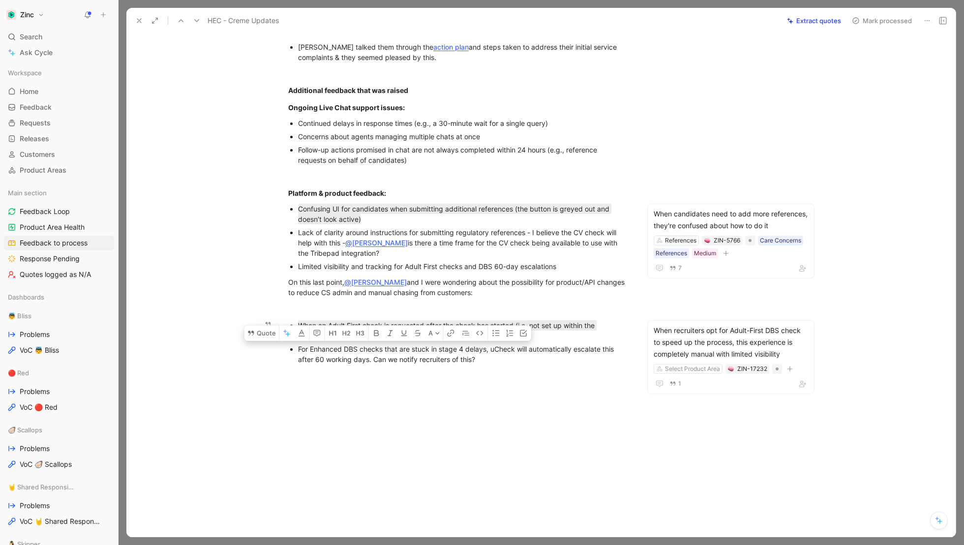
drag, startPoint x: 484, startPoint y: 363, endPoint x: 293, endPoint y: 347, distance: 191.0
click at [298, 347] on li "For Enhanced DBS checks that are stuck in stage 4 delays, uCheck will automatic…" at bounding box center [463, 354] width 331 height 24
click at [260, 335] on button "Quote" at bounding box center [261, 333] width 35 height 16
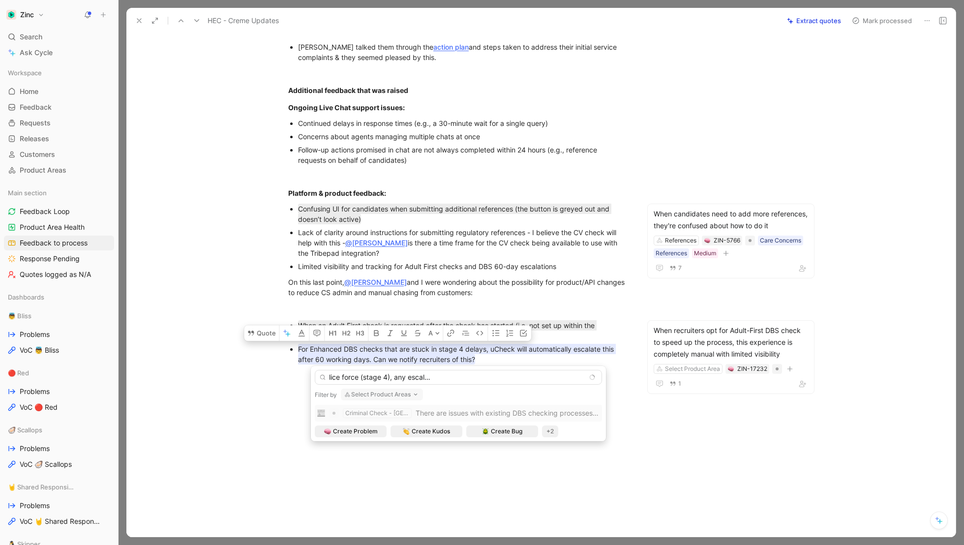
scroll to position [0, 159]
type input "When enhanced DBS is delayed due to local police force (stage 4), any escalatio…"
click at [368, 395] on button "Select Product Areas" at bounding box center [382, 395] width 82 height 12
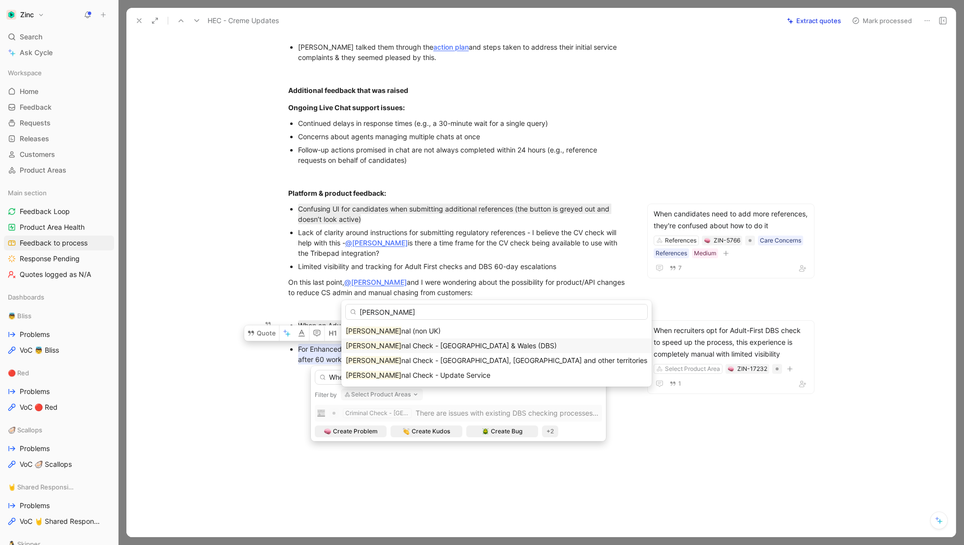
type input "[PERSON_NAME]"
click at [419, 347] on span "nal Check - [GEOGRAPHIC_DATA] & Wales (DBS)" at bounding box center [479, 346] width 155 height 8
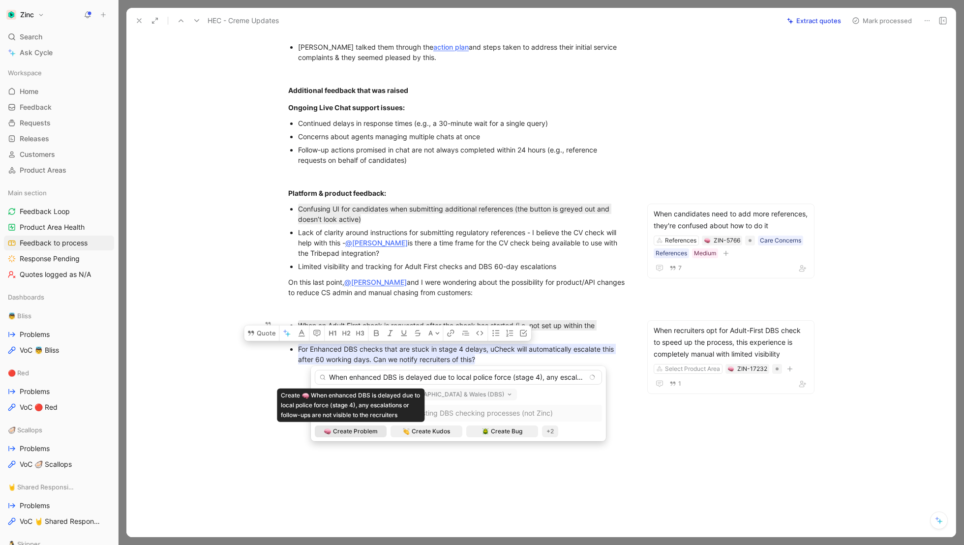
click at [348, 433] on span "Create Problem" at bounding box center [355, 432] width 45 height 10
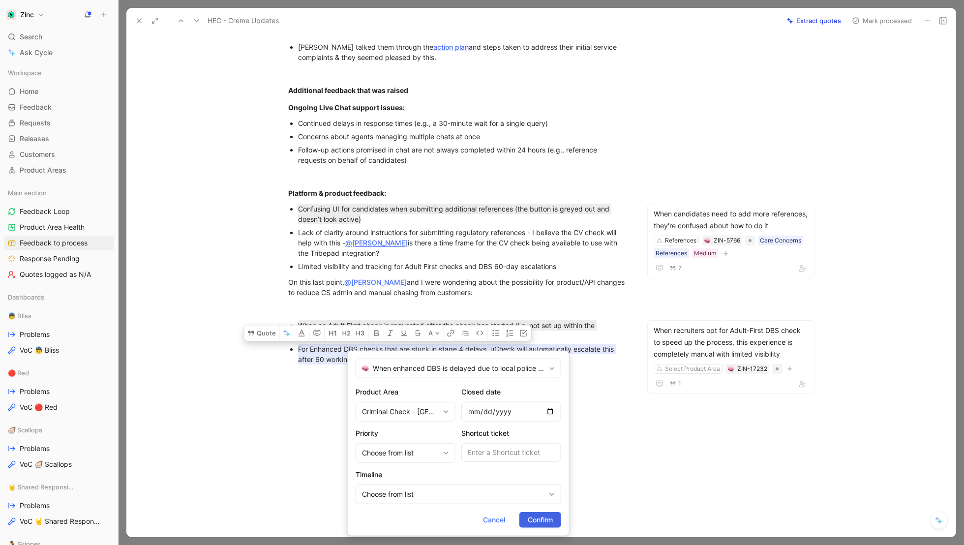
click at [550, 525] on span "Confirm" at bounding box center [540, 520] width 25 height 12
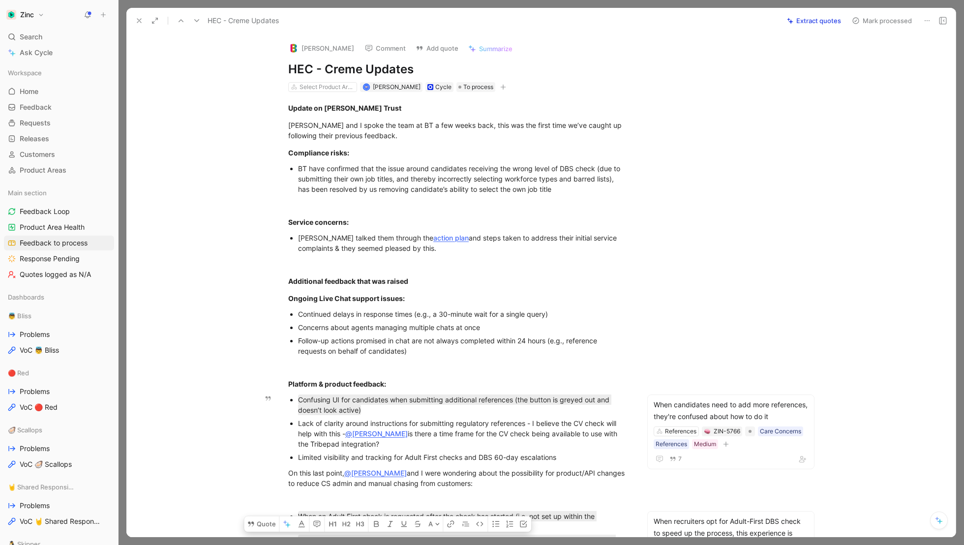
click at [885, 25] on button "Mark processed" at bounding box center [882, 21] width 69 height 14
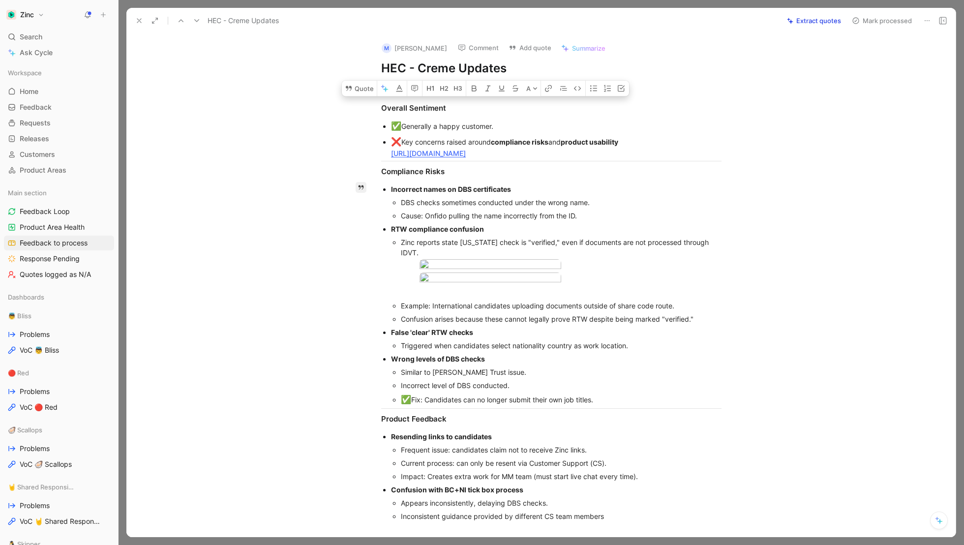
drag, startPoint x: 592, startPoint y: 214, endPoint x: 366, endPoint y: 185, distance: 228.2
click at [366, 185] on div "Quote A Overall Sentiment ✅ Generally a happy customer. ❌ Key concerns raised a…" at bounding box center [551, 392] width 809 height 603
click at [364, 96] on button "Quote" at bounding box center [359, 89] width 35 height 16
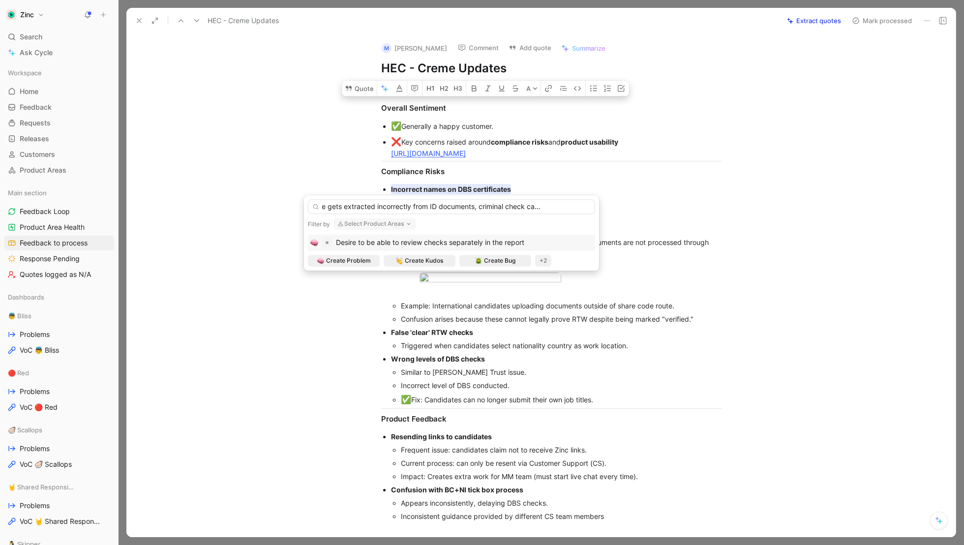
scroll to position [0, 51]
type input "When the name gets extracted incorrectly from ID documents, criminal check cann…"
click at [364, 223] on button "Select Product Areas" at bounding box center [375, 224] width 82 height 12
type input "ID"
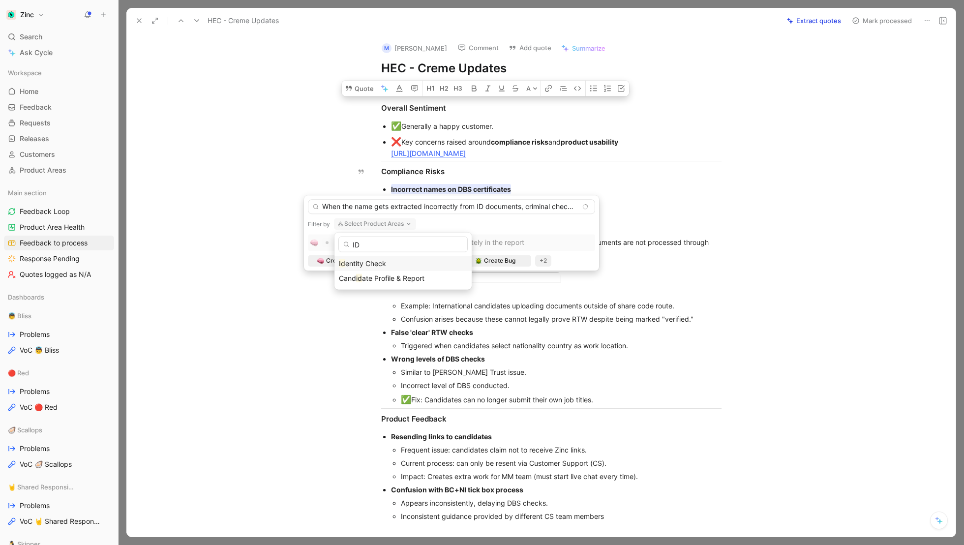
click at [360, 261] on span "entity Check" at bounding box center [365, 263] width 41 height 8
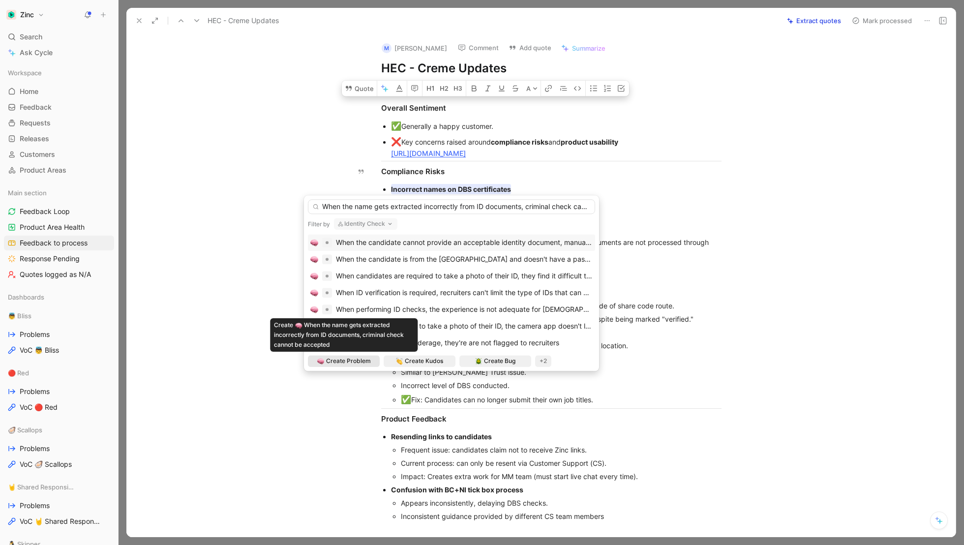
click at [341, 360] on span "Create Problem" at bounding box center [348, 361] width 45 height 10
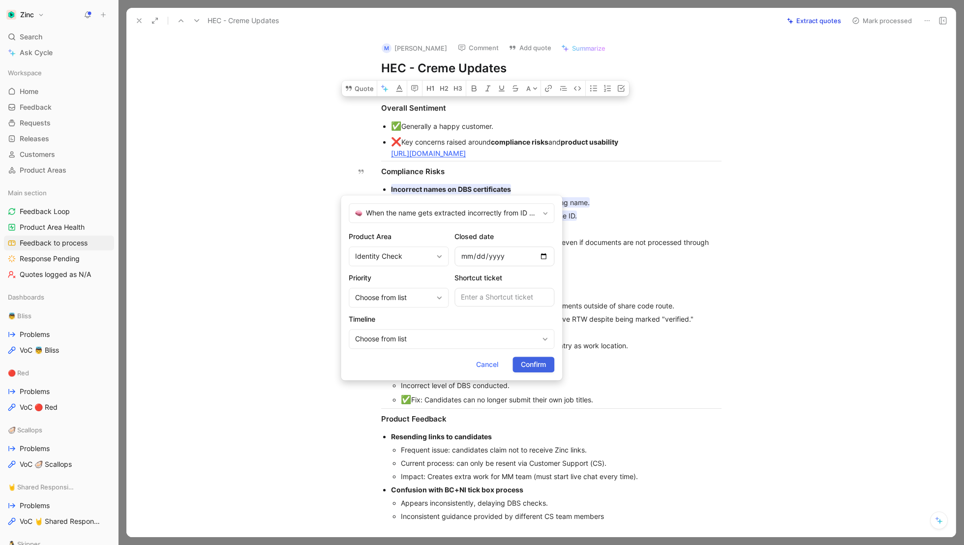
click at [536, 359] on span "Confirm" at bounding box center [533, 365] width 25 height 12
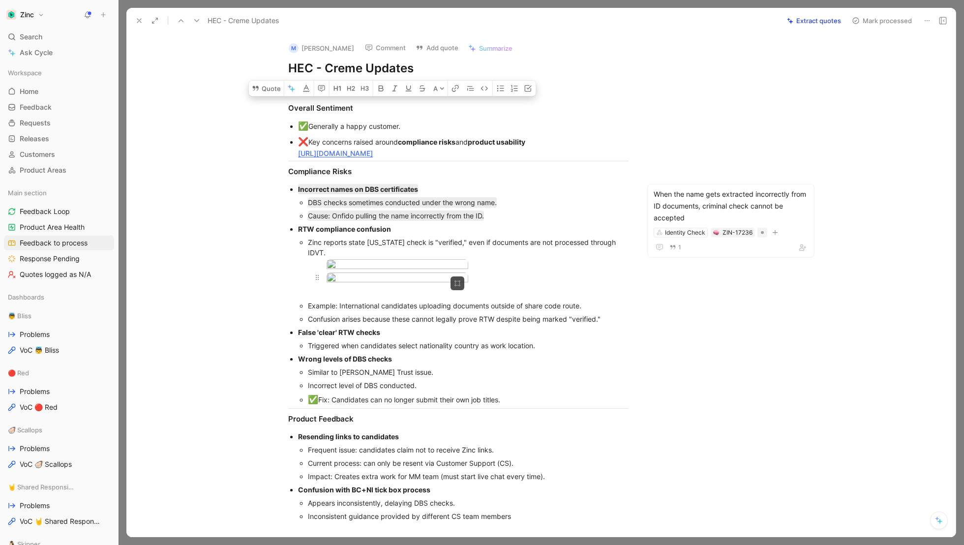
scroll to position [18, 0]
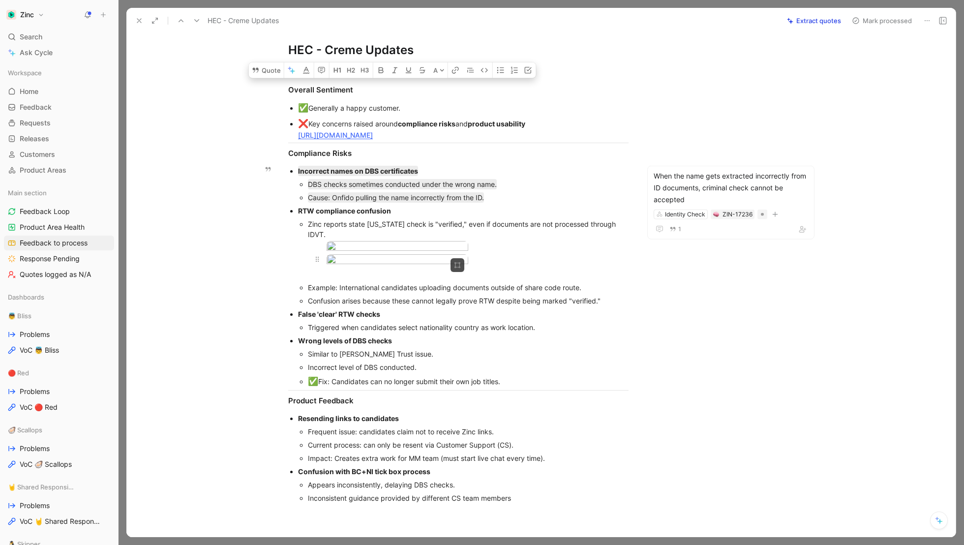
click at [351, 275] on body "Zinc Search ⌘ K Ask Cycle Workspace Home G then H Feedback G then F Requests G …" at bounding box center [482, 272] width 964 height 545
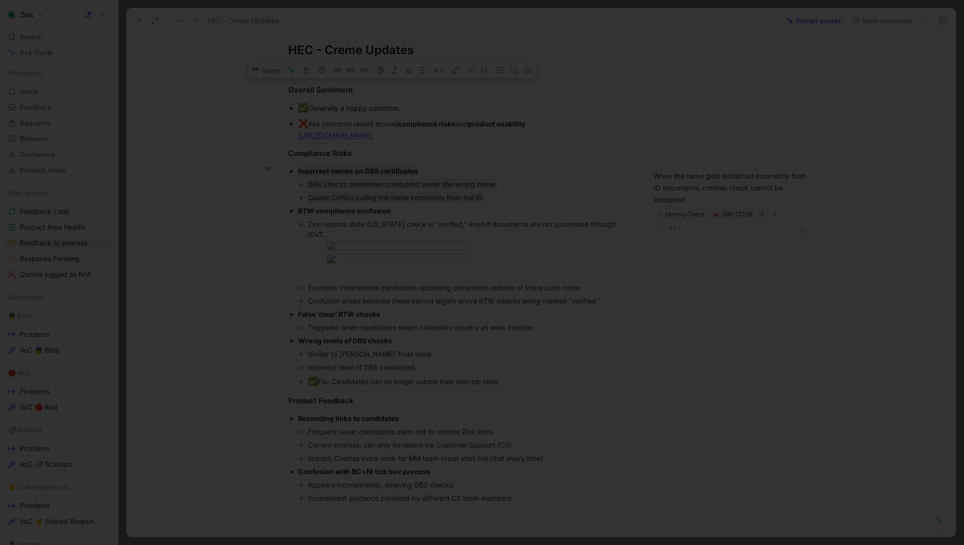
click at [755, 545] on div at bounding box center [482, 545] width 964 height 0
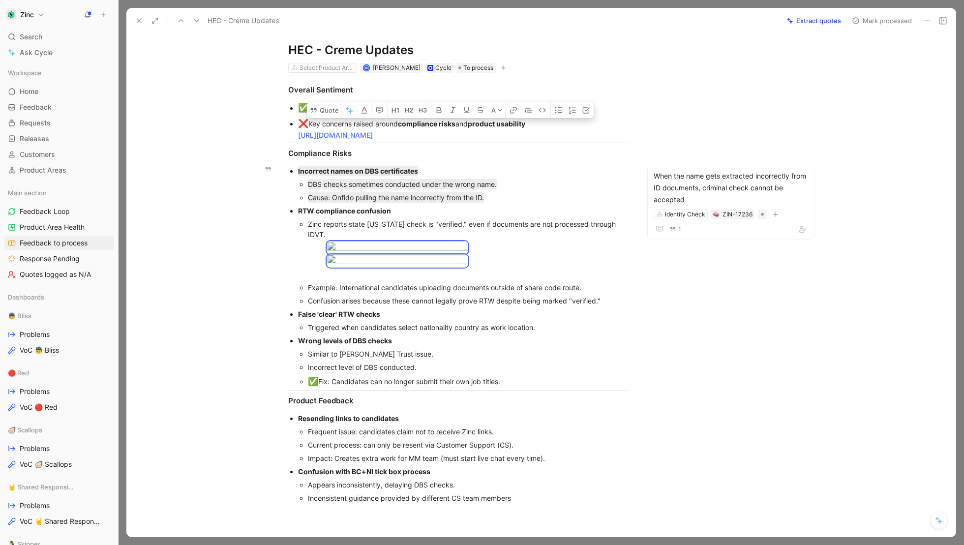
drag, startPoint x: 623, startPoint y: 387, endPoint x: 293, endPoint y: 212, distance: 373.6
click at [298, 212] on li "RTW compliance confusion Zinc reports state [US_STATE] check is "verified," eve…" at bounding box center [463, 255] width 331 height 103
click at [318, 118] on button "Quote" at bounding box center [324, 110] width 35 height 16
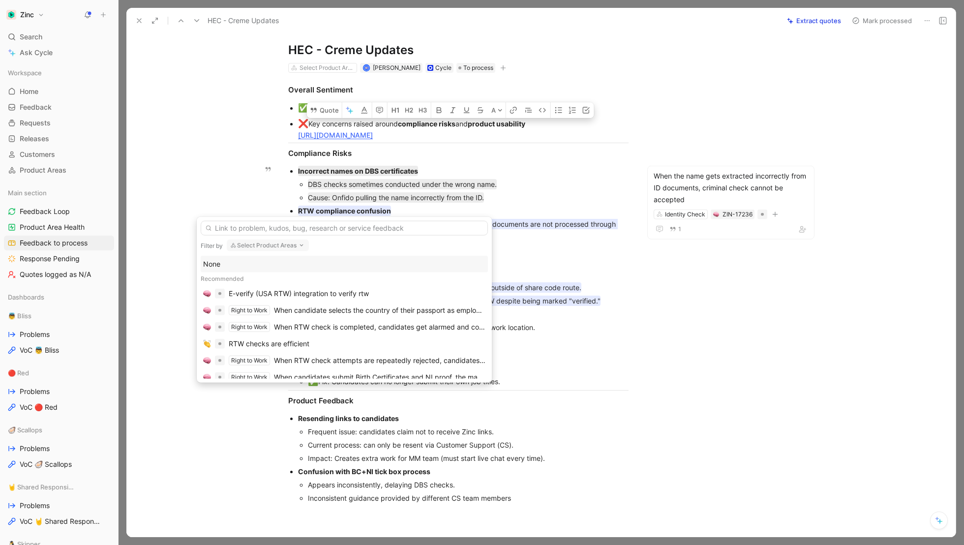
click at [292, 245] on button "Select Product Areas" at bounding box center [268, 246] width 82 height 12
type input "right"
click at [279, 286] on div "Right to Work" at bounding box center [296, 285] width 128 height 12
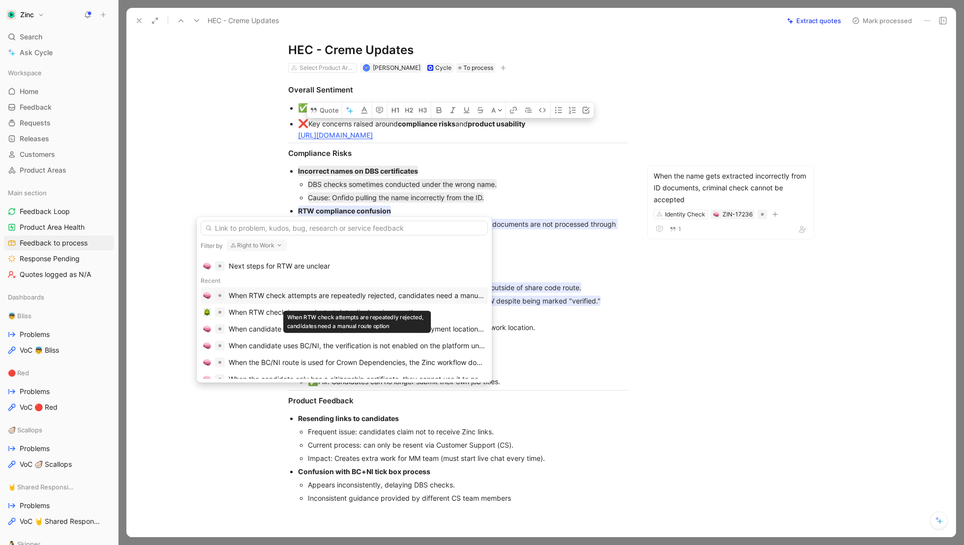
scroll to position [127, 0]
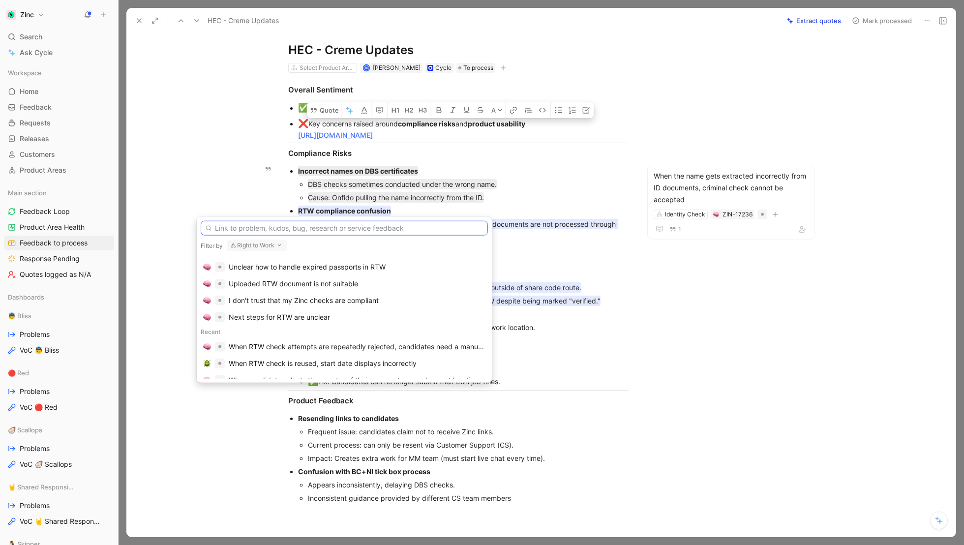
click at [293, 229] on input "text" at bounding box center [344, 228] width 287 height 15
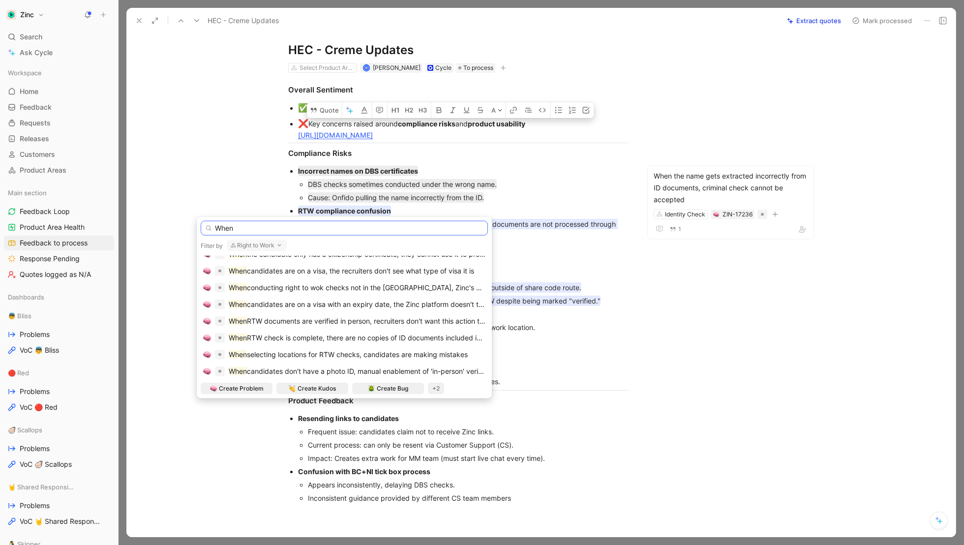
scroll to position [0, 0]
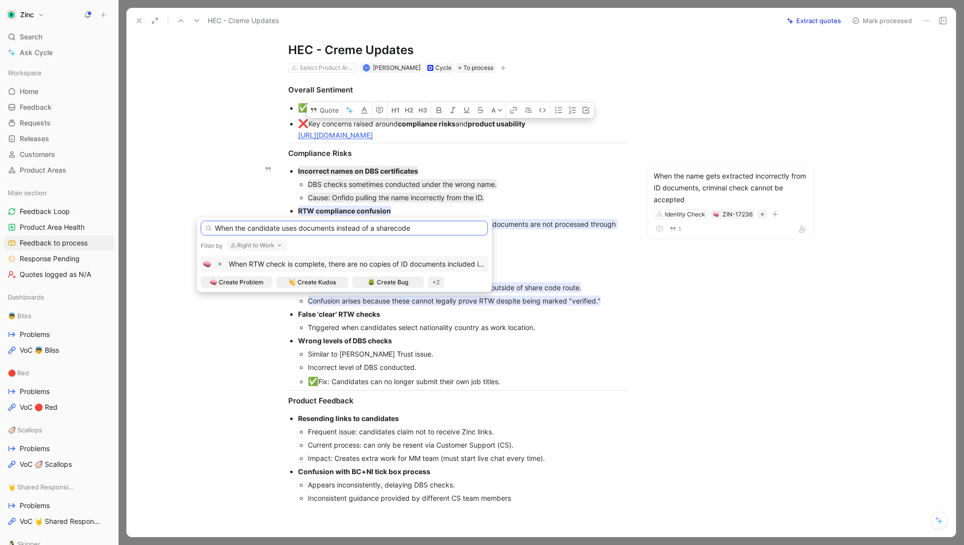
drag, startPoint x: 283, startPoint y: 228, endPoint x: 298, endPoint y: 229, distance: 14.8
click at [298, 229] on input "When the candidate uses documents instead of a sharecode" at bounding box center [344, 228] width 287 height 15
click at [408, 228] on input "When the candidate provides documents instead of a sharecode" at bounding box center [344, 228] width 287 height 15
click at [435, 227] on input "When the candidate provides documents instead of a share code" at bounding box center [344, 228] width 287 height 15
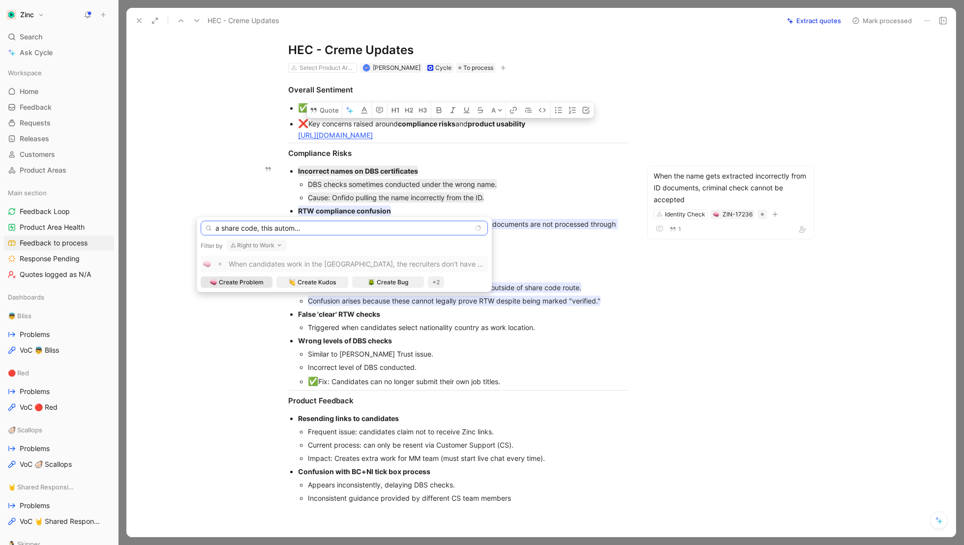
type input "When the candidate provides documents instead of a share code, this automatical…"
click at [221, 283] on span "Create Problem" at bounding box center [241, 283] width 45 height 10
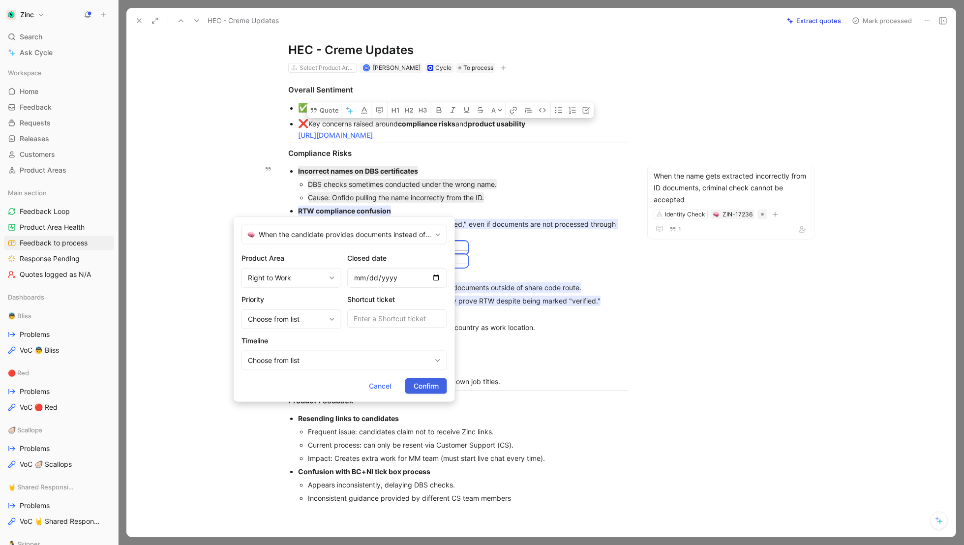
click at [424, 389] on span "Confirm" at bounding box center [426, 386] width 25 height 12
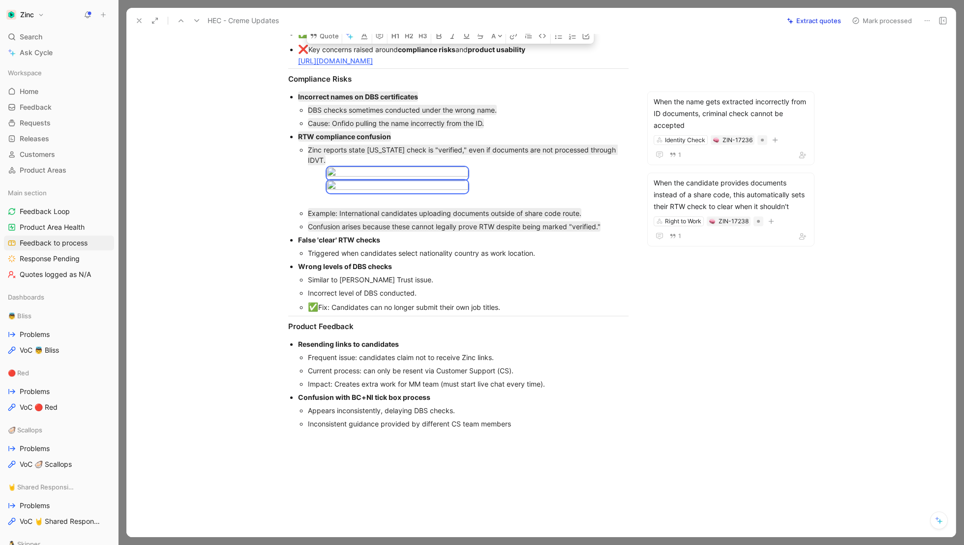
scroll to position [93, 0]
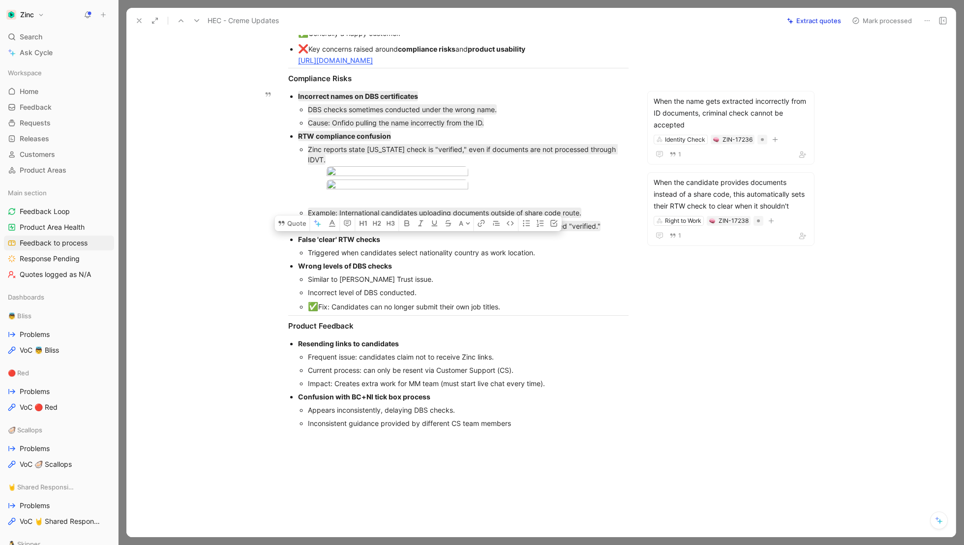
drag, startPoint x: 549, startPoint y: 340, endPoint x: 296, endPoint y: 326, distance: 253.8
click at [296, 315] on ul "Incorrect names on DBS certificates DBS checks sometimes conducted under the wr…" at bounding box center [459, 202] width 378 height 225
click at [284, 227] on icon at bounding box center [282, 223] width 8 height 8
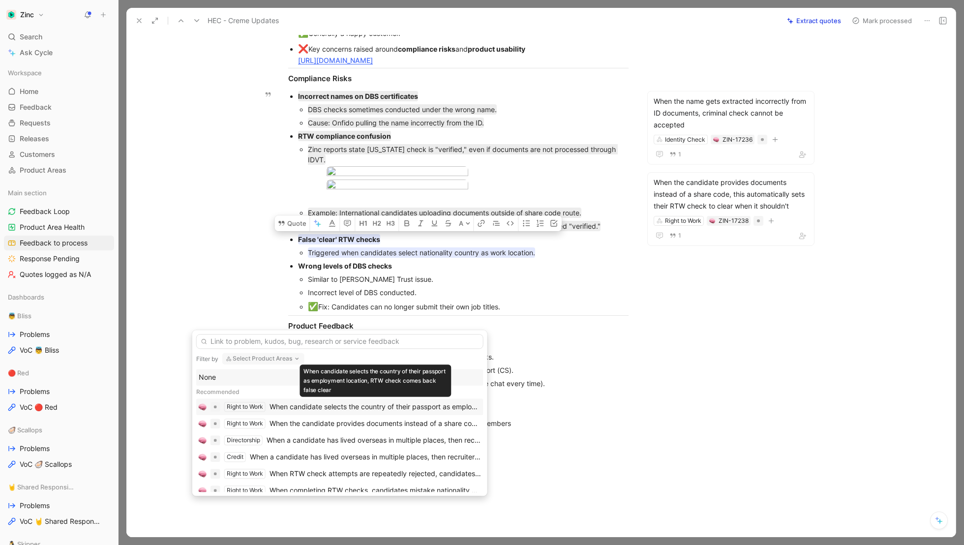
click at [370, 409] on div "When candidate selects the country of their passport as employment location, RT…" at bounding box center [376, 407] width 212 height 12
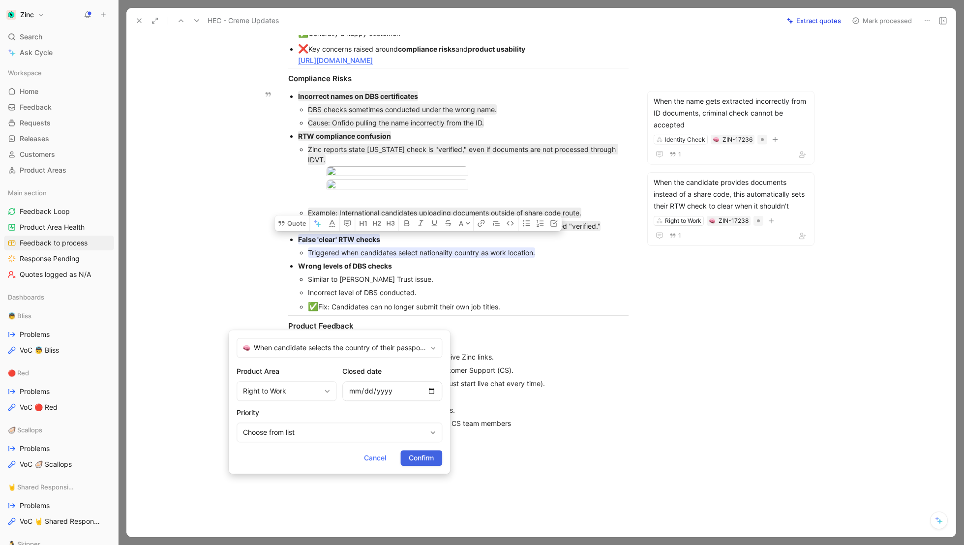
click at [427, 459] on span "Confirm" at bounding box center [421, 458] width 25 height 12
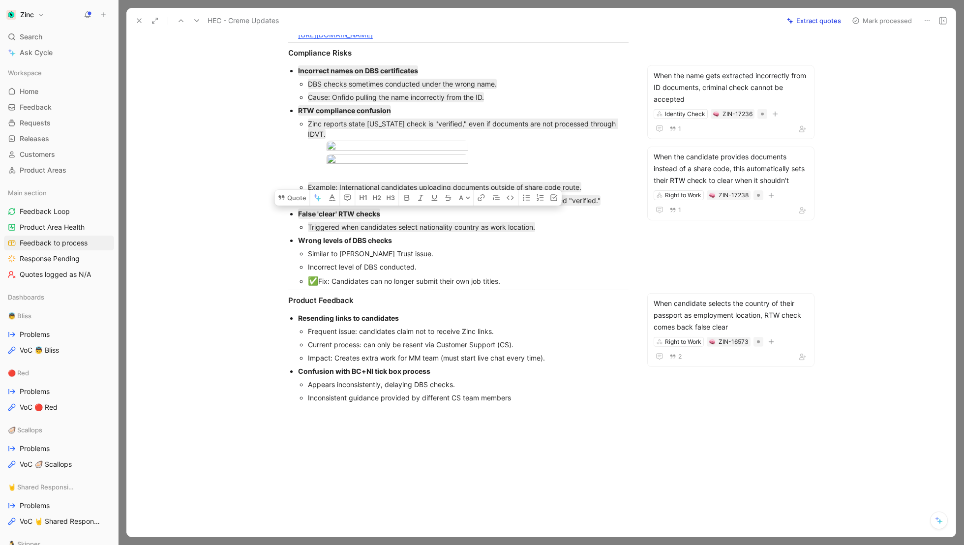
scroll to position [173, 0]
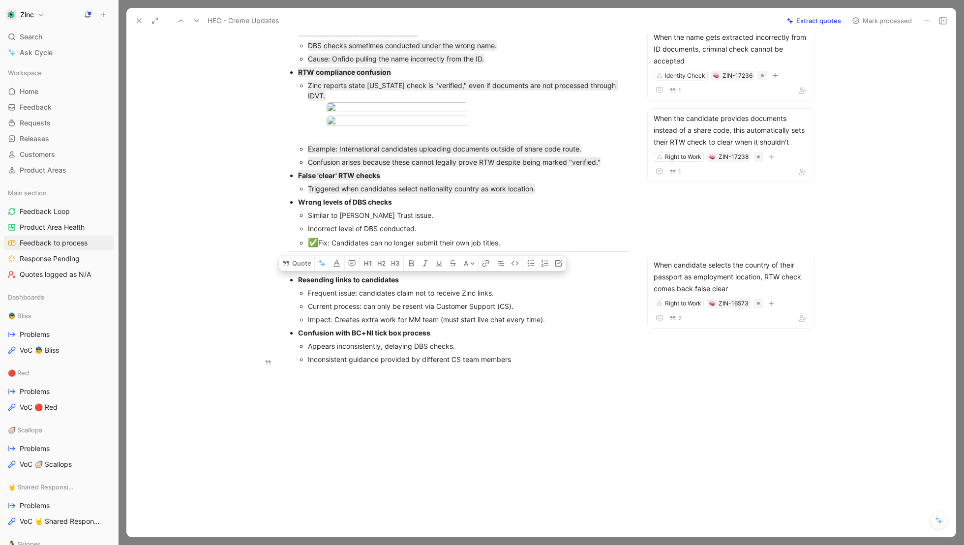
drag, startPoint x: 296, startPoint y: 350, endPoint x: 560, endPoint y: 384, distance: 266.0
click at [560, 366] on ul "Resending links to candidates Frequent issue: candidates claim not to receive Z…" at bounding box center [459, 319] width 378 height 93
click at [296, 271] on button "Quote" at bounding box center [296, 263] width 35 height 16
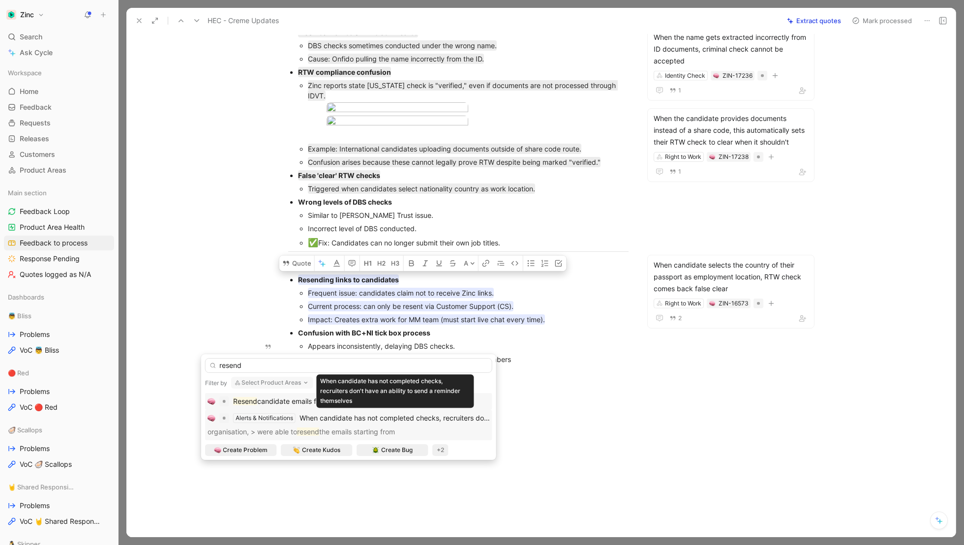
type input "resend"
click at [355, 423] on div "When candidate has not completed checks, recruiters don't have an ability to se…" at bounding box center [395, 418] width 190 height 12
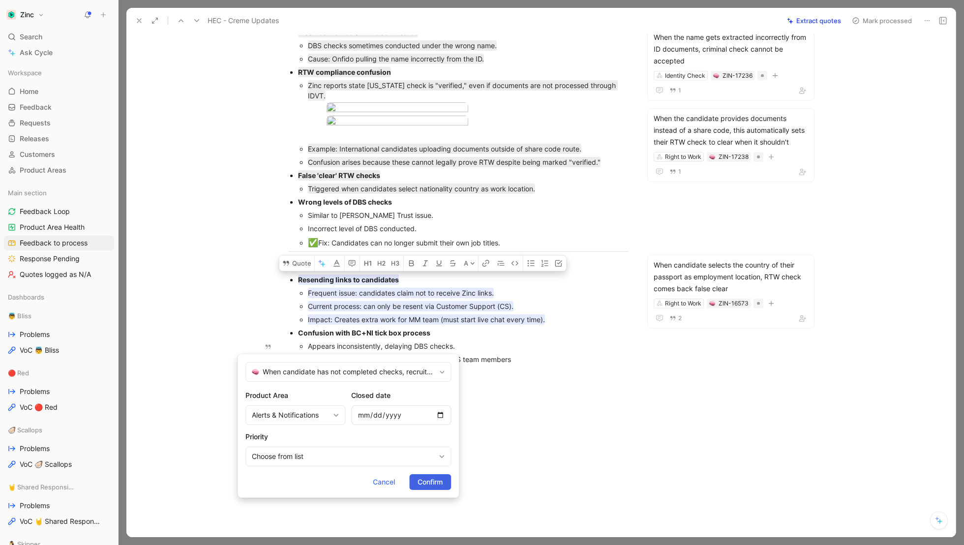
click at [438, 480] on span "Confirm" at bounding box center [430, 482] width 25 height 12
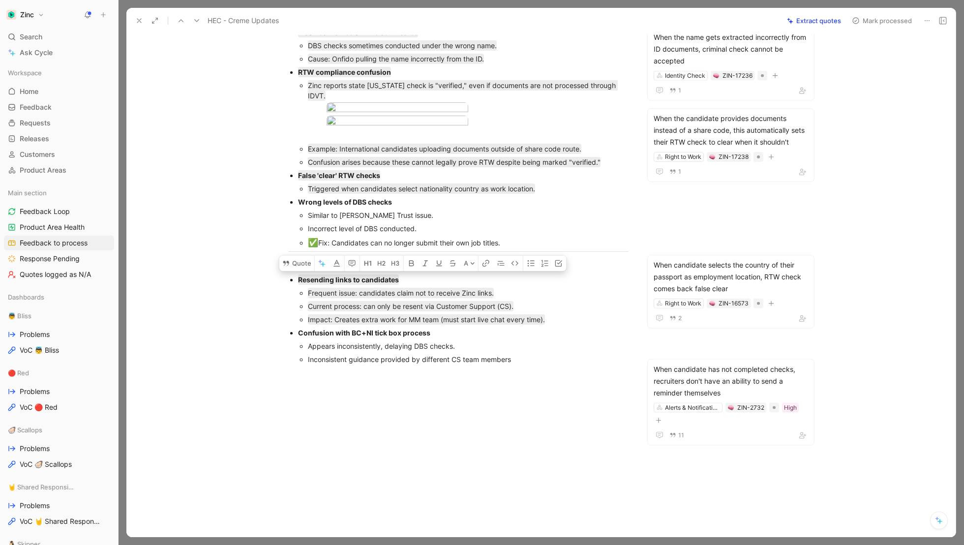
scroll to position [215, 0]
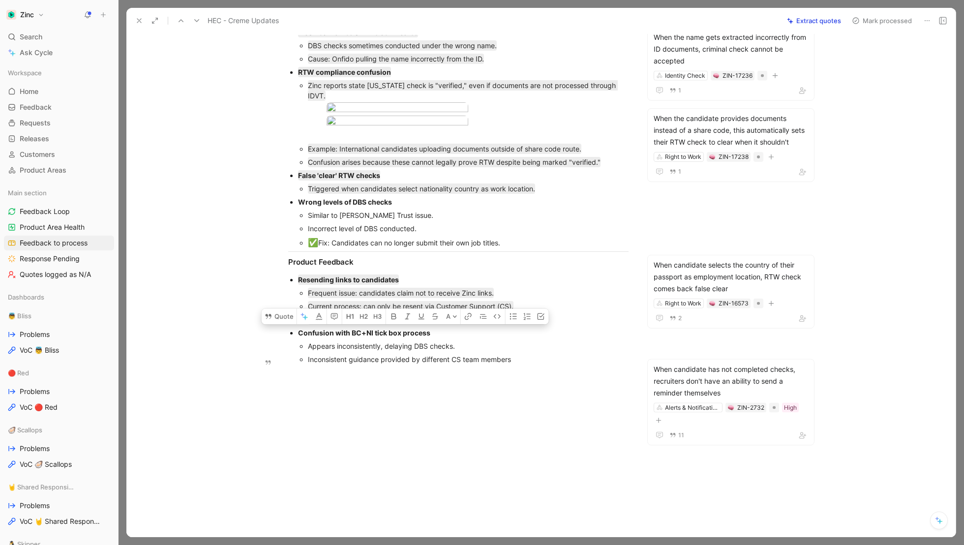
drag, startPoint x: 298, startPoint y: 359, endPoint x: 541, endPoint y: 389, distance: 245.5
click at [541, 366] on li "Confusion with BC+NI tick box process Appears inconsistently, delaying DBS chec…" at bounding box center [463, 346] width 331 height 40
click at [272, 324] on button "Quote" at bounding box center [279, 317] width 35 height 16
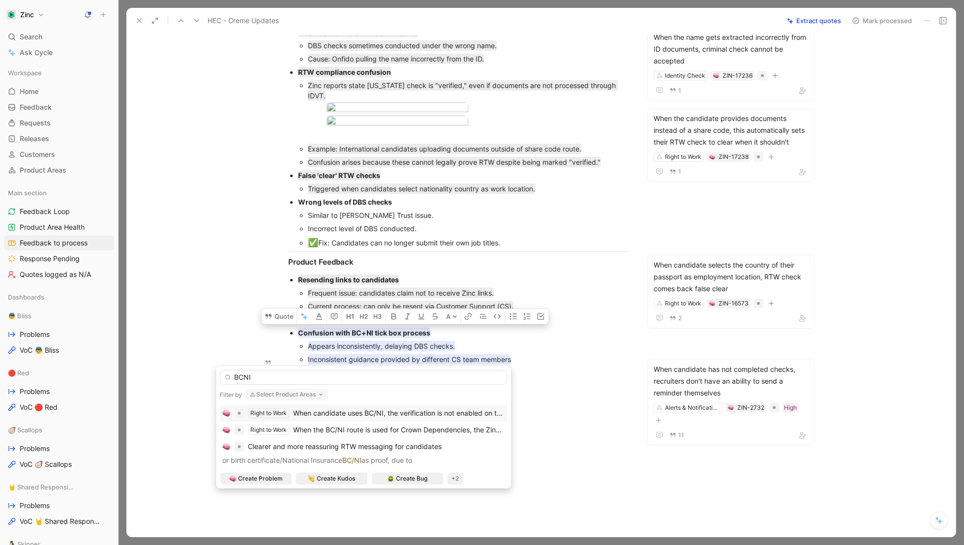
type input "BCNI"
click at [489, 411] on span "When candidate uses BC/NI, the verification is not enabled on the platform unle…" at bounding box center [453, 413] width 320 height 8
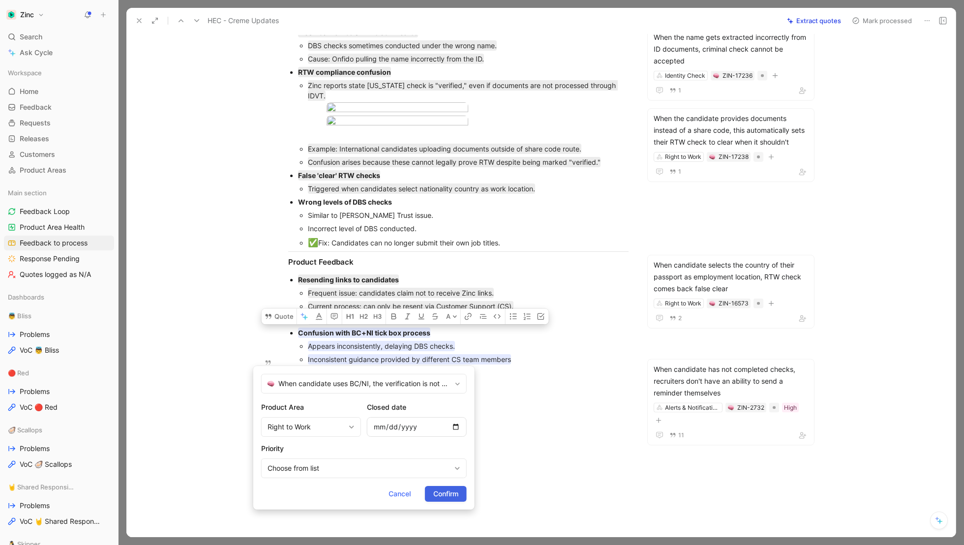
click at [445, 491] on span "Confirm" at bounding box center [446, 494] width 25 height 12
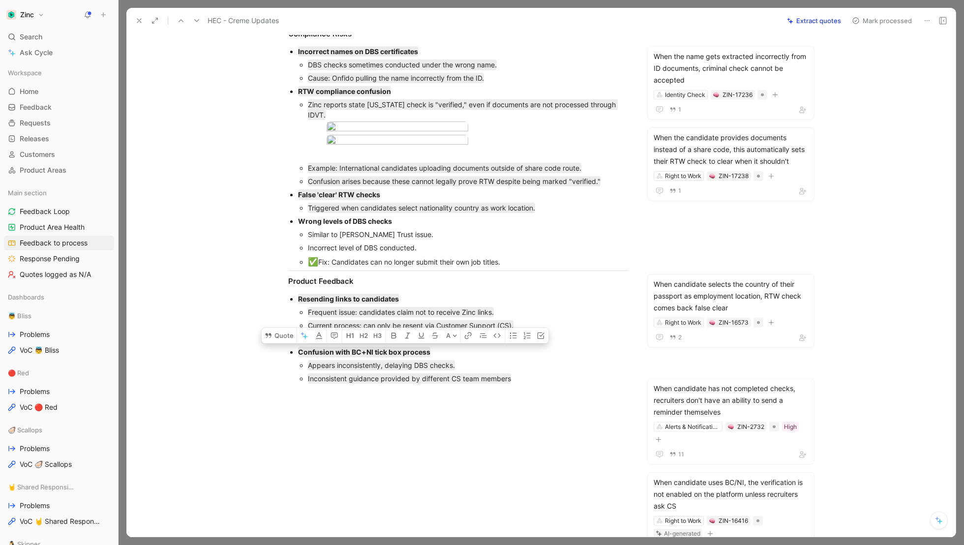
scroll to position [0, 0]
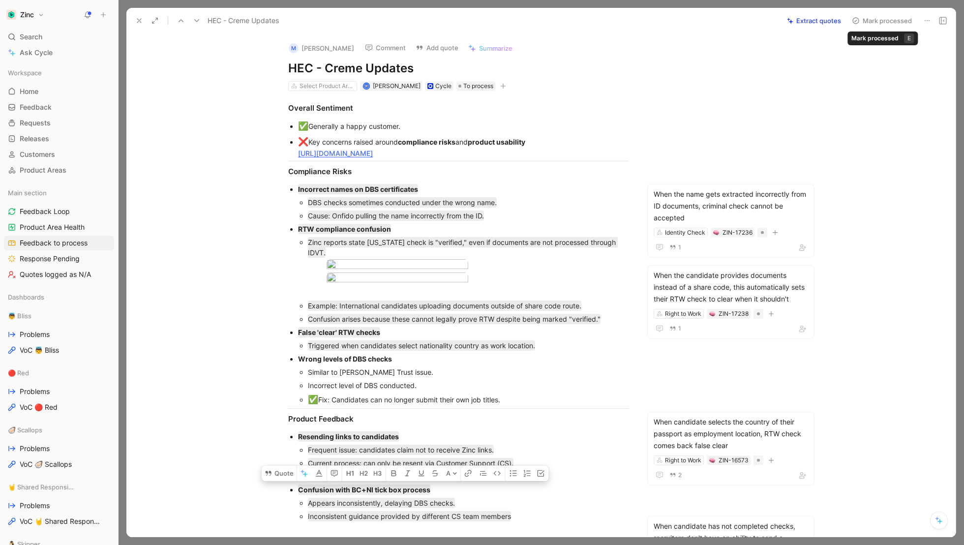
click at [884, 23] on button "Mark processed" at bounding box center [882, 21] width 69 height 14
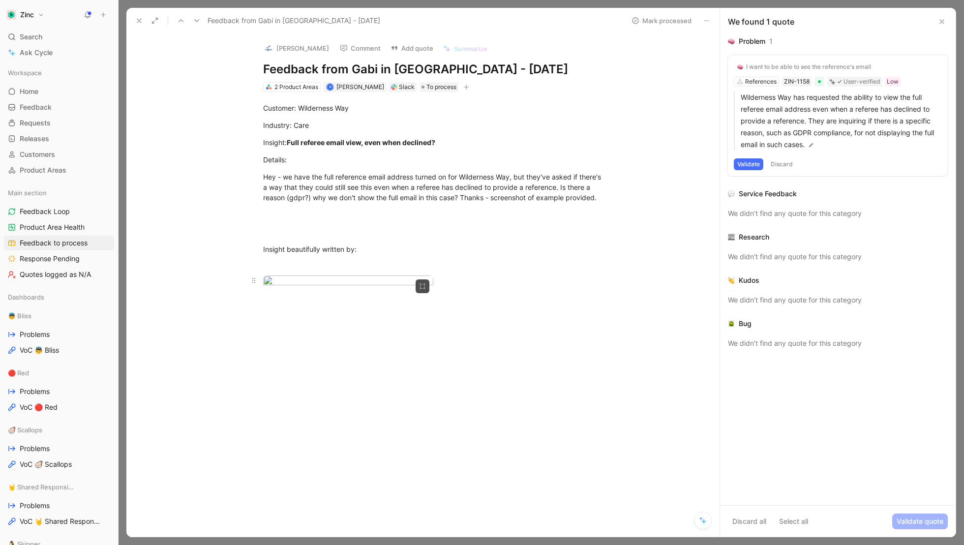
click at [316, 313] on body "Zinc Search ⌘ K Ask Cycle Workspace Home G then H Feedback G then F Requests G …" at bounding box center [482, 272] width 964 height 545
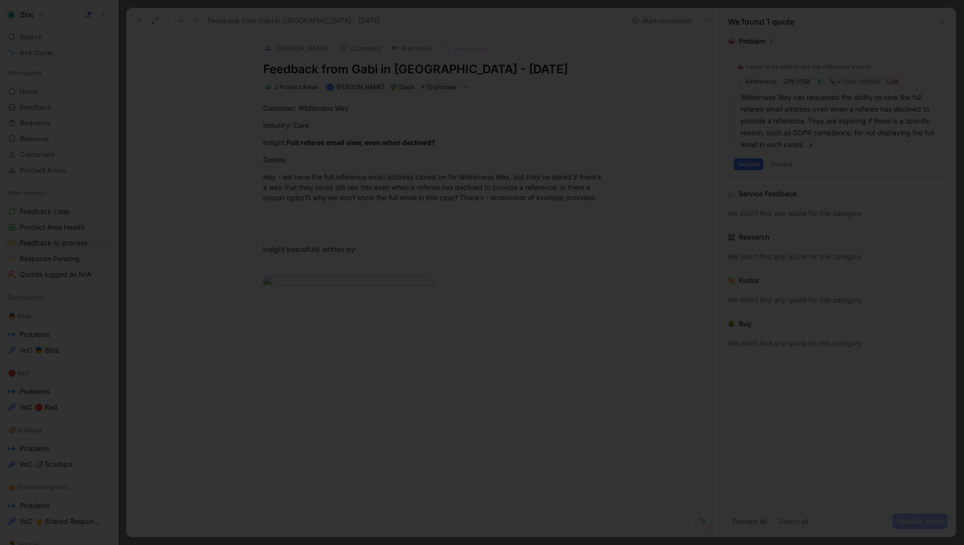
click at [344, 304] on img at bounding box center [482, 272] width 964 height 545
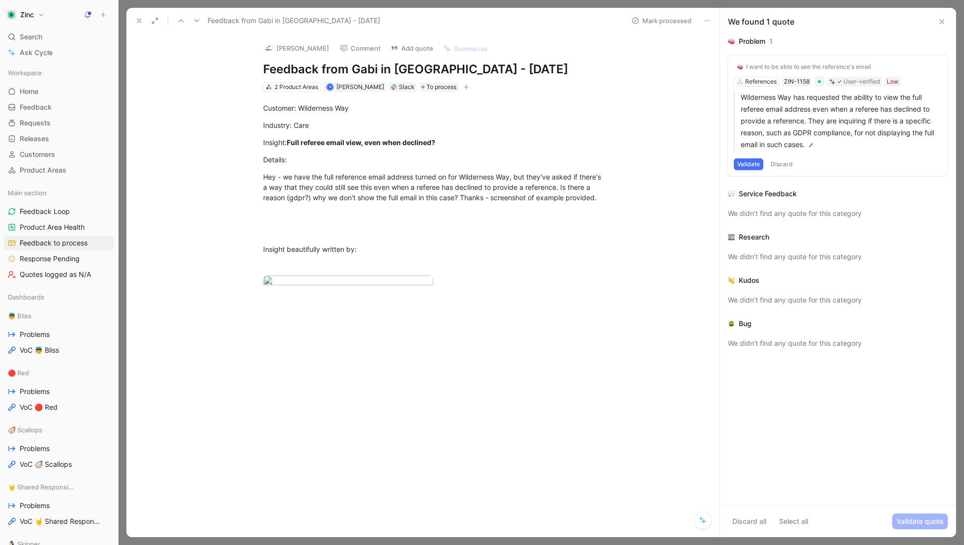
click at [344, 304] on body "Zinc Search ⌘ K Ask Cycle Workspace Home G then H Feedback G then F Requests G …" at bounding box center [482, 272] width 964 height 545
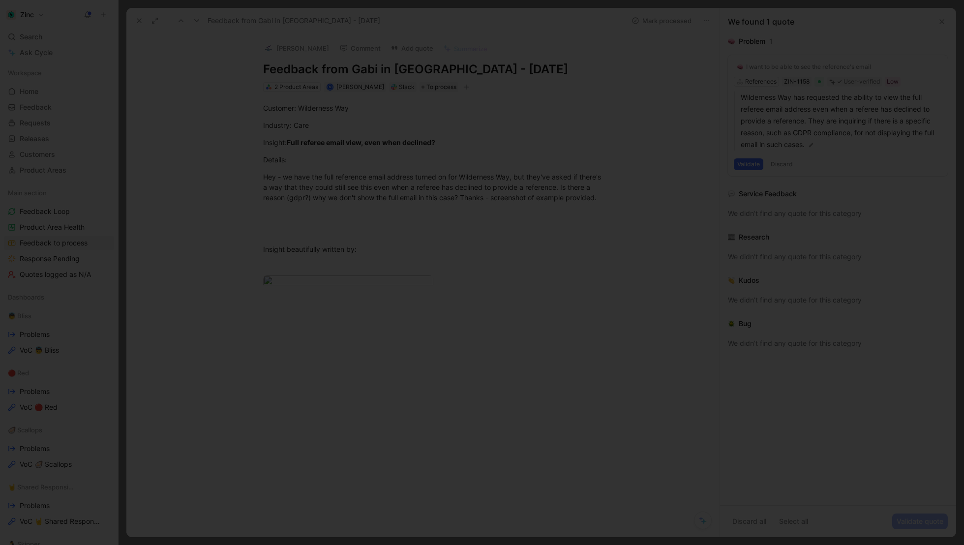
click at [344, 304] on img at bounding box center [482, 272] width 964 height 545
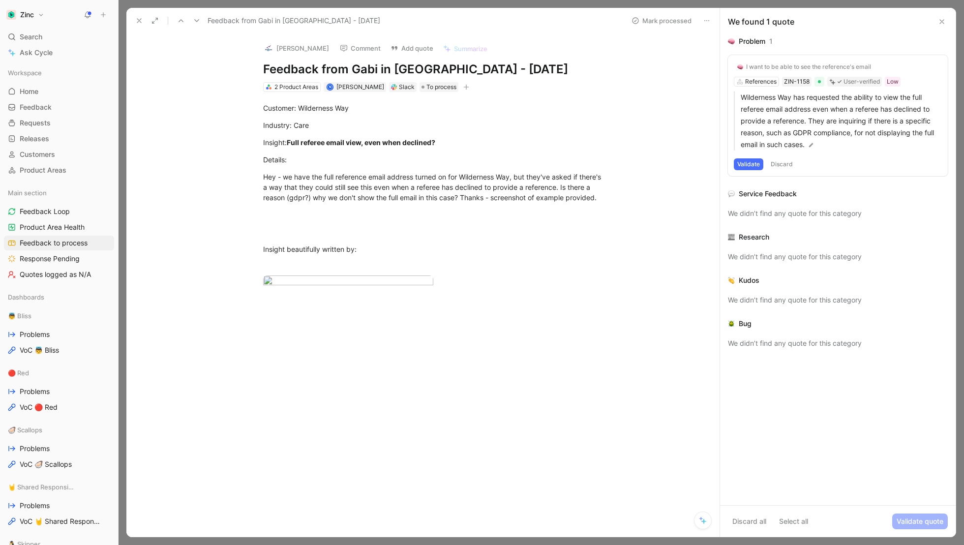
click at [807, 63] on div "I want to be able to see the reference's email" at bounding box center [808, 67] width 125 height 8
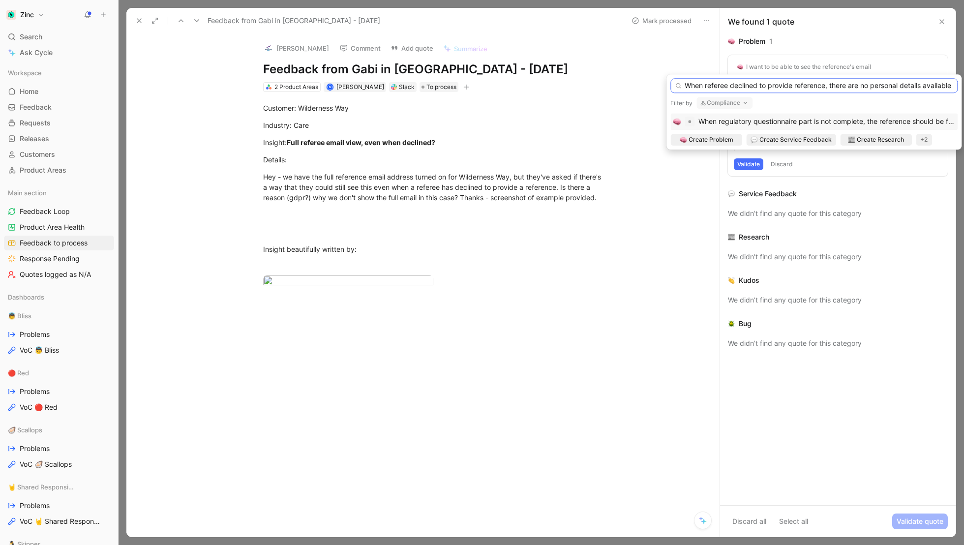
scroll to position [0, 1]
drag, startPoint x: 870, startPoint y: 88, endPoint x: 830, endPoint y: 88, distance: 40.4
click at [830, 88] on input "When referee declined to provide reference, there are no personal details avail…" at bounding box center [814, 85] width 287 height 15
click at [904, 87] on input "When referee declined to provide reference, their personal details available" at bounding box center [814, 85] width 287 height 15
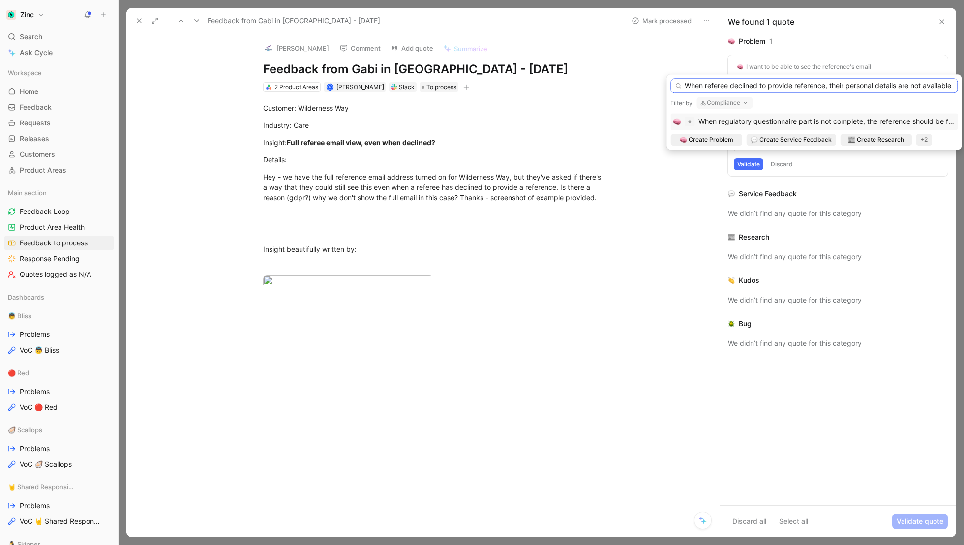
scroll to position [0, 2]
click at [954, 89] on input "When referee declined to provide reference, their personal details are not avai…" at bounding box center [814, 85] width 287 height 15
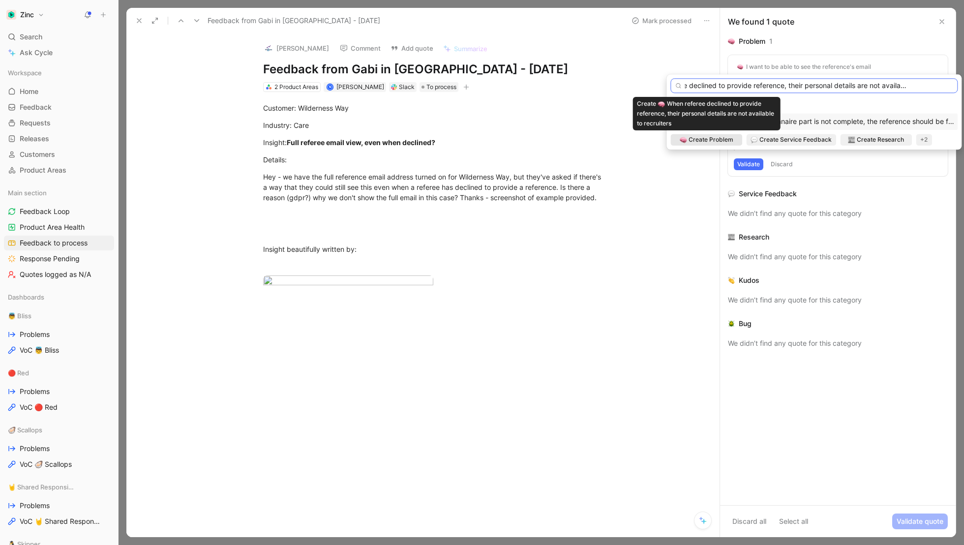
scroll to position [0, 43]
type input "When referee declined to provide reference, their personal details are not avai…"
click at [702, 140] on span "Create Problem" at bounding box center [711, 140] width 45 height 10
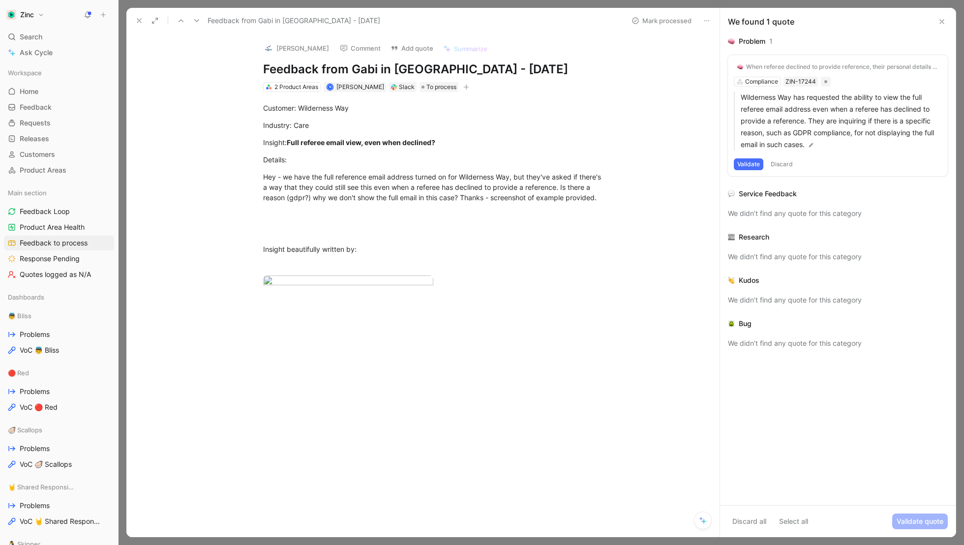
click at [755, 163] on button "Validate" at bounding box center [749, 164] width 30 height 12
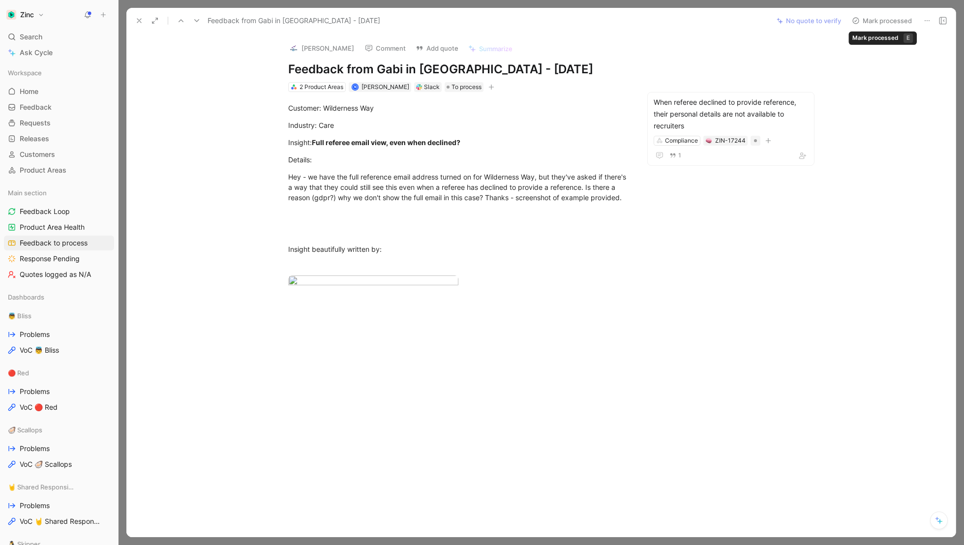
click at [886, 22] on button "Mark processed" at bounding box center [882, 21] width 69 height 14
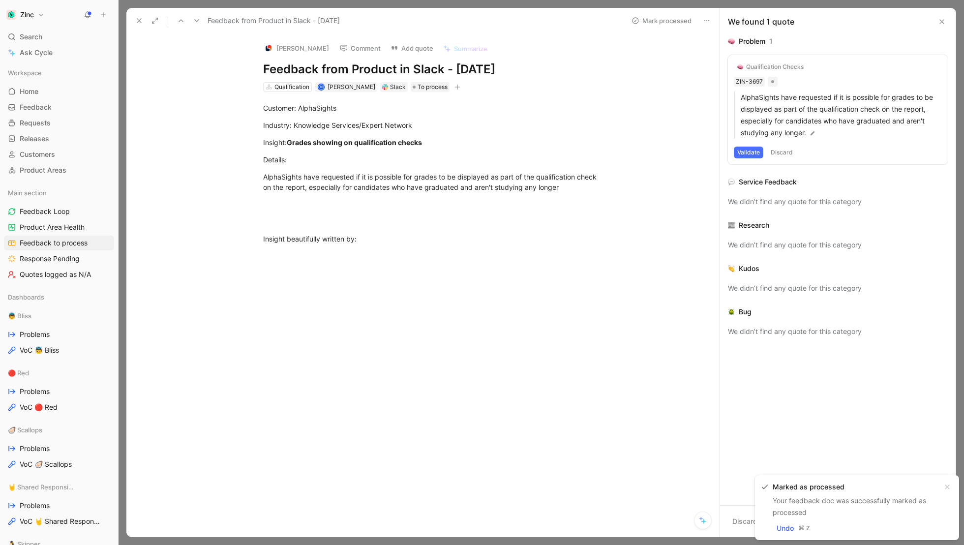
click at [132, 20] on button at bounding box center [139, 21] width 14 height 14
